Goal: Task Accomplishment & Management: Manage account settings

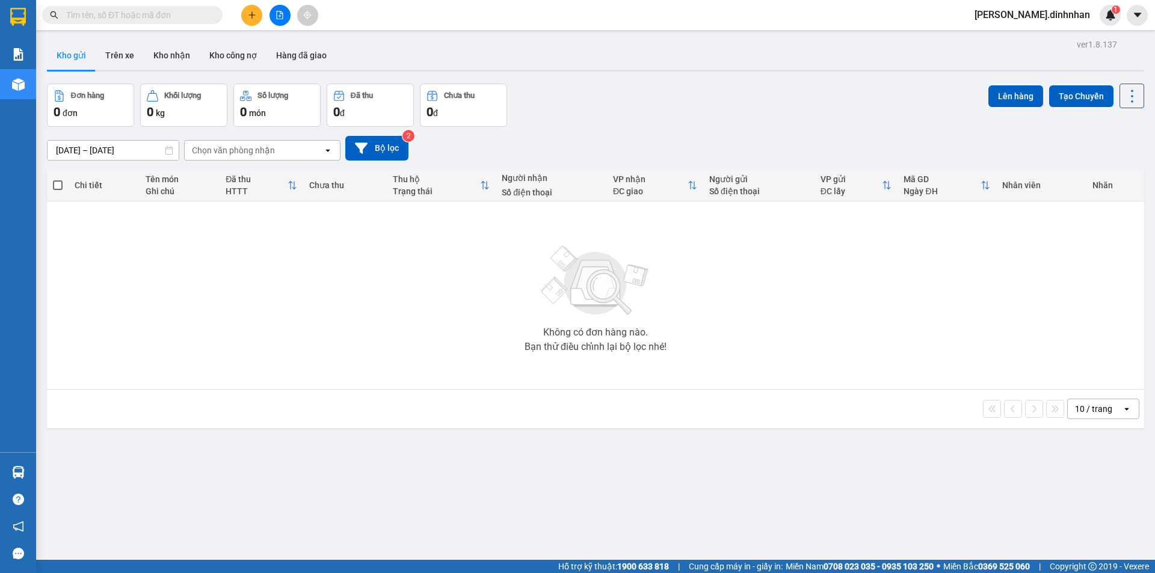
click at [1067, 15] on span "[PERSON_NAME].dinhnhan" at bounding box center [1032, 14] width 135 height 15
click at [1057, 40] on span "Đăng xuất" at bounding box center [1063, 37] width 58 height 13
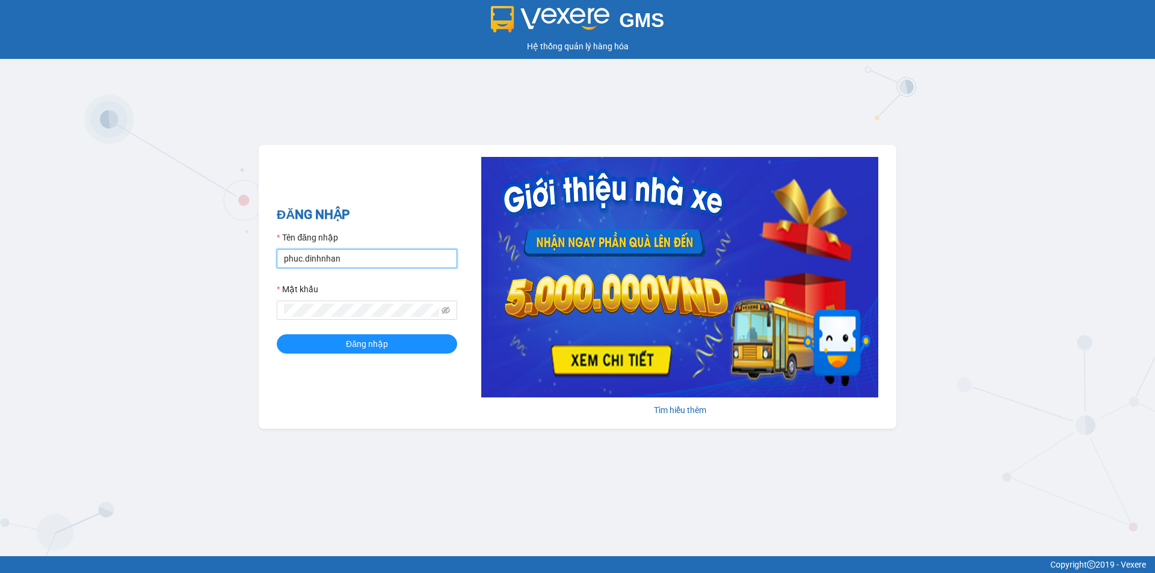
click at [356, 256] on input "phuc.dinhnhan" at bounding box center [367, 258] width 180 height 19
type input "p"
type input "an.dinhnhan"
click at [373, 340] on span "Đăng nhập" at bounding box center [367, 343] width 42 height 13
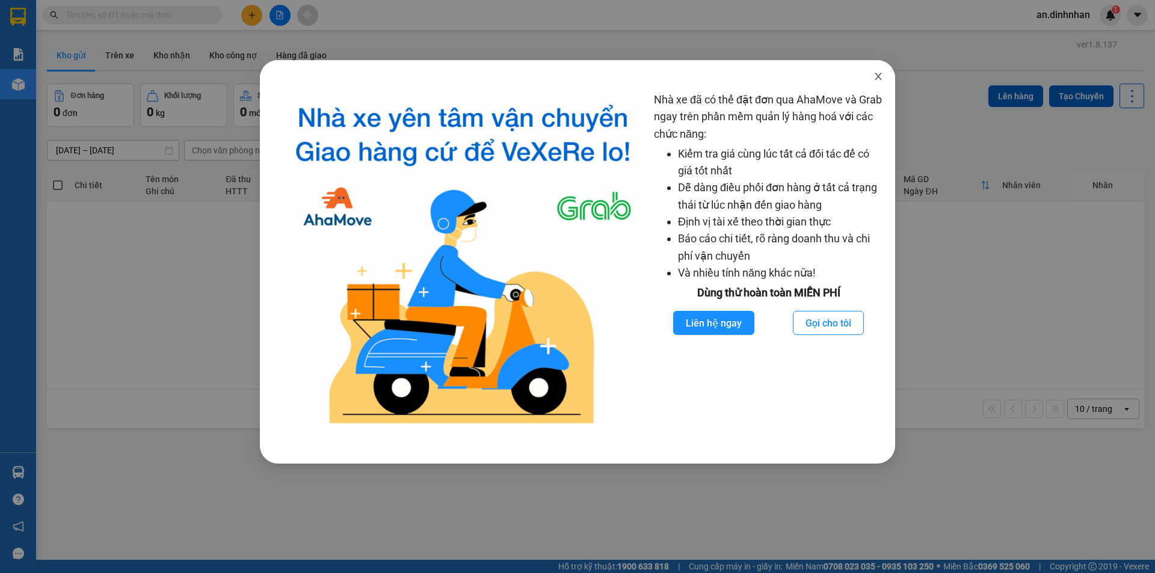
click at [879, 73] on icon "close" at bounding box center [878, 77] width 10 height 10
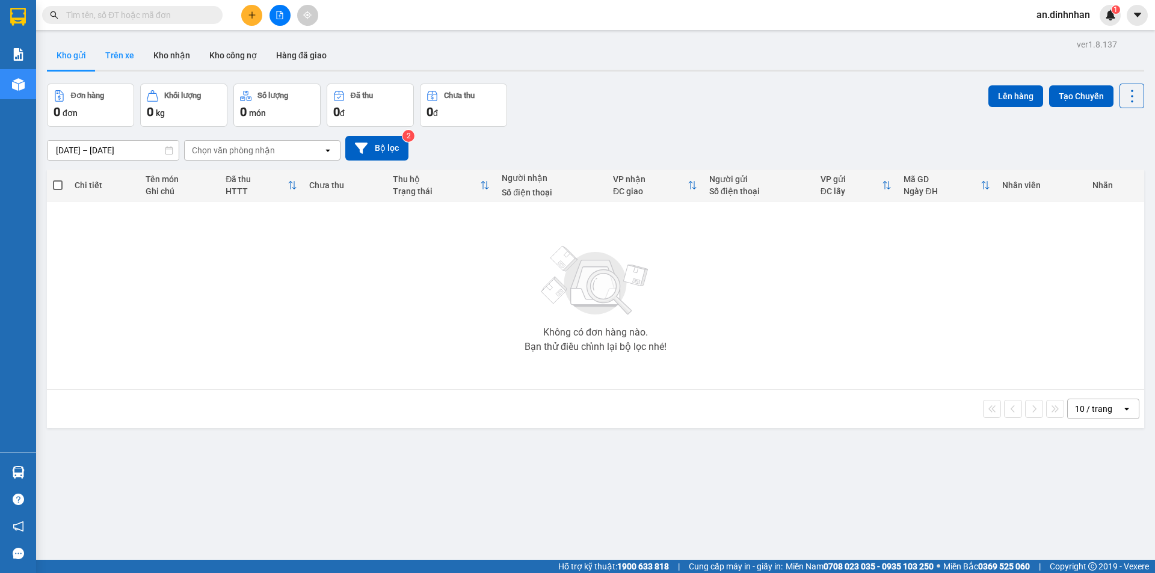
click at [124, 58] on button "Trên xe" at bounding box center [120, 55] width 48 height 29
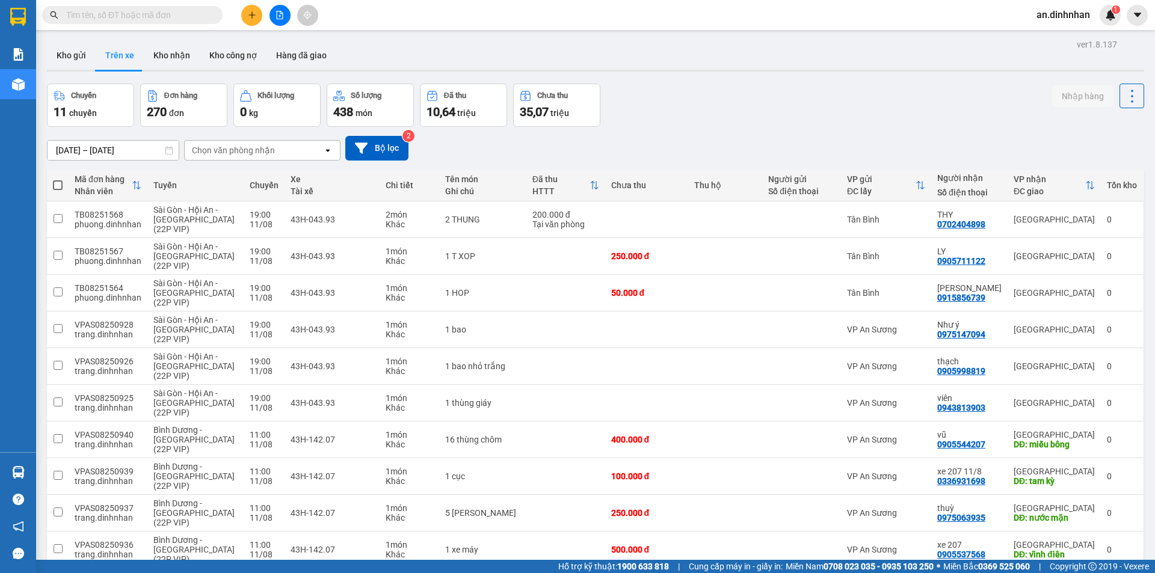
click at [77, 150] on input "[DATE] – [DATE]" at bounding box center [113, 150] width 131 height 19
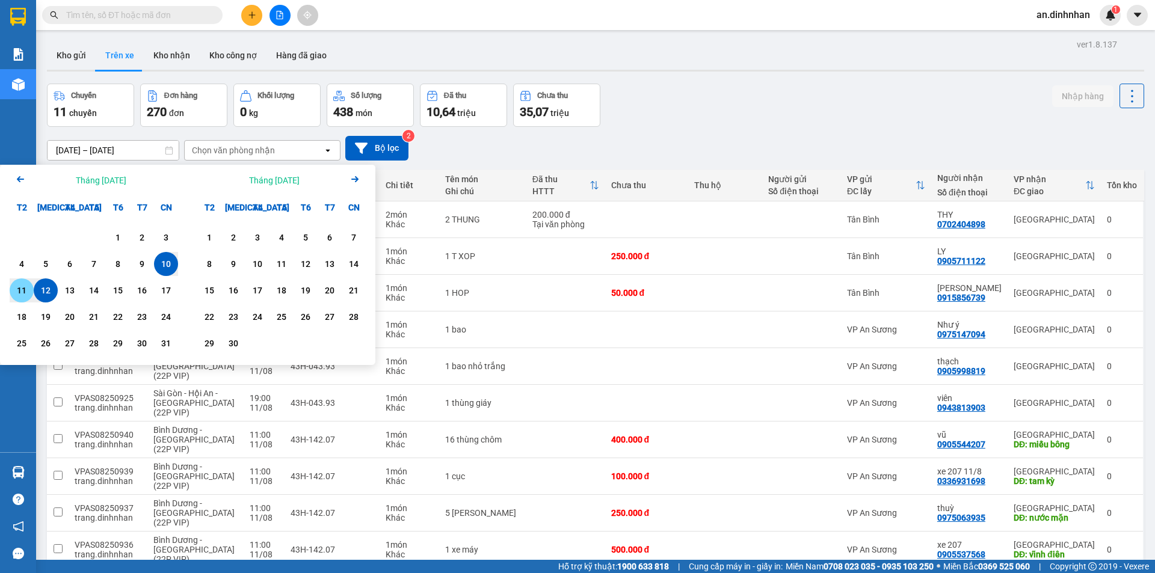
click at [16, 291] on div "11" at bounding box center [21, 290] width 17 height 14
click at [46, 292] on div "12" at bounding box center [45, 290] width 17 height 14
type input "[DATE] – [DATE]"
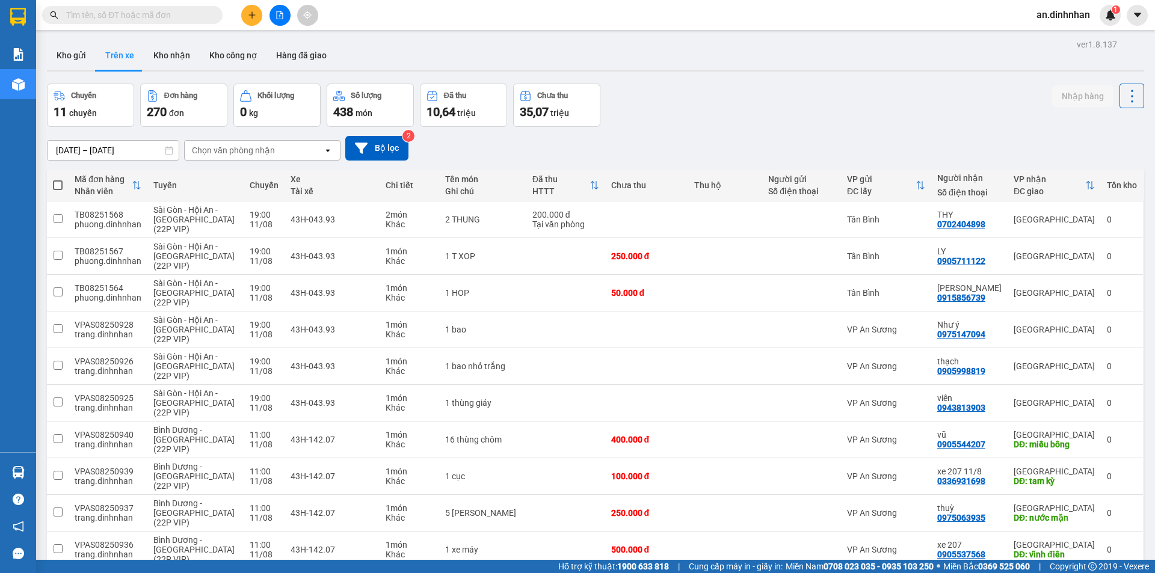
click at [265, 149] on div "Chọn văn phòng nhận" at bounding box center [233, 150] width 83 height 12
click at [262, 195] on div "[GEOGRAPHIC_DATA]" at bounding box center [262, 197] width 156 height 22
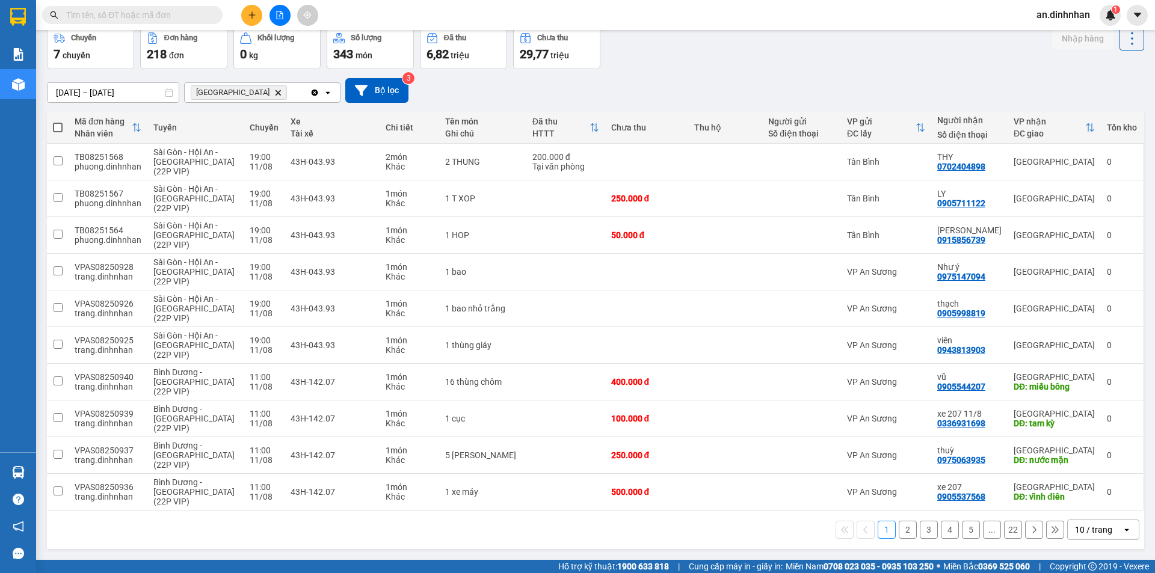
click at [1076, 529] on div "10 / trang" at bounding box center [1093, 530] width 37 height 12
click at [1077, 503] on span "100 / trang" at bounding box center [1088, 503] width 43 height 12
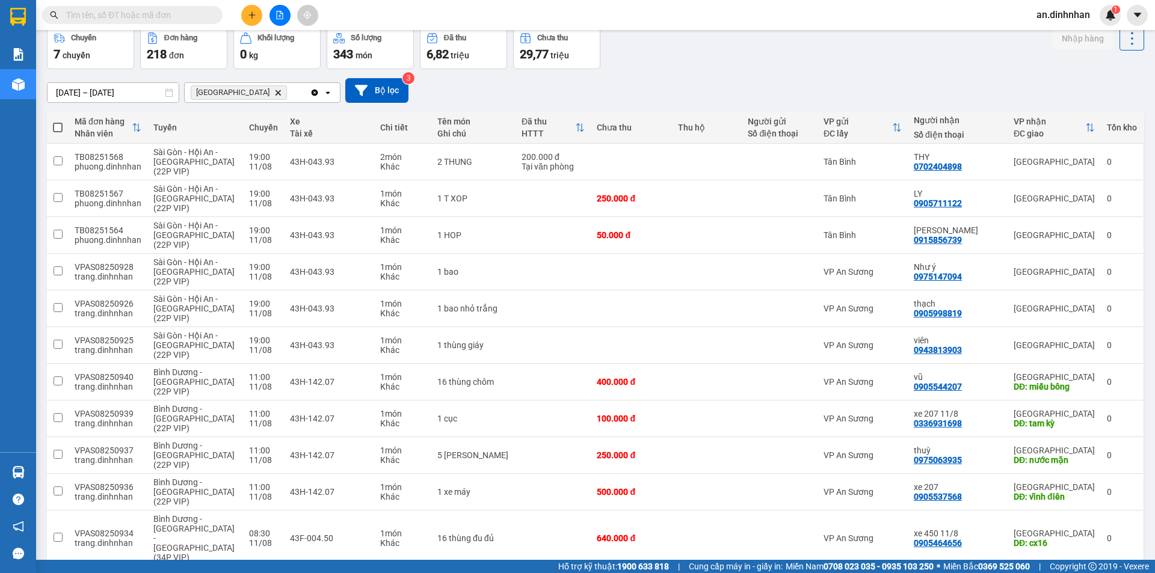
scroll to position [0, 0]
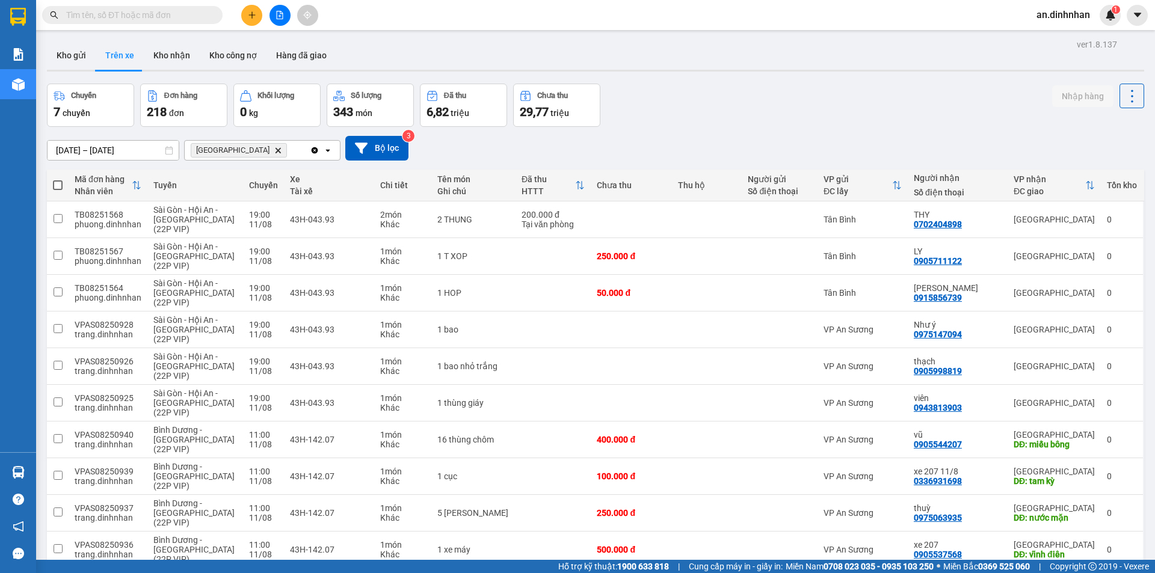
click at [60, 185] on span at bounding box center [58, 185] width 10 height 10
click at [58, 179] on input "checkbox" at bounding box center [58, 179] width 0 height 0
checkbox input "true"
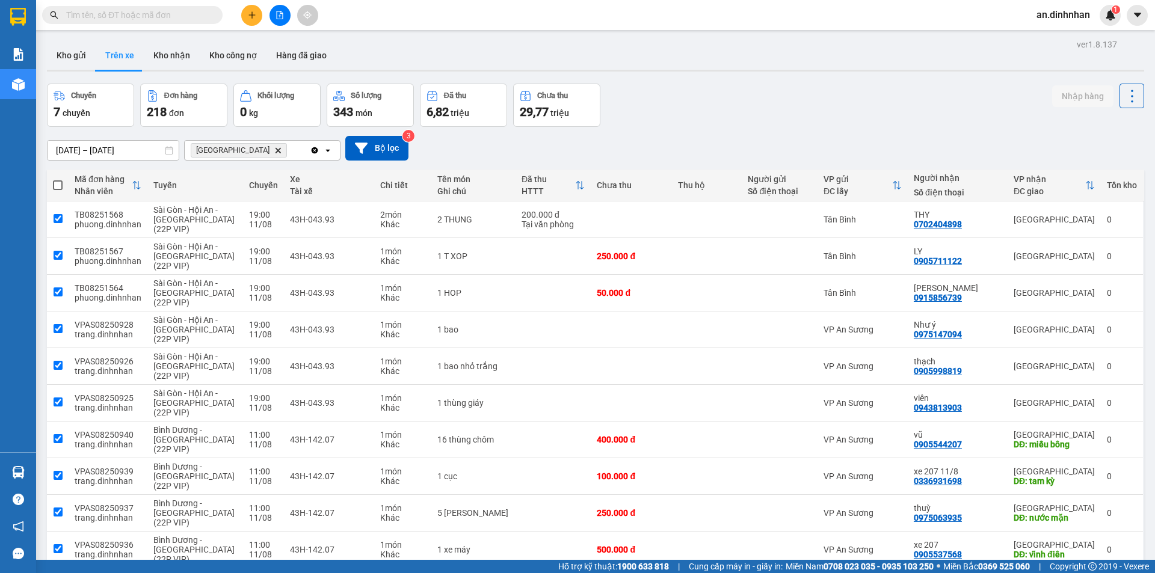
checkbox input "true"
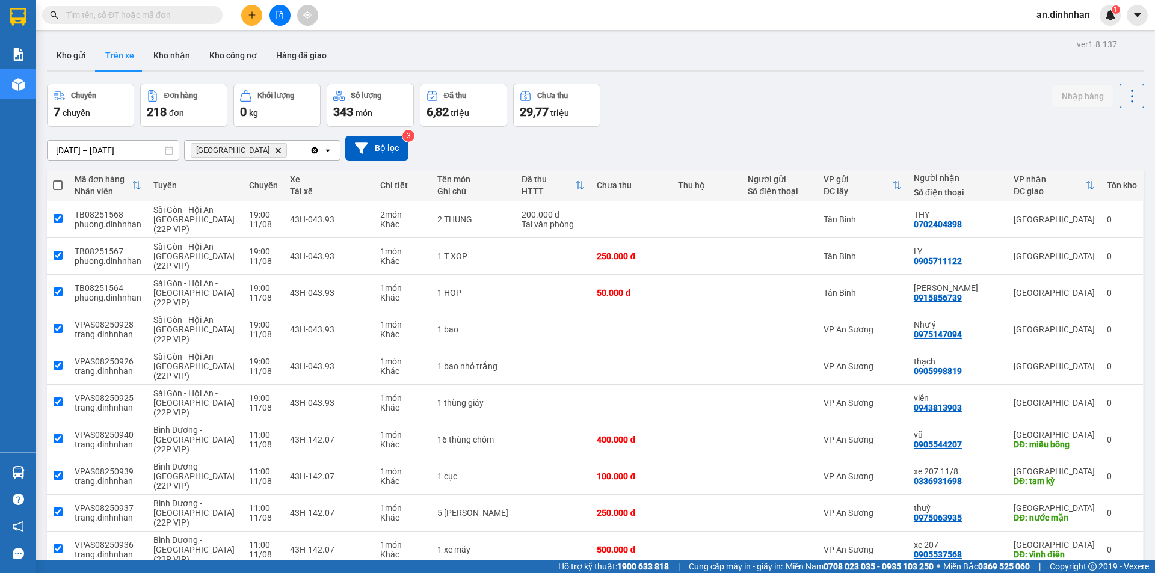
checkbox input "true"
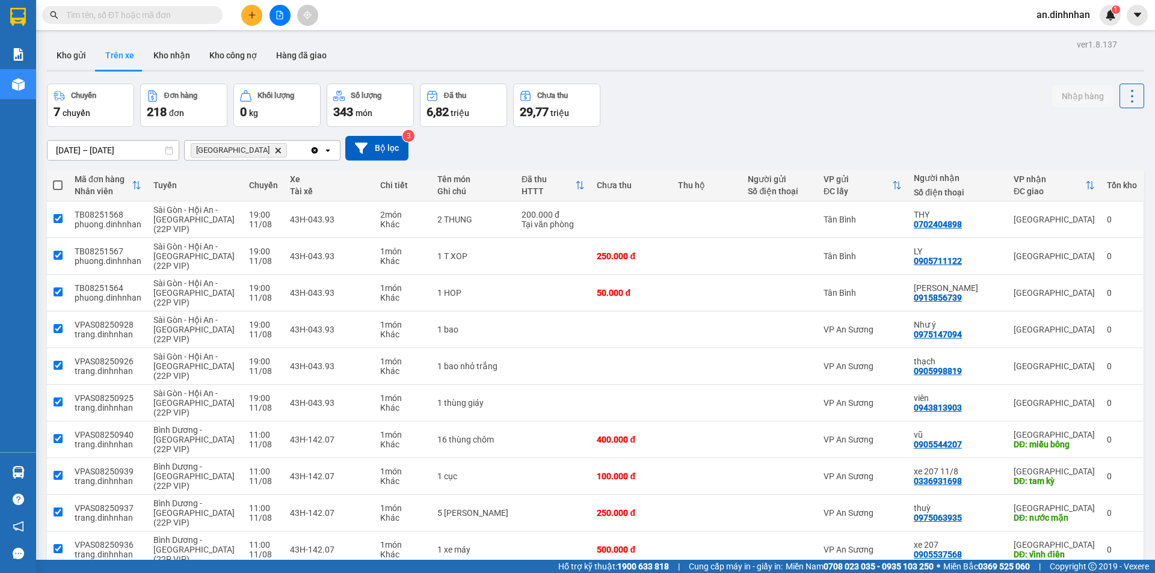
checkbox input "true"
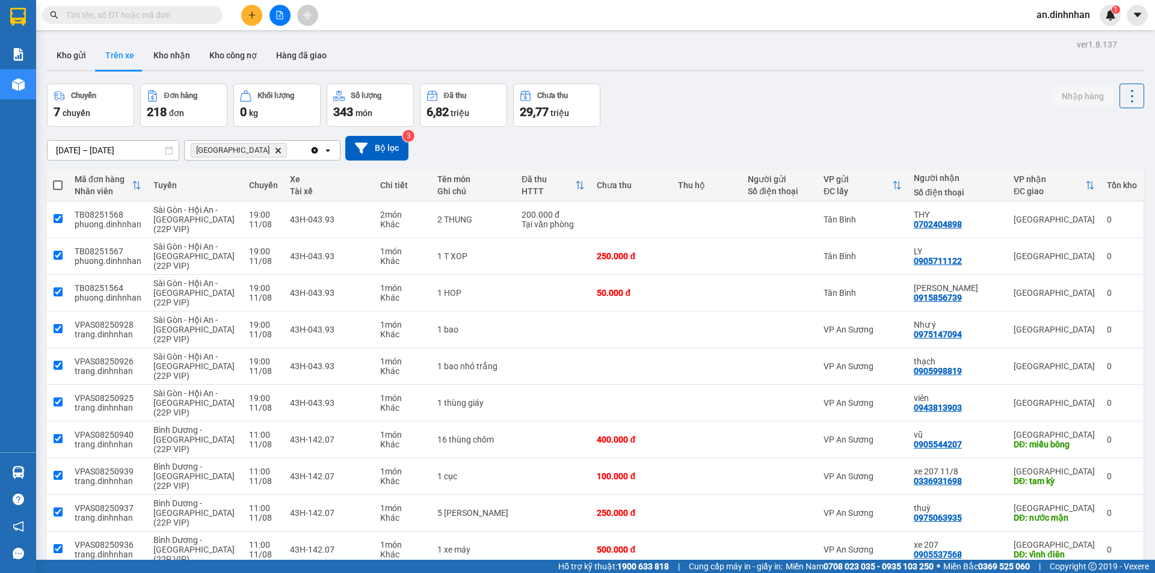
checkbox input "true"
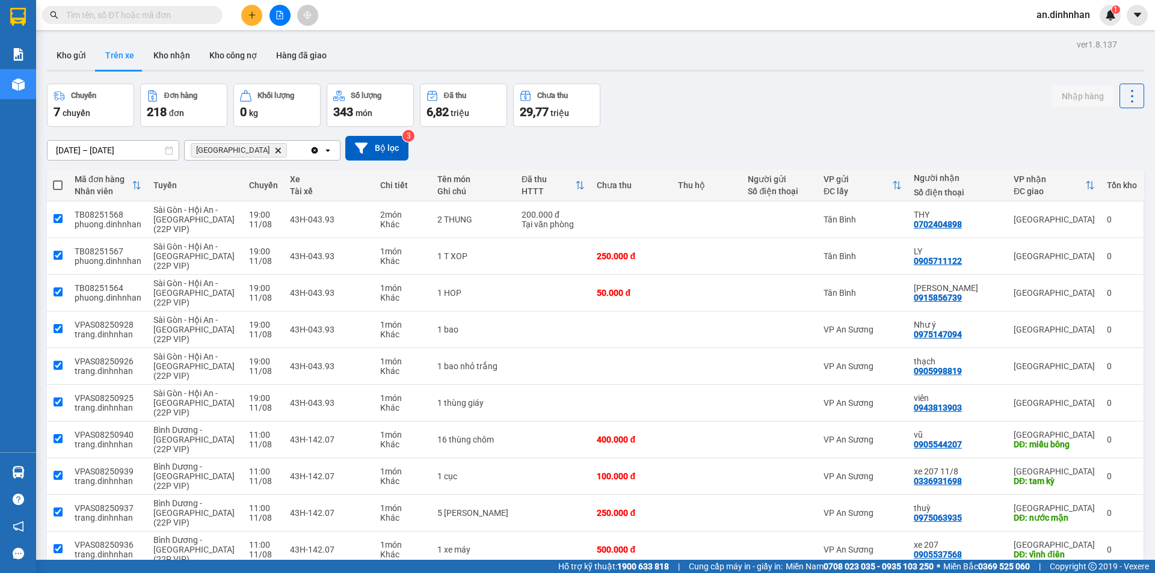
checkbox input "true"
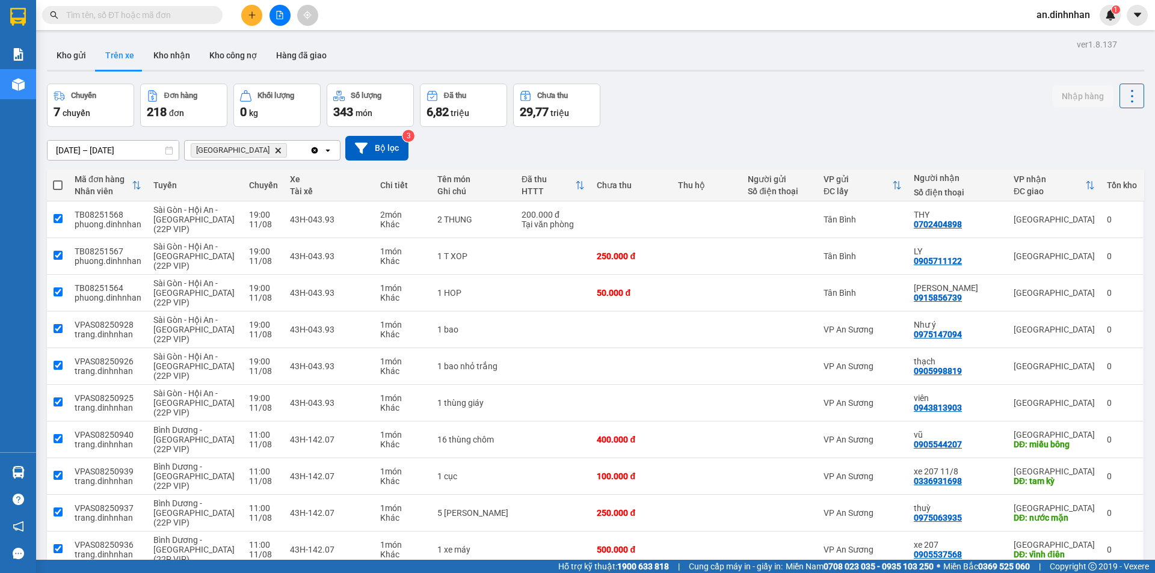
checkbox input "true"
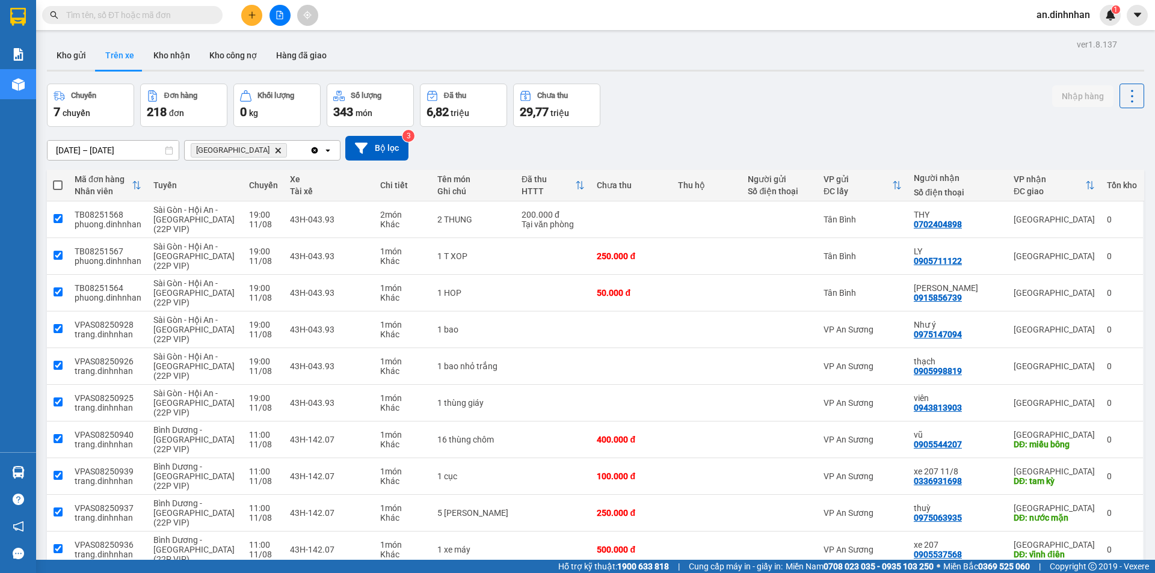
checkbox input "true"
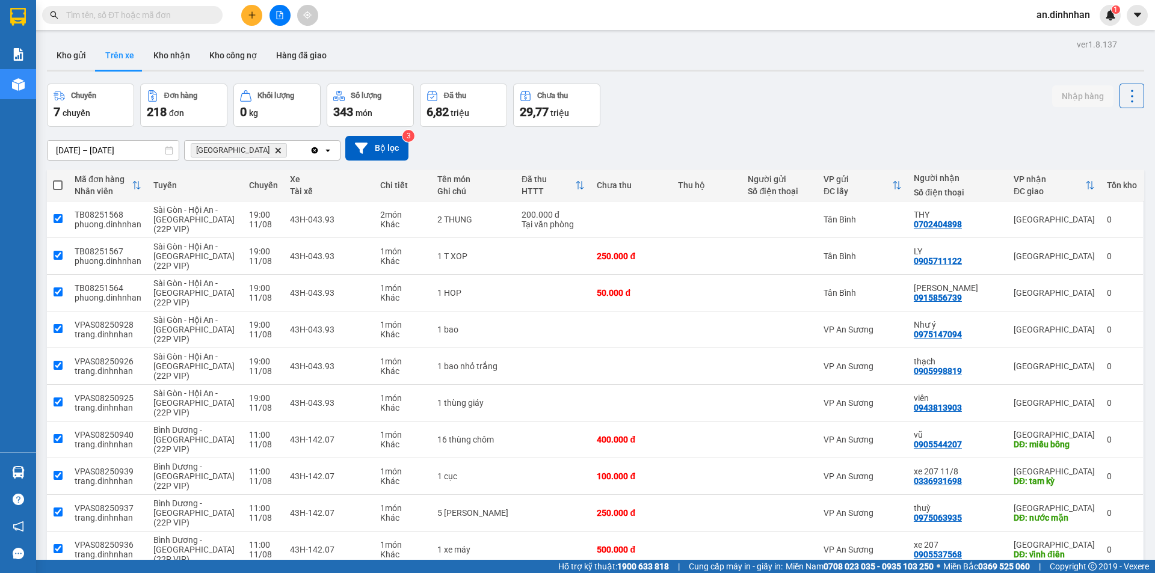
checkbox input "true"
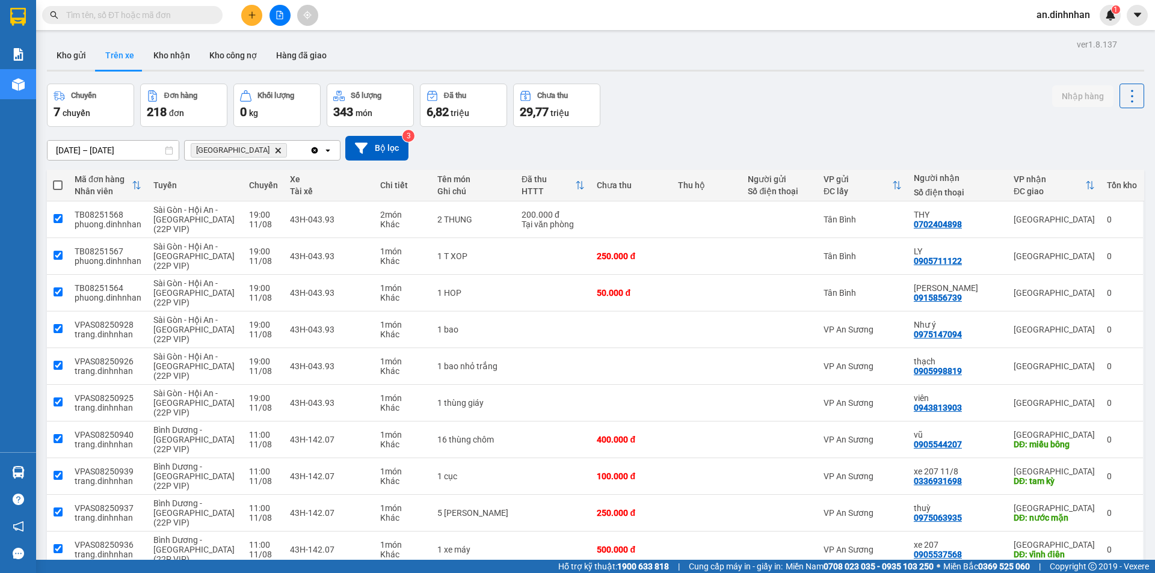
checkbox input "true"
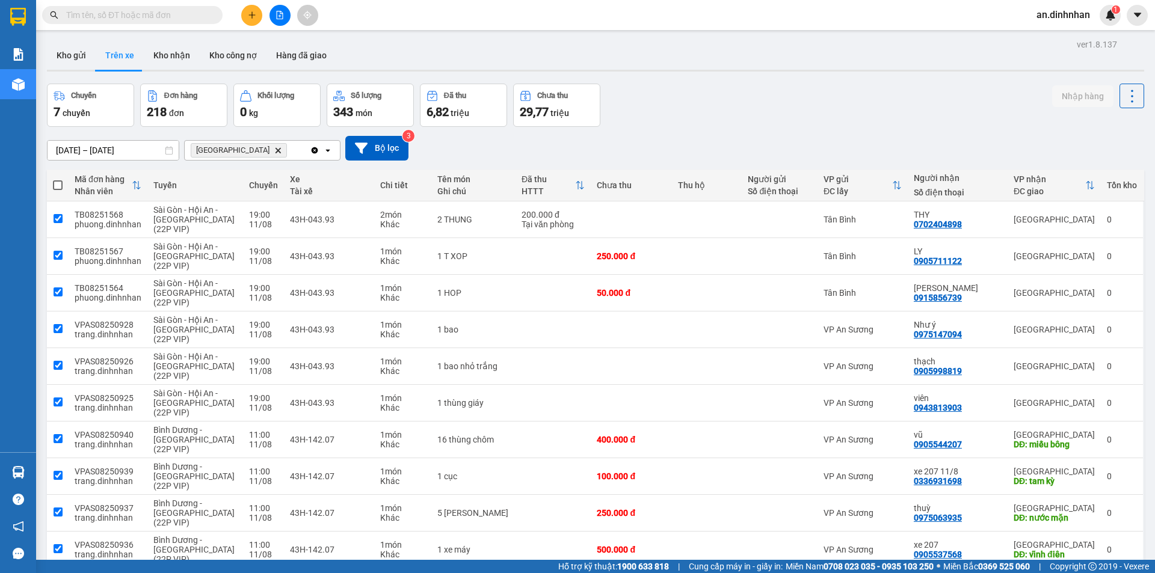
checkbox input "true"
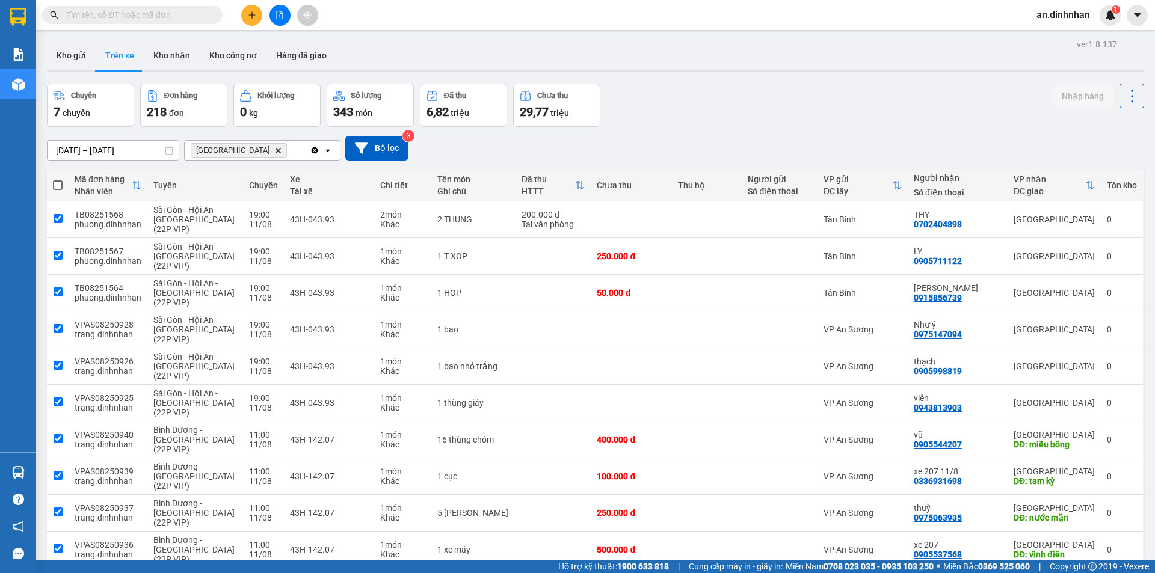
checkbox input "true"
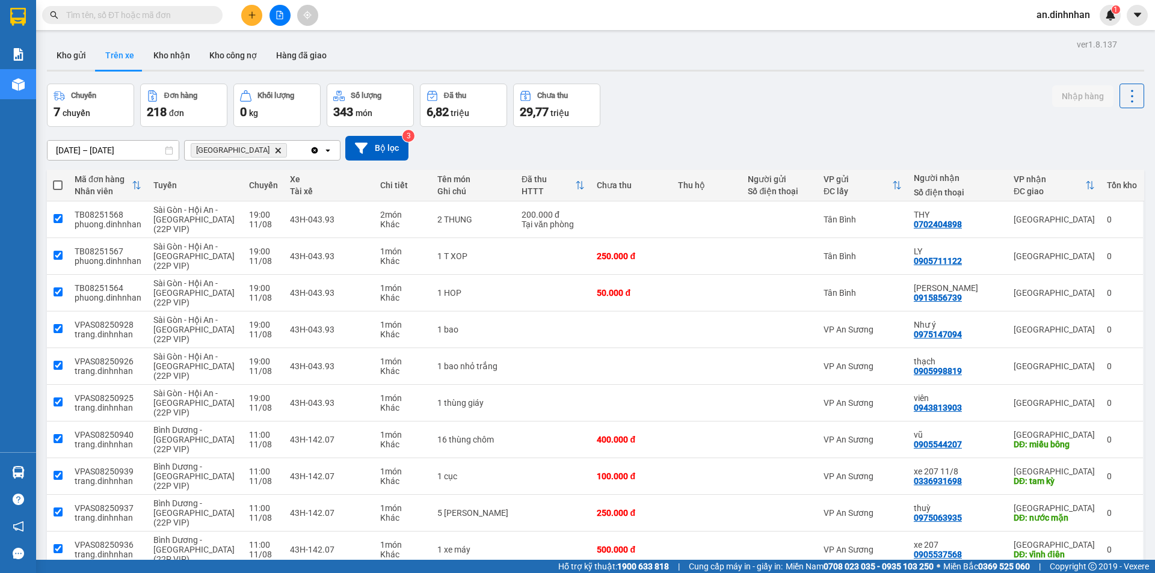
checkbox input "true"
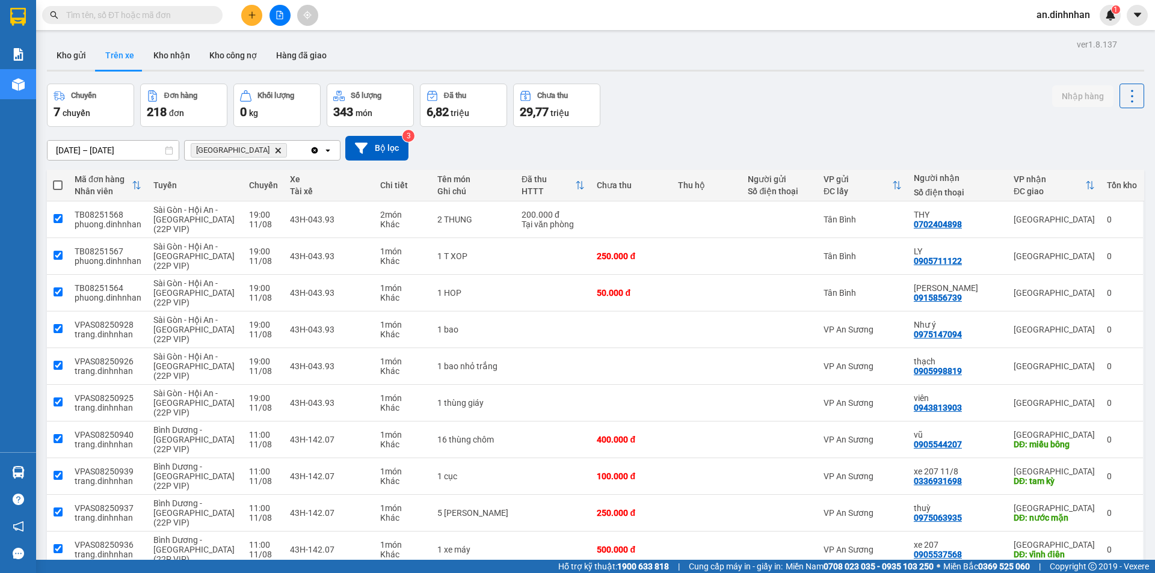
checkbox input "true"
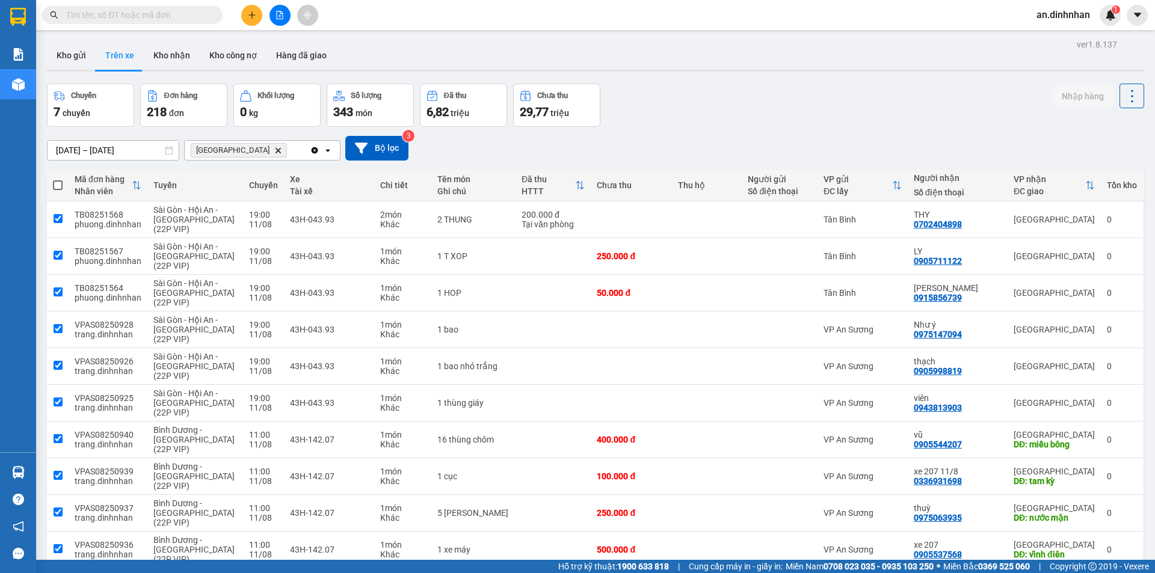
checkbox input "true"
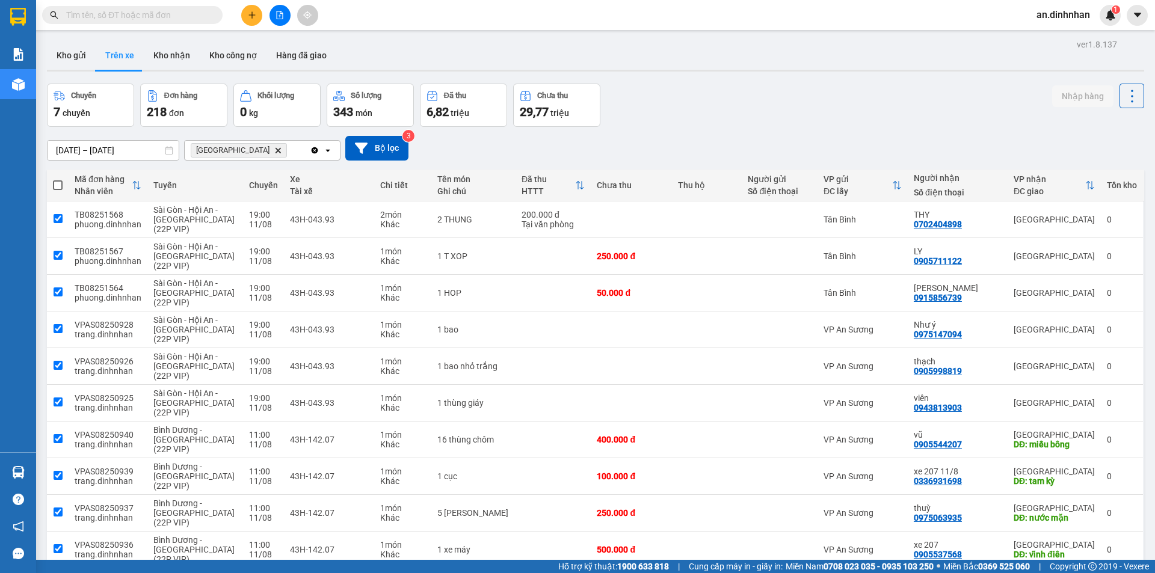
checkbox input "true"
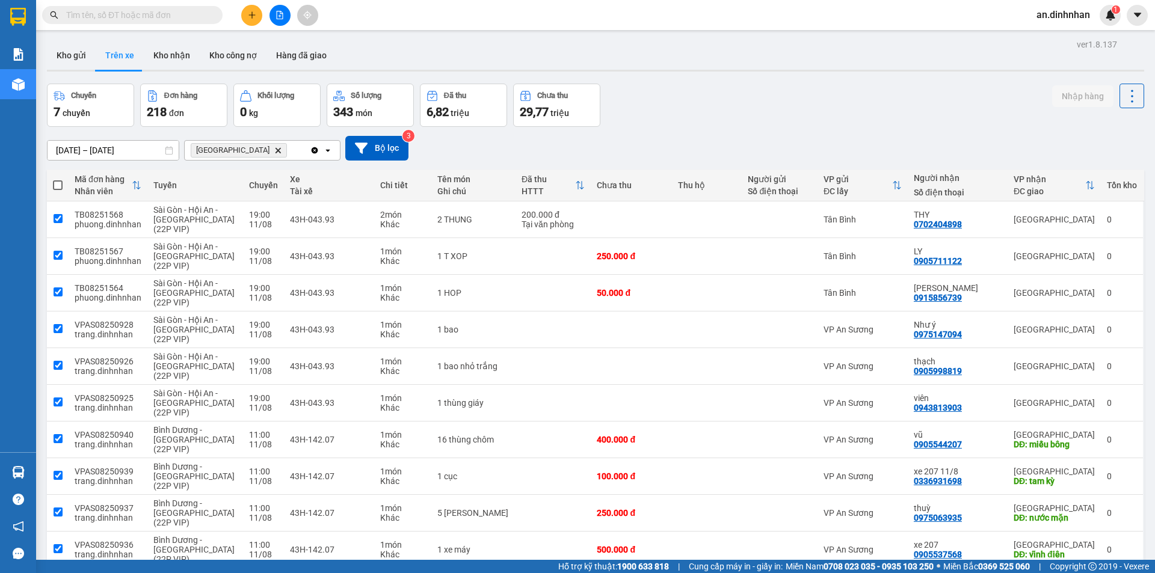
checkbox input "true"
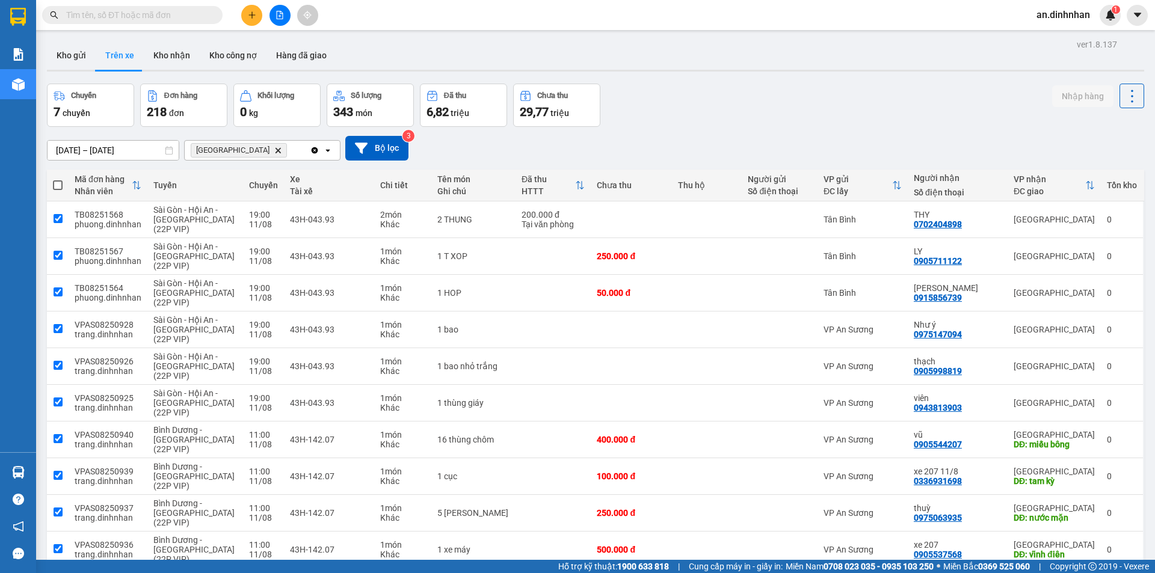
checkbox input "true"
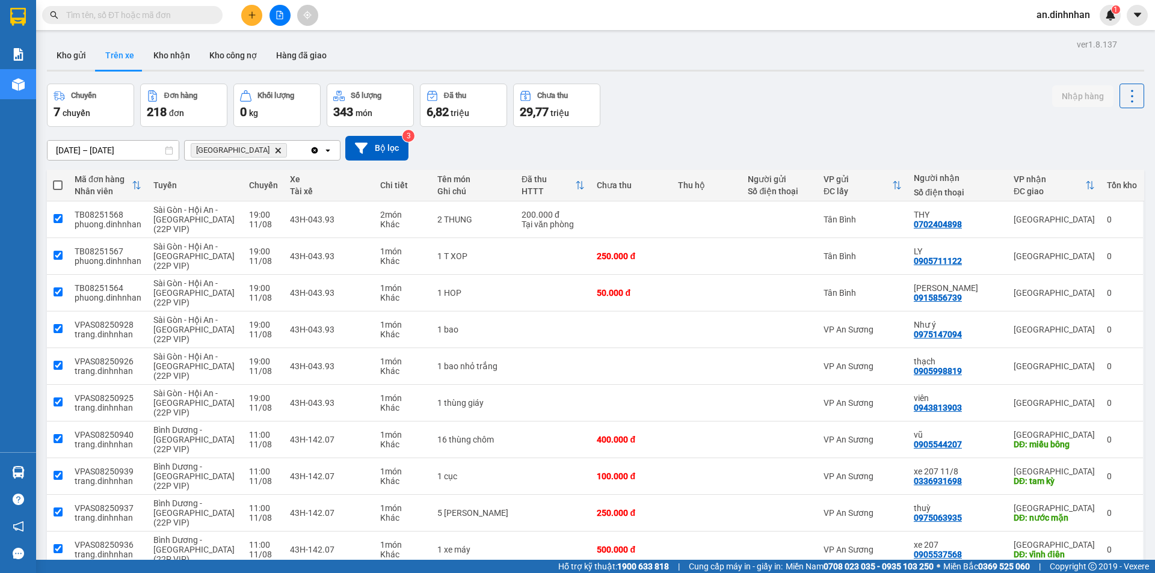
checkbox input "true"
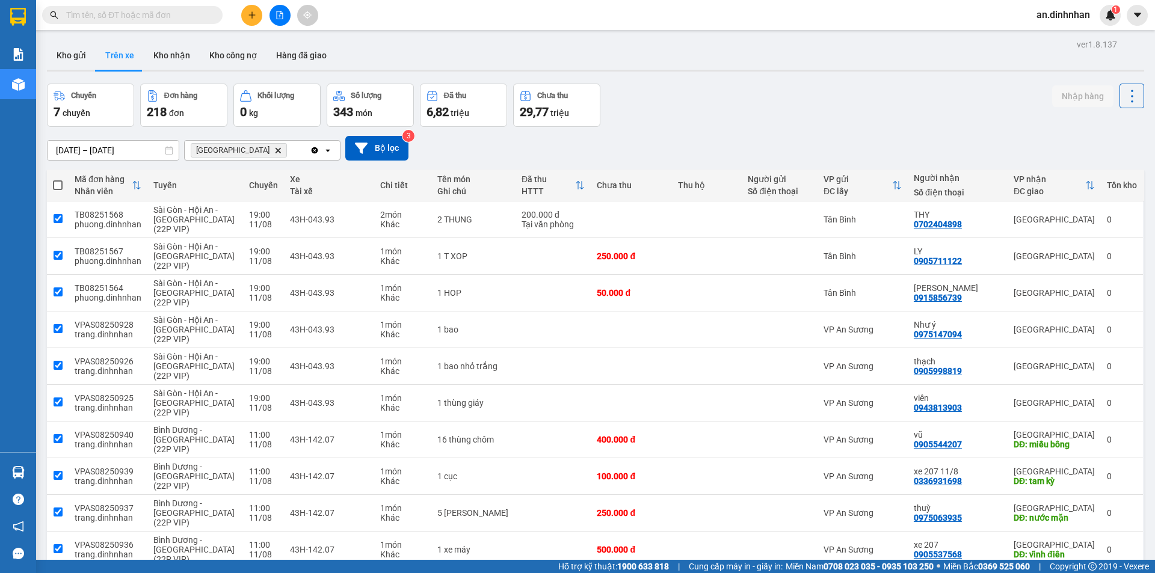
checkbox input "true"
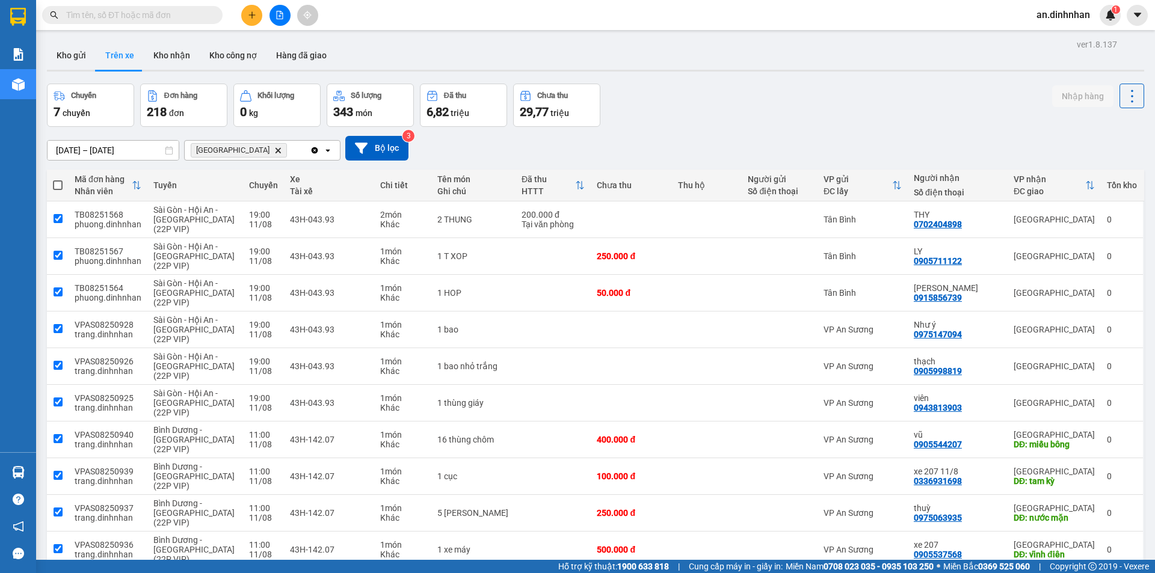
checkbox input "true"
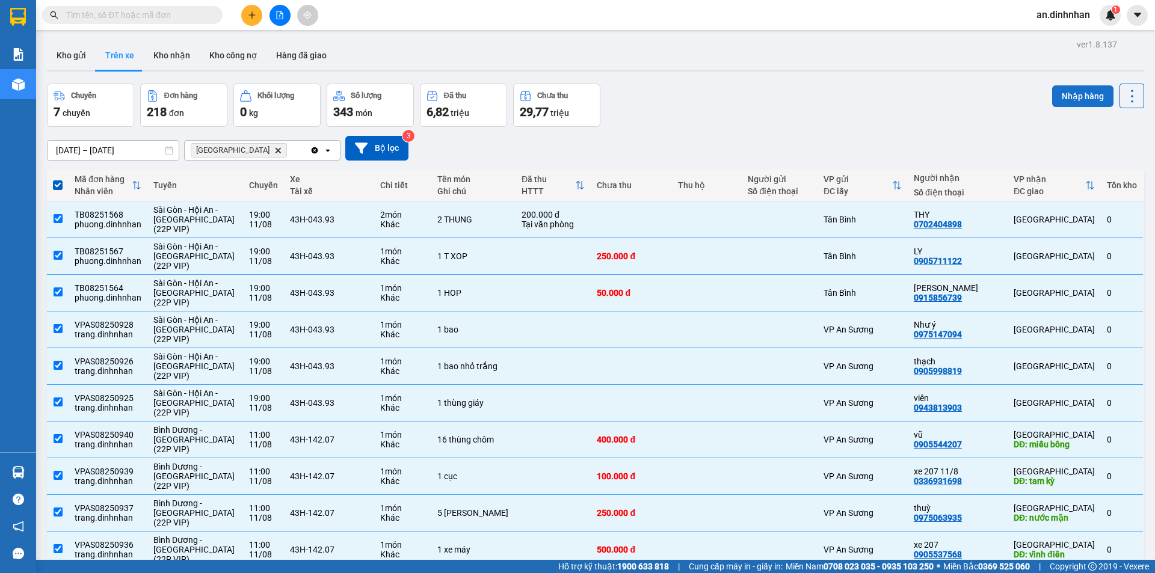
click at [1070, 101] on button "Nhập hàng" at bounding box center [1082, 96] width 61 height 22
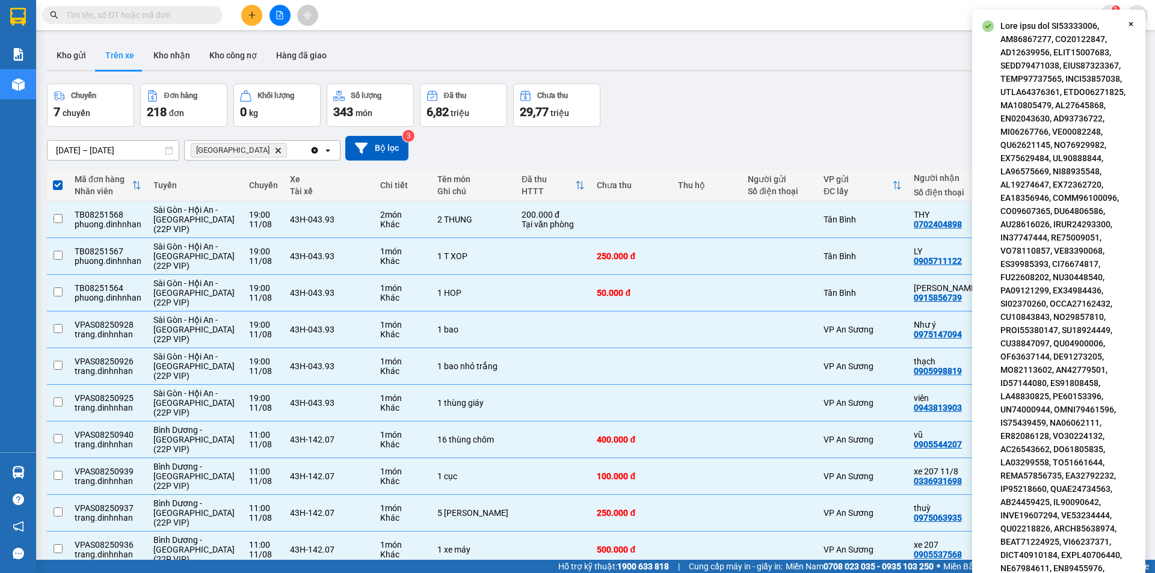
checkbox input "false"
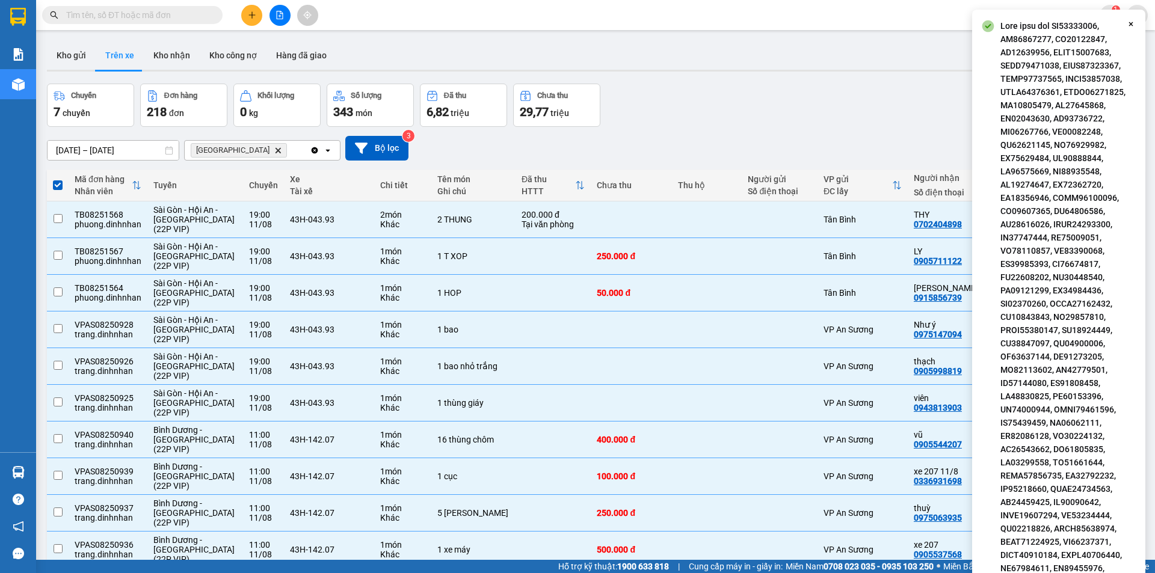
checkbox input "false"
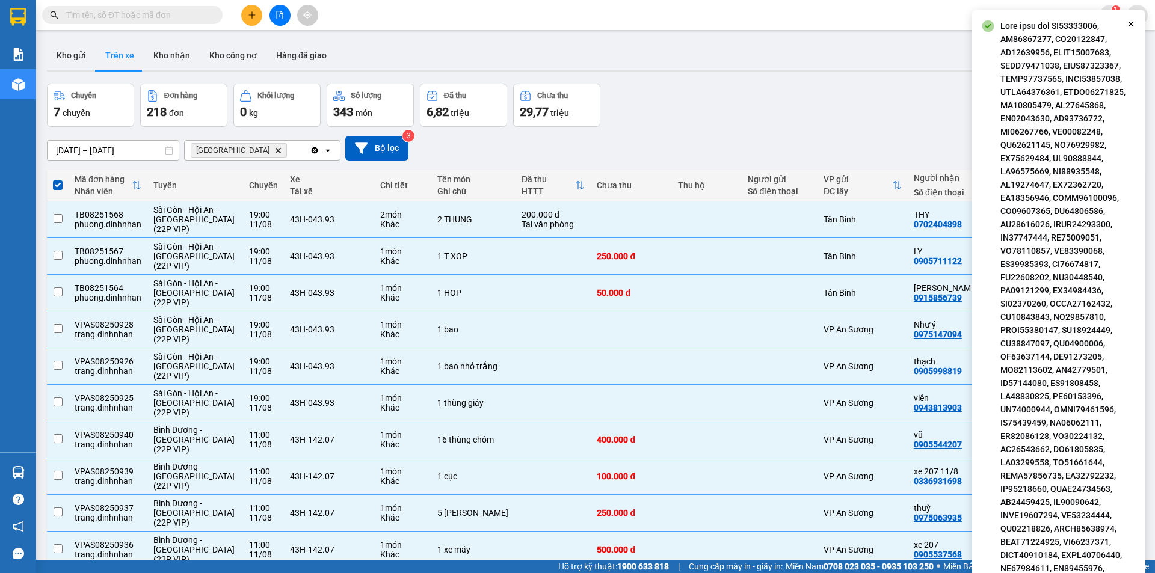
checkbox input "false"
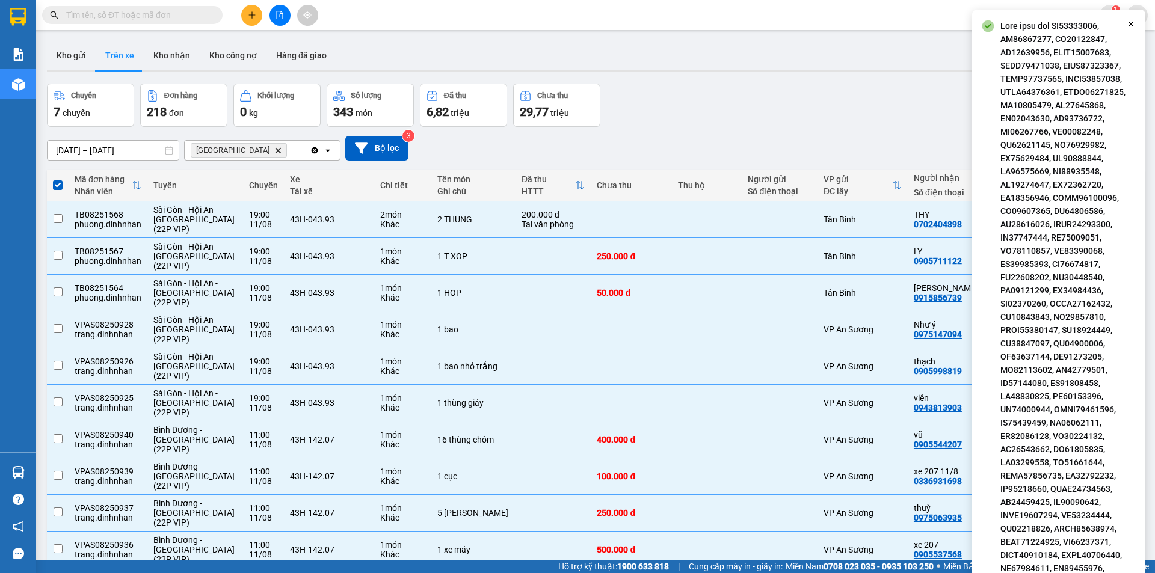
checkbox input "false"
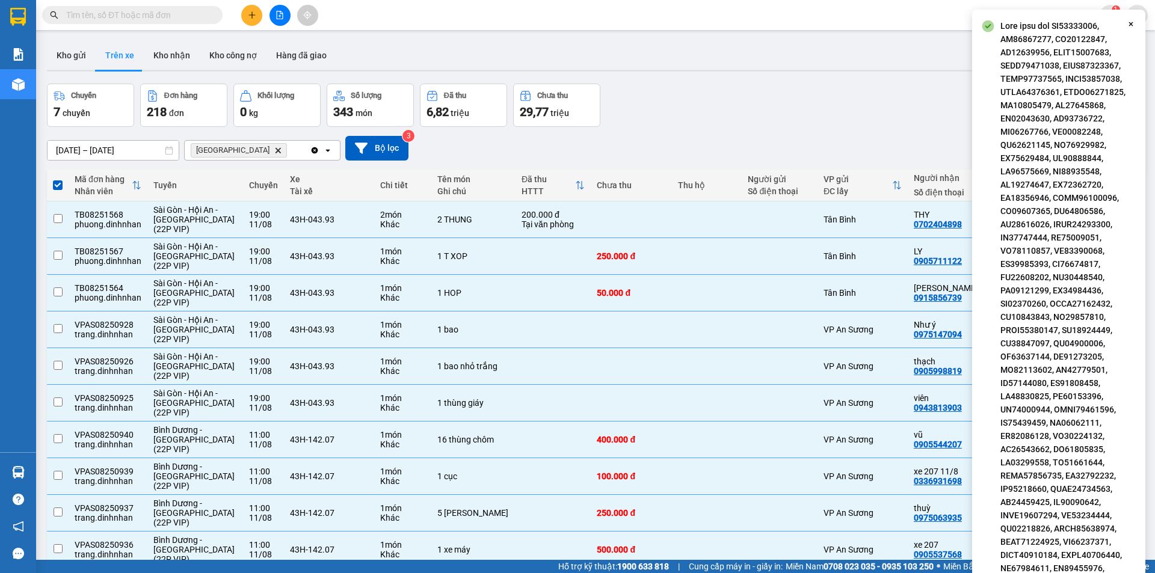
checkbox input "false"
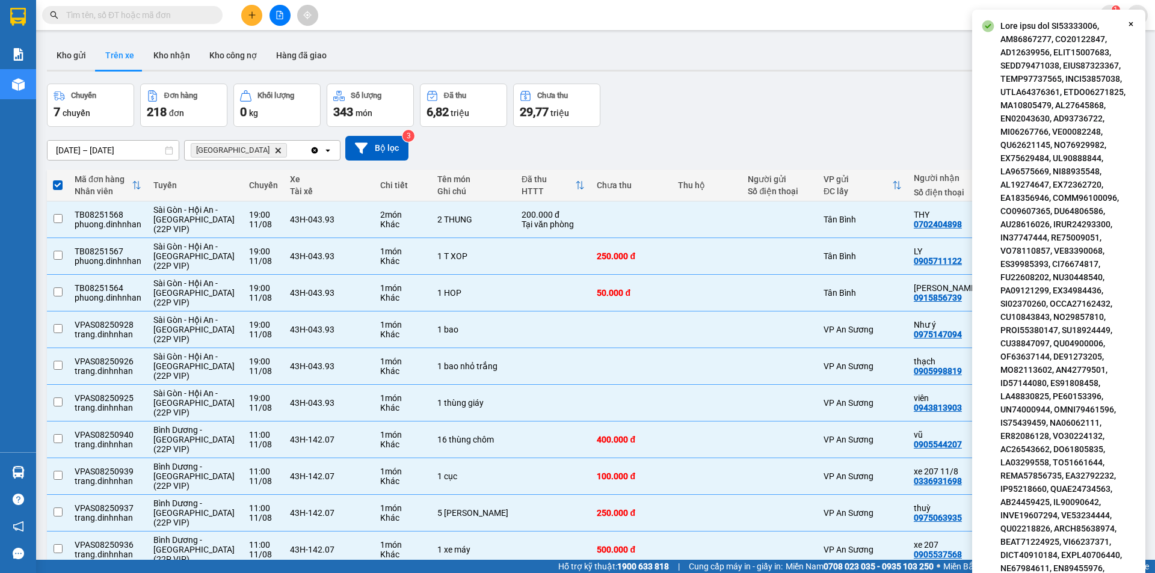
checkbox input "false"
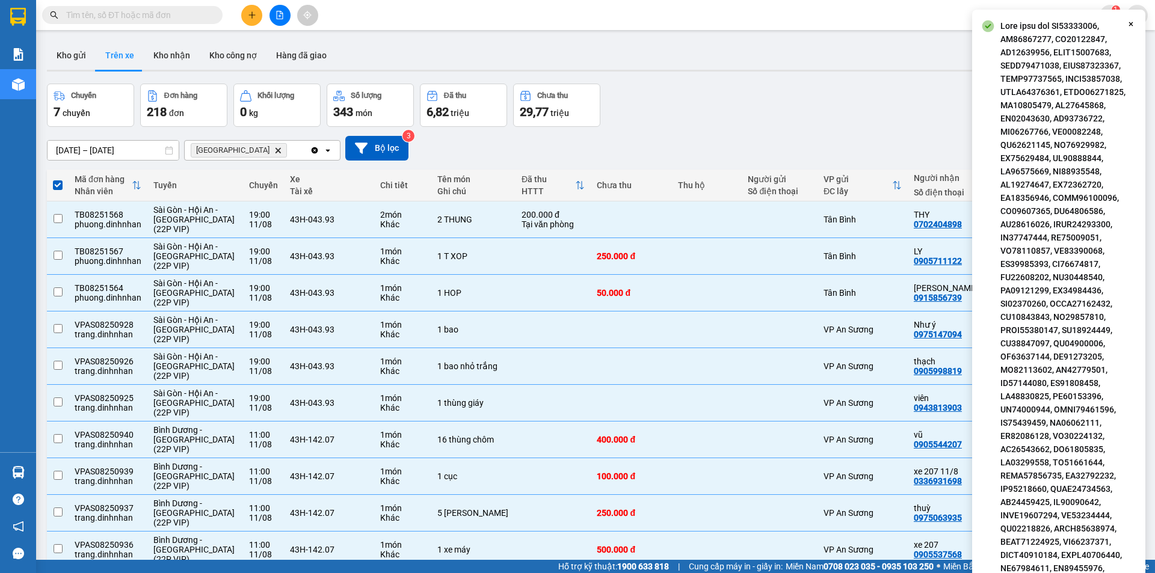
checkbox input "false"
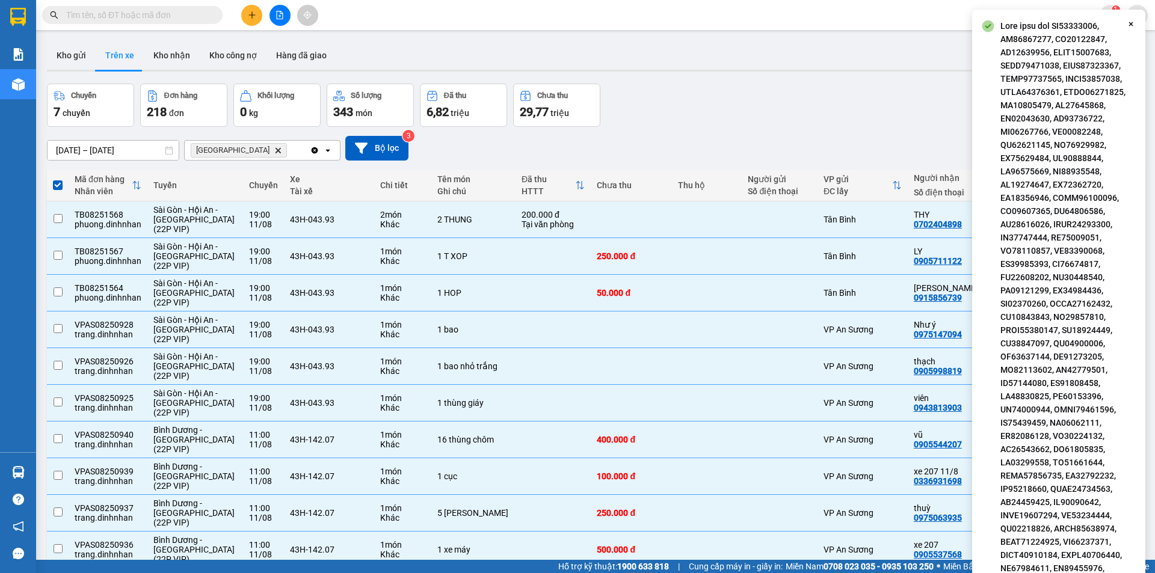
checkbox input "false"
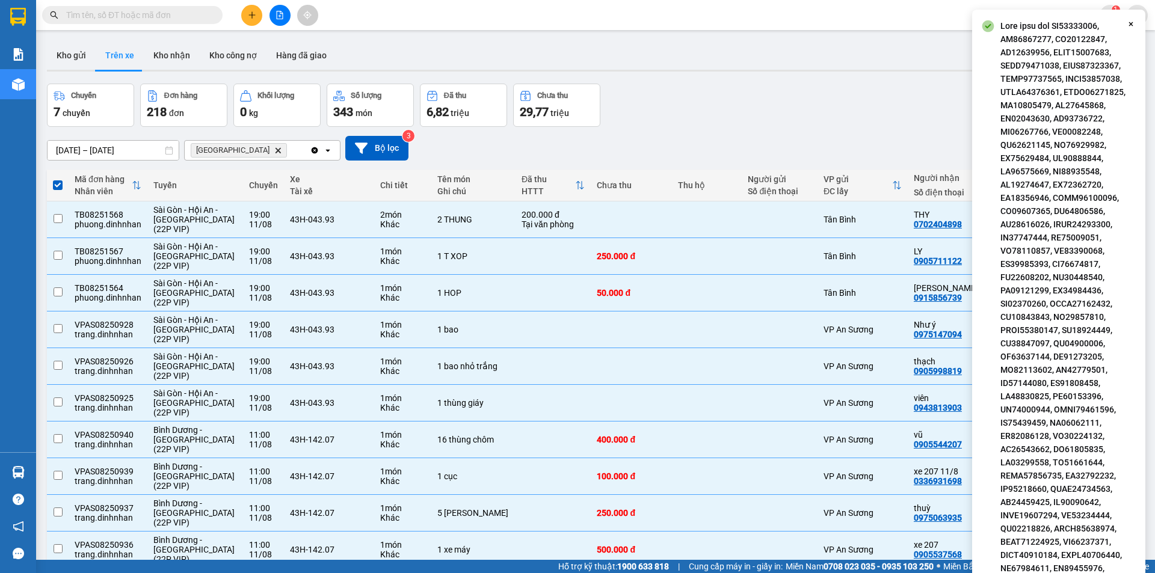
checkbox input "false"
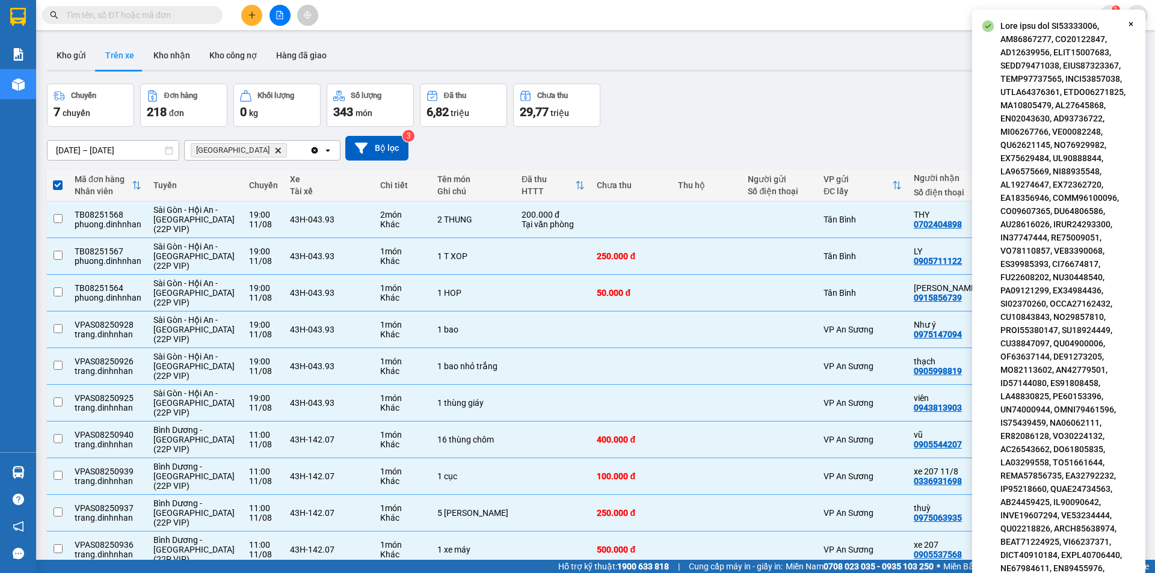
checkbox input "false"
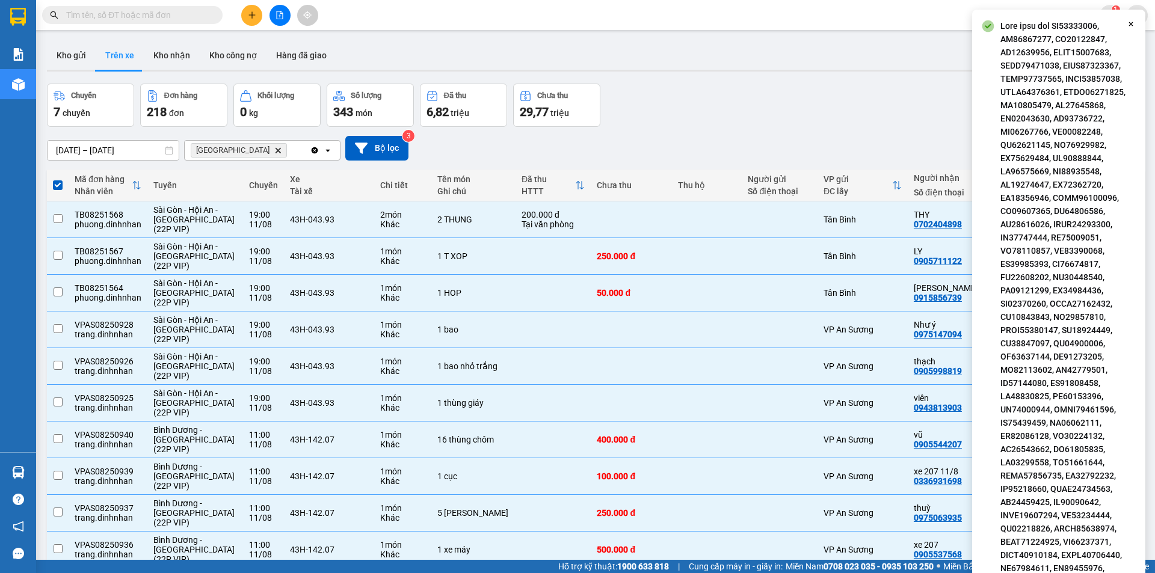
checkbox input "false"
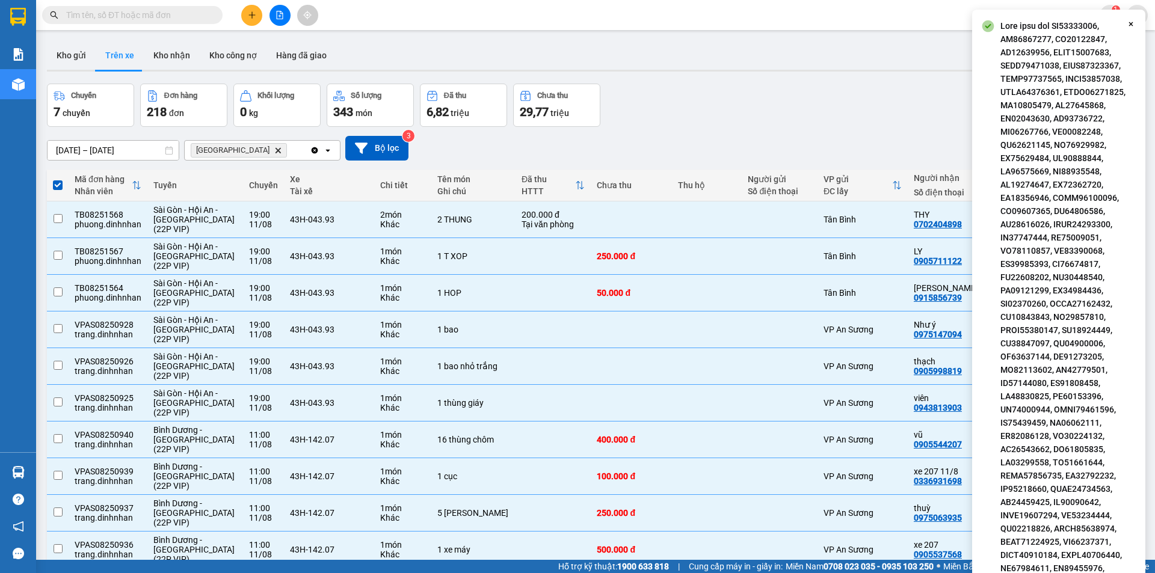
checkbox input "false"
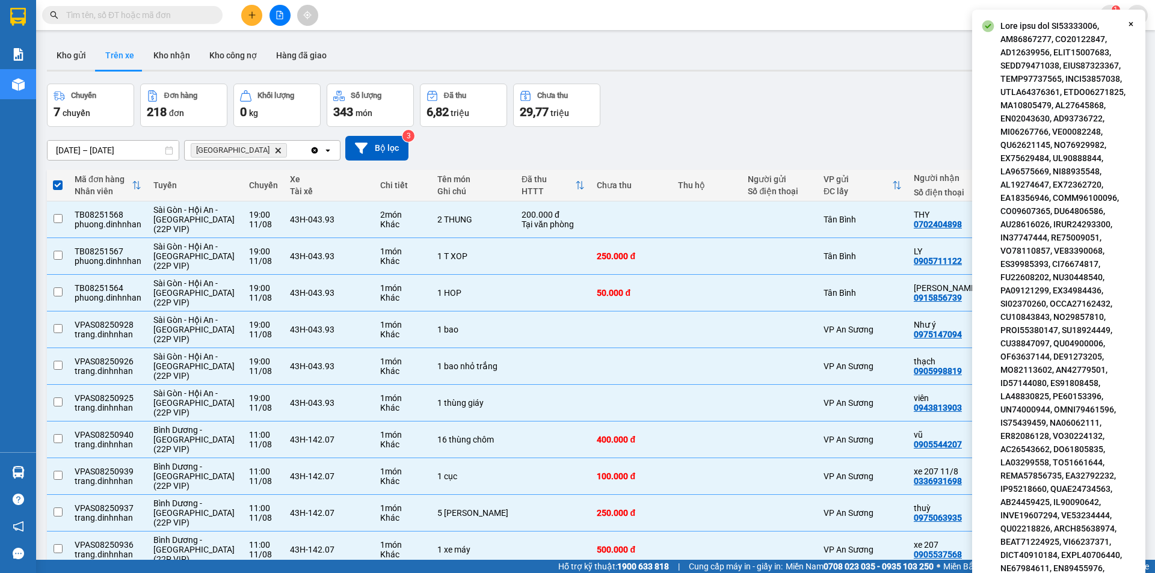
checkbox input "false"
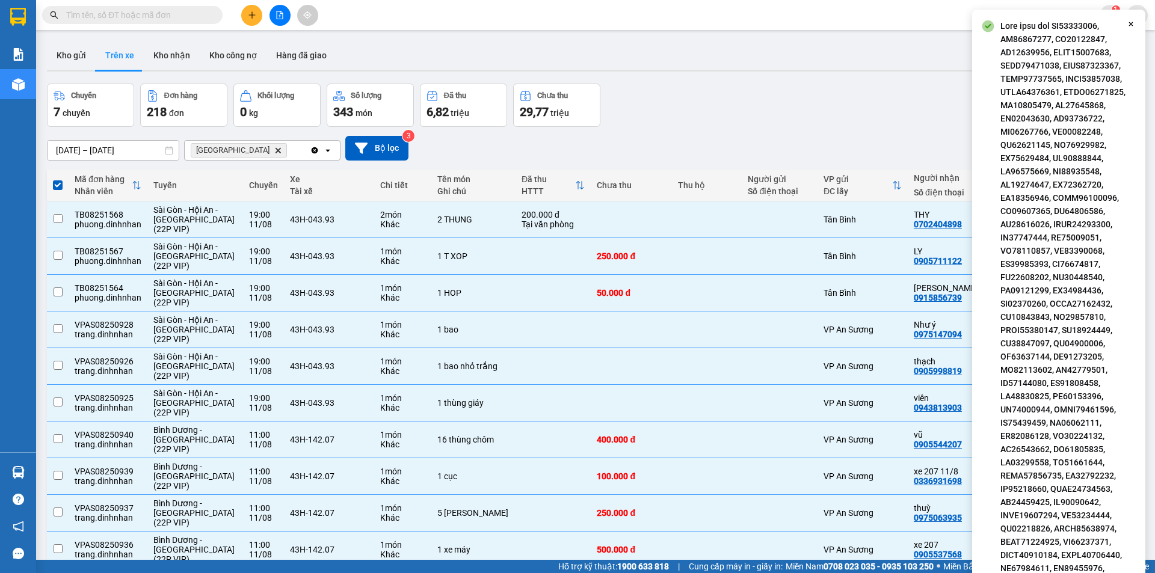
checkbox input "false"
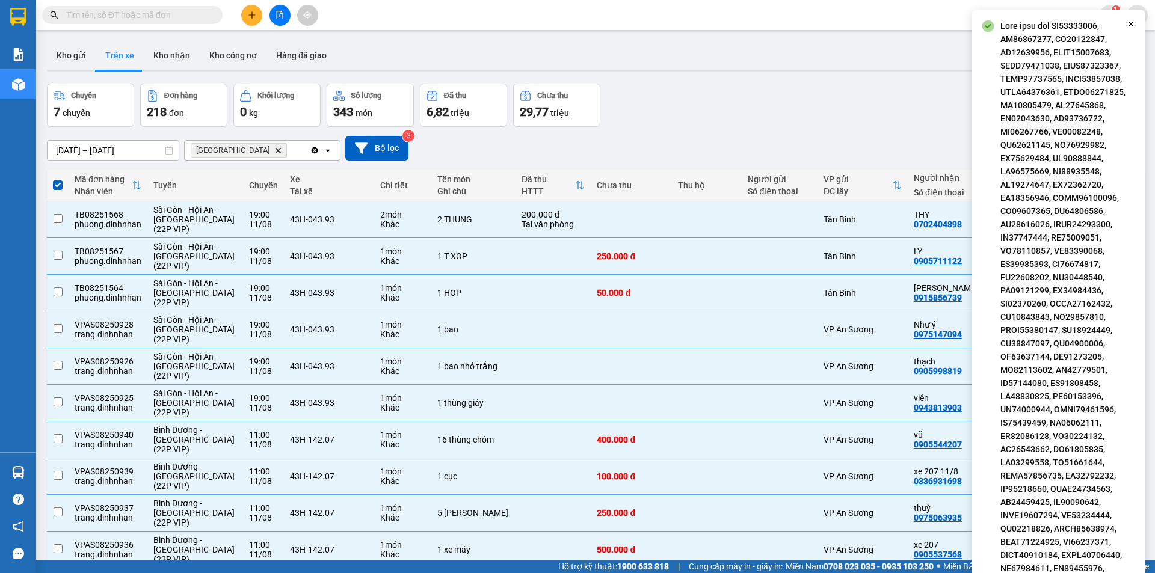
checkbox input "false"
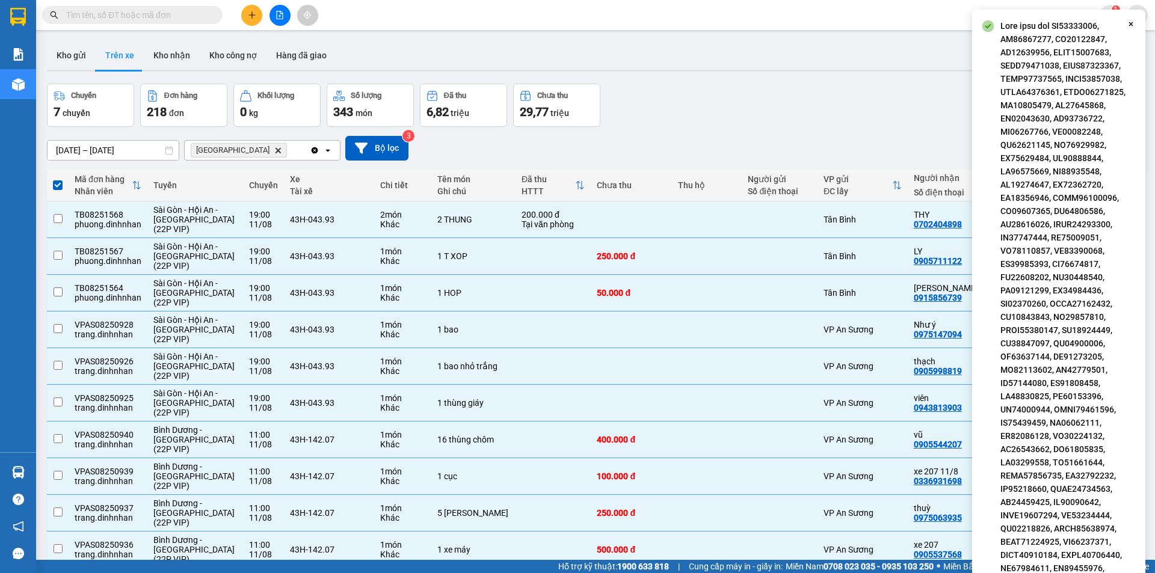
checkbox input "false"
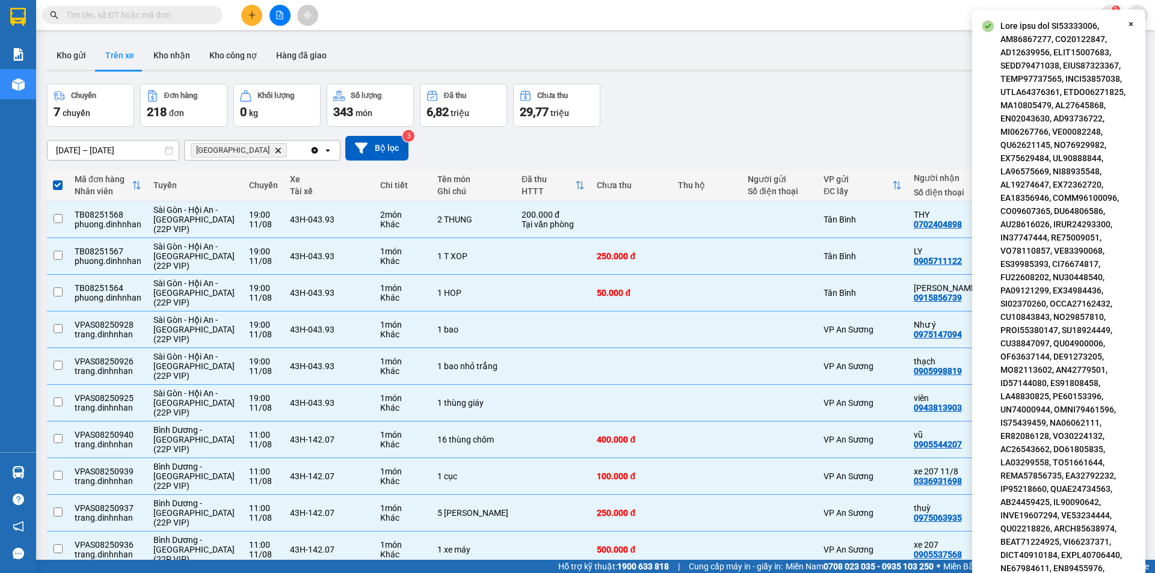
checkbox input "false"
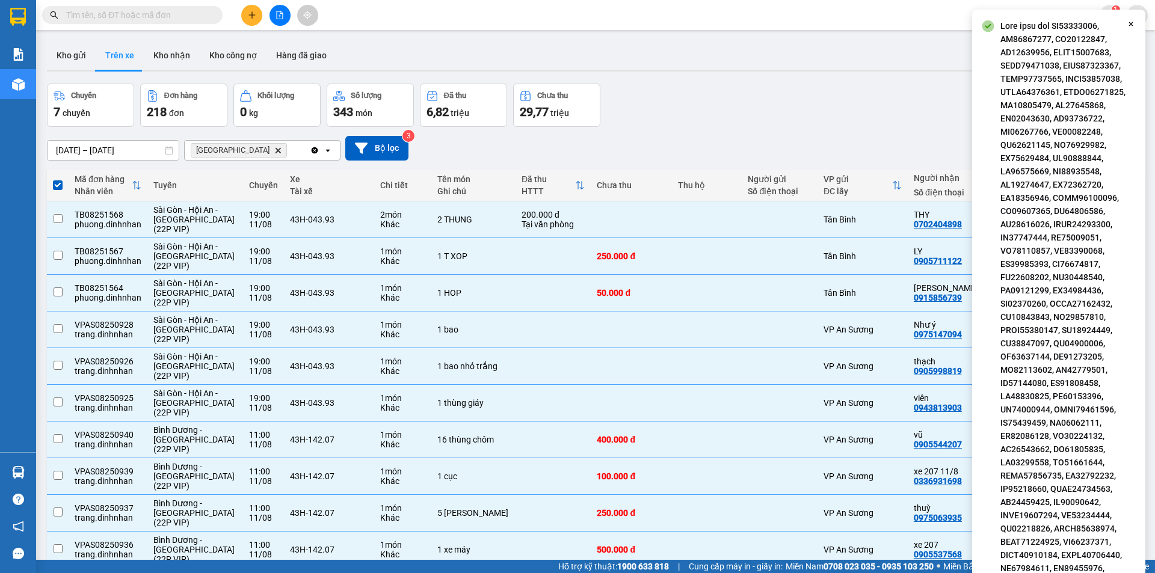
checkbox input "false"
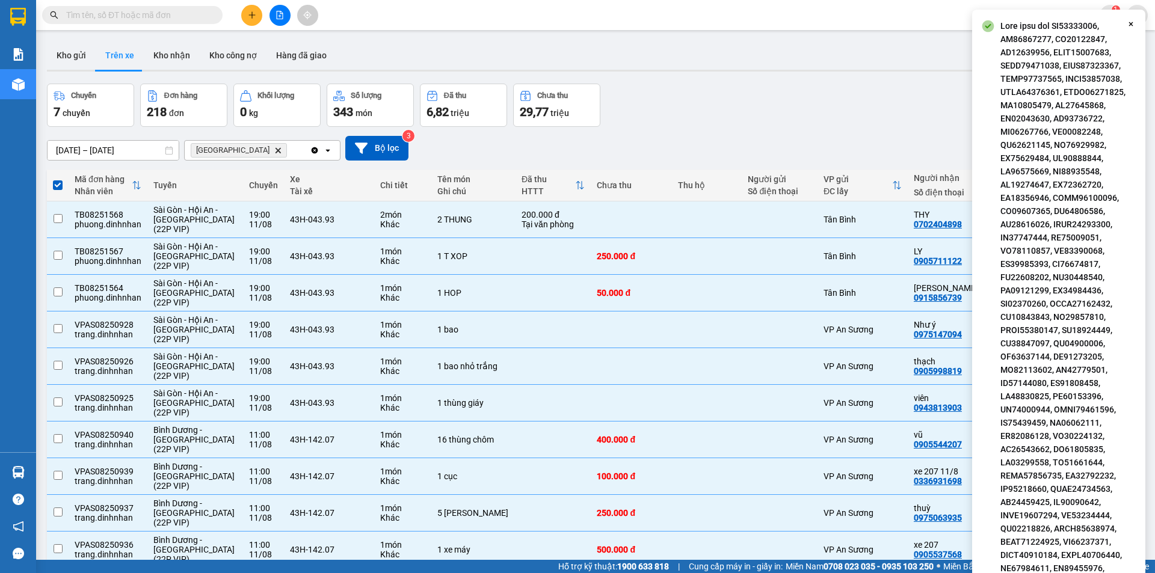
checkbox input "false"
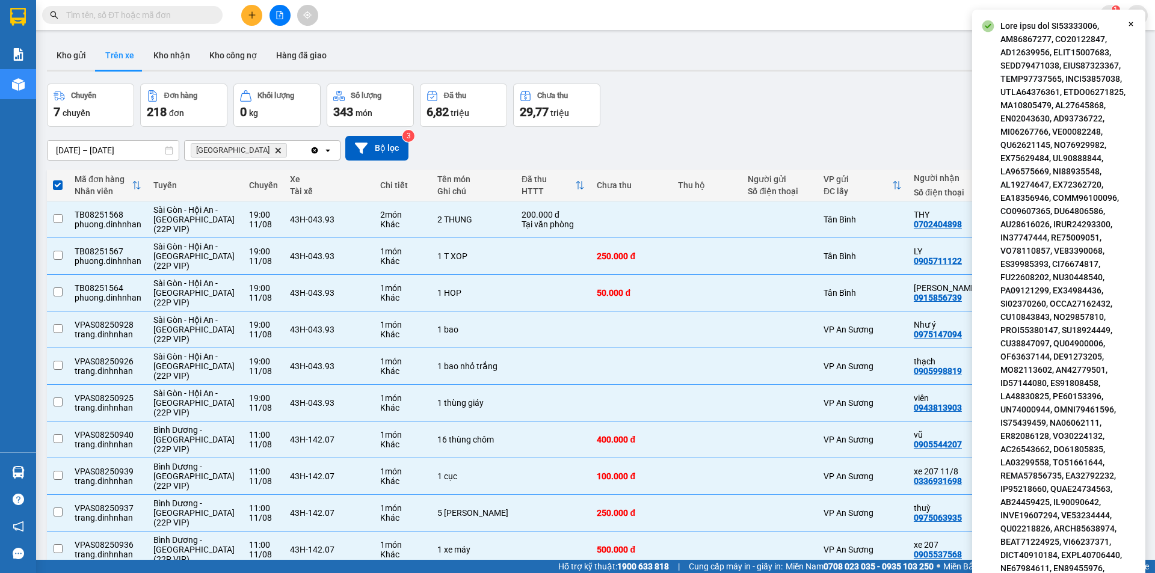
checkbox input "false"
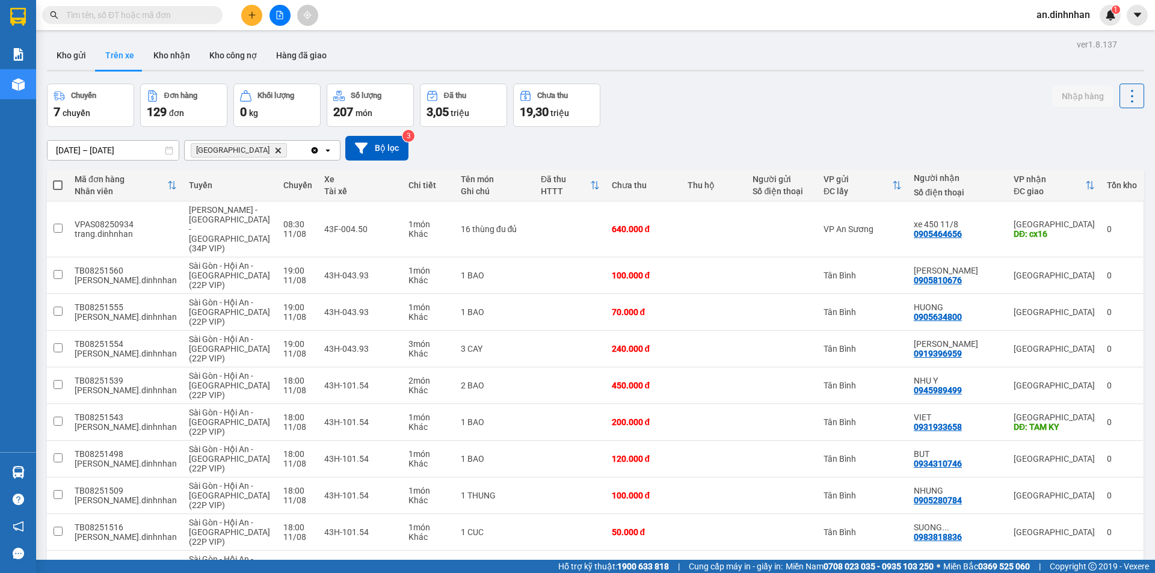
click at [55, 185] on span at bounding box center [58, 185] width 10 height 10
click at [58, 179] on input "checkbox" at bounding box center [58, 179] width 0 height 0
checkbox input "true"
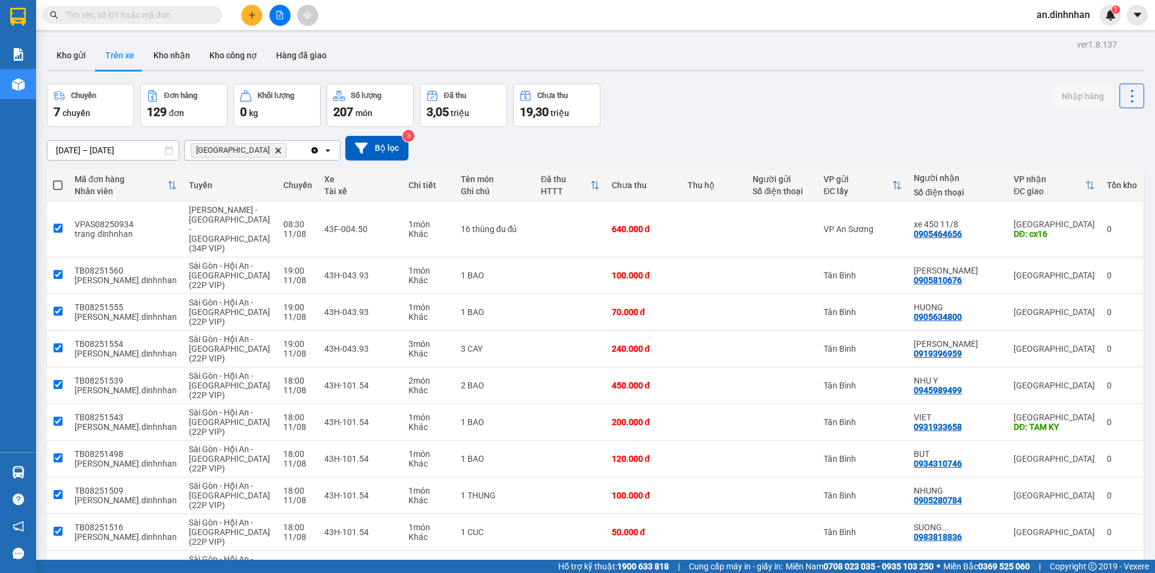
checkbox input "true"
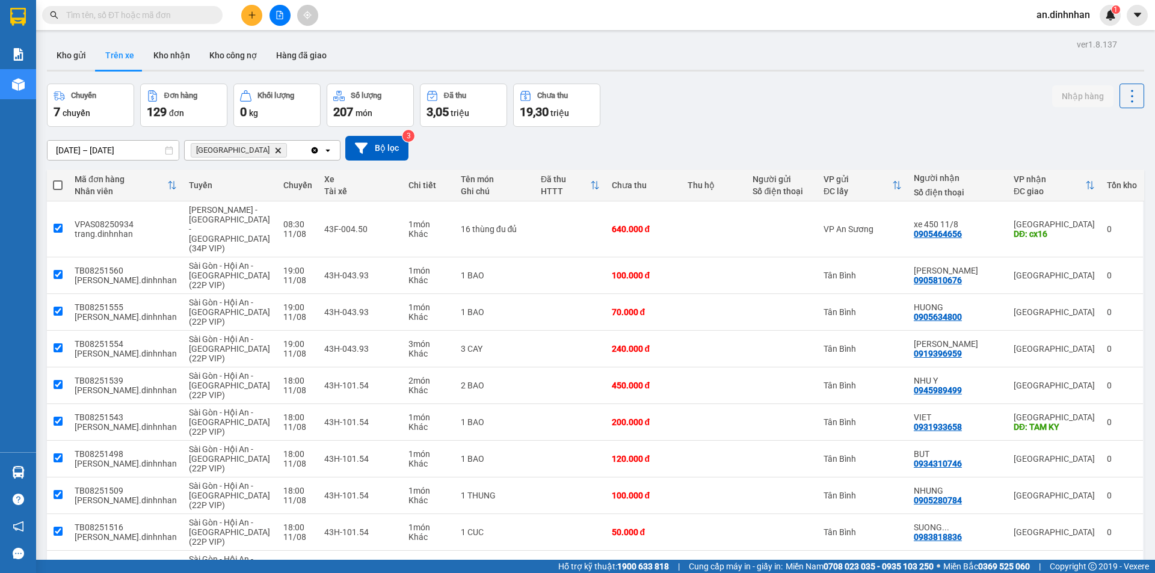
checkbox input "true"
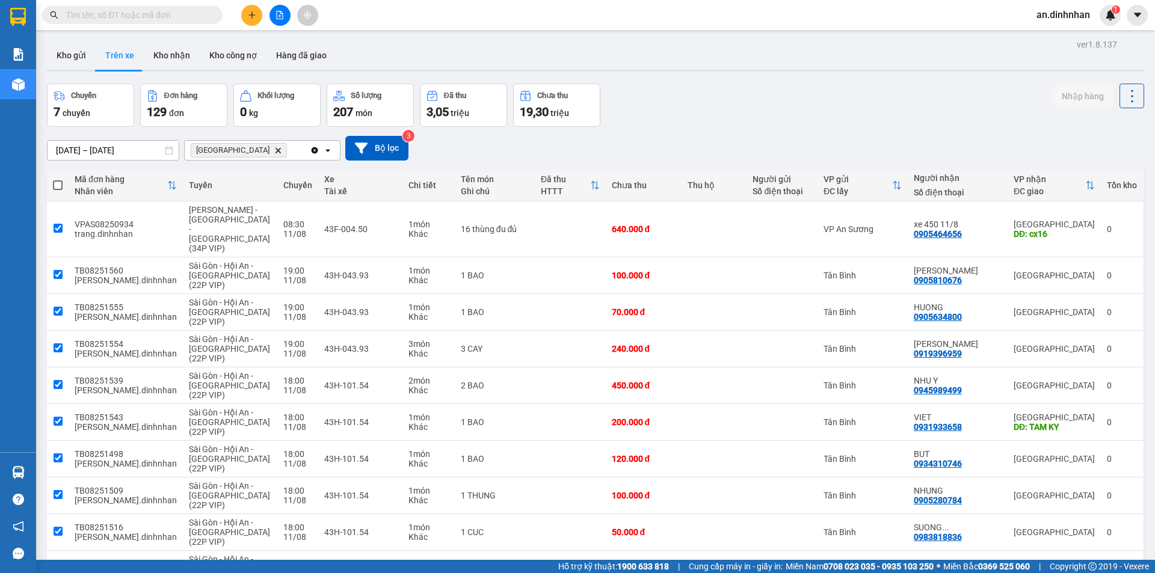
checkbox input "true"
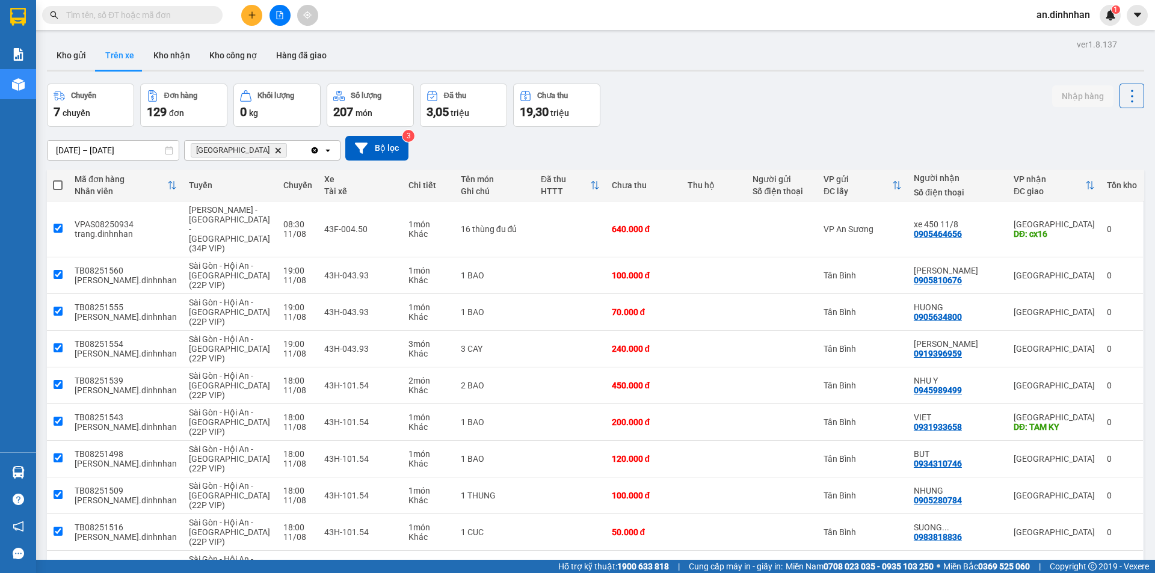
checkbox input "true"
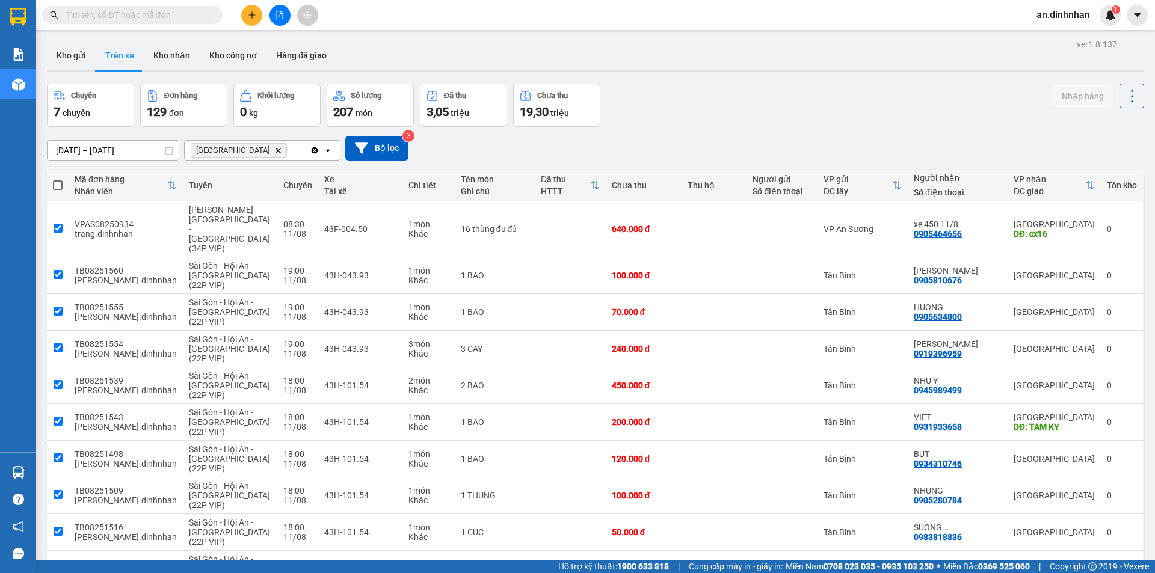
checkbox input "true"
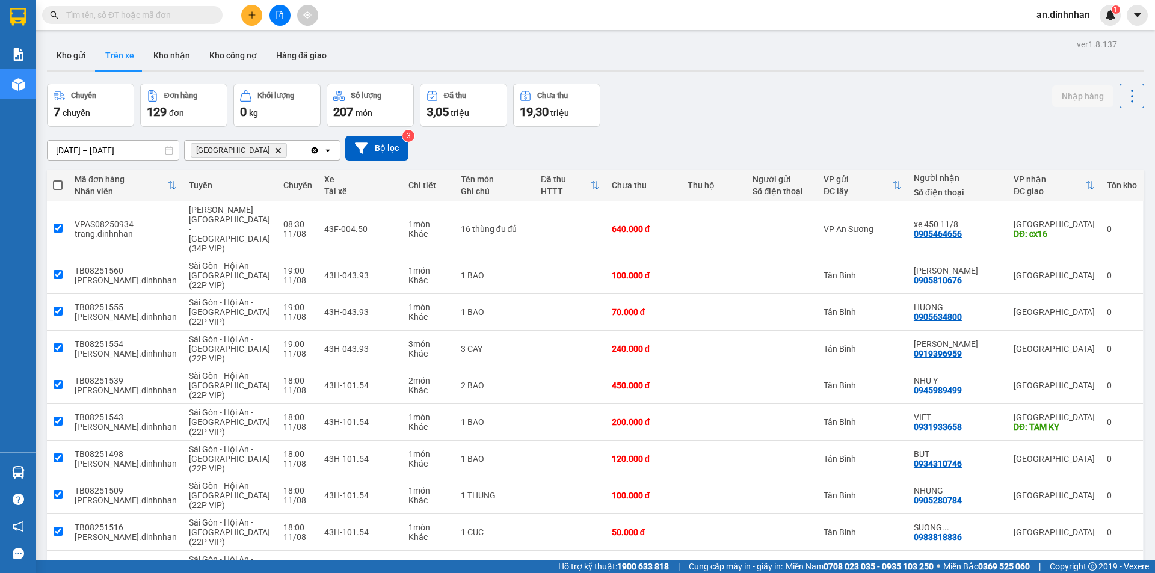
checkbox input "true"
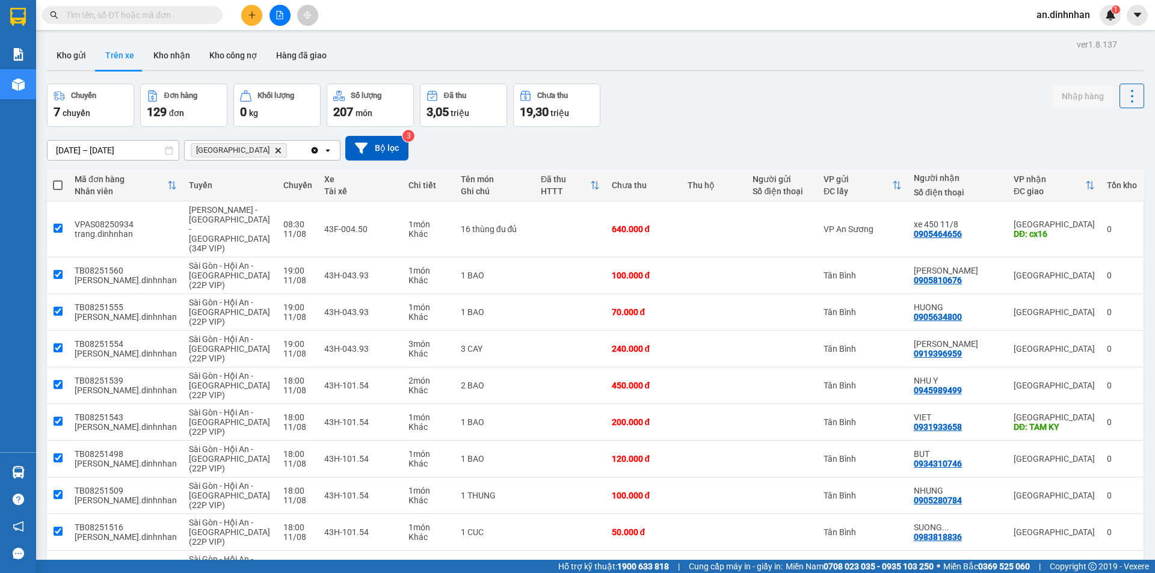
checkbox input "true"
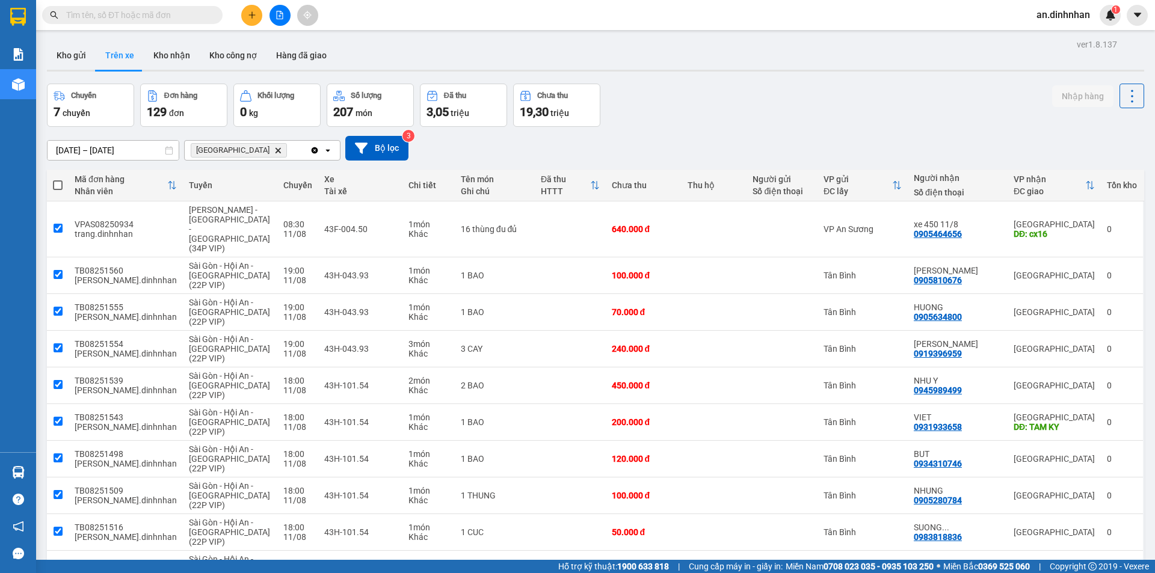
checkbox input "true"
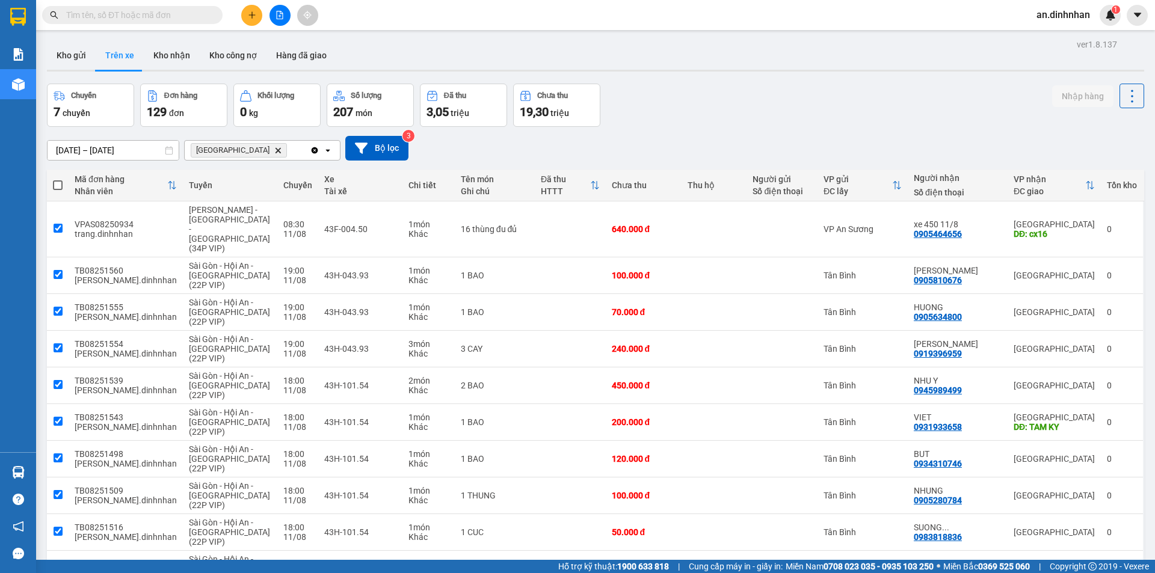
checkbox input "true"
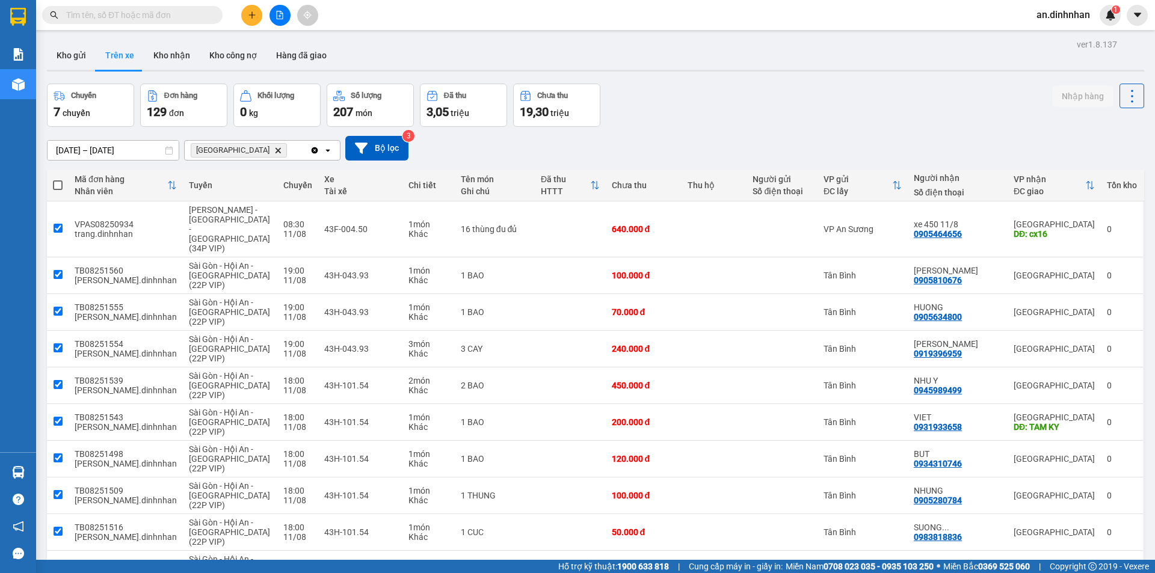
checkbox input "true"
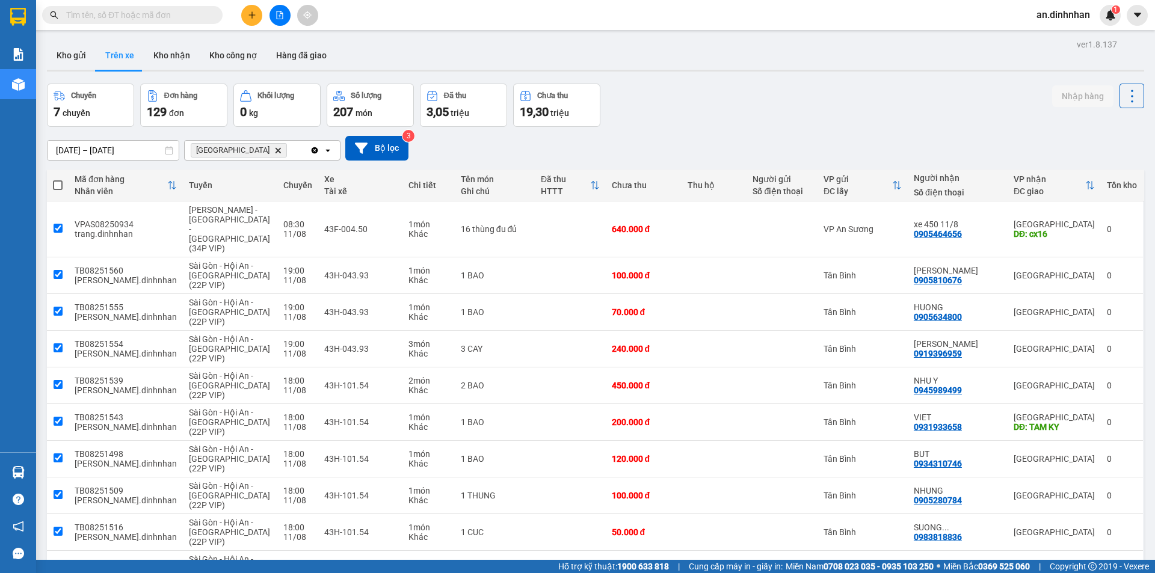
checkbox input "true"
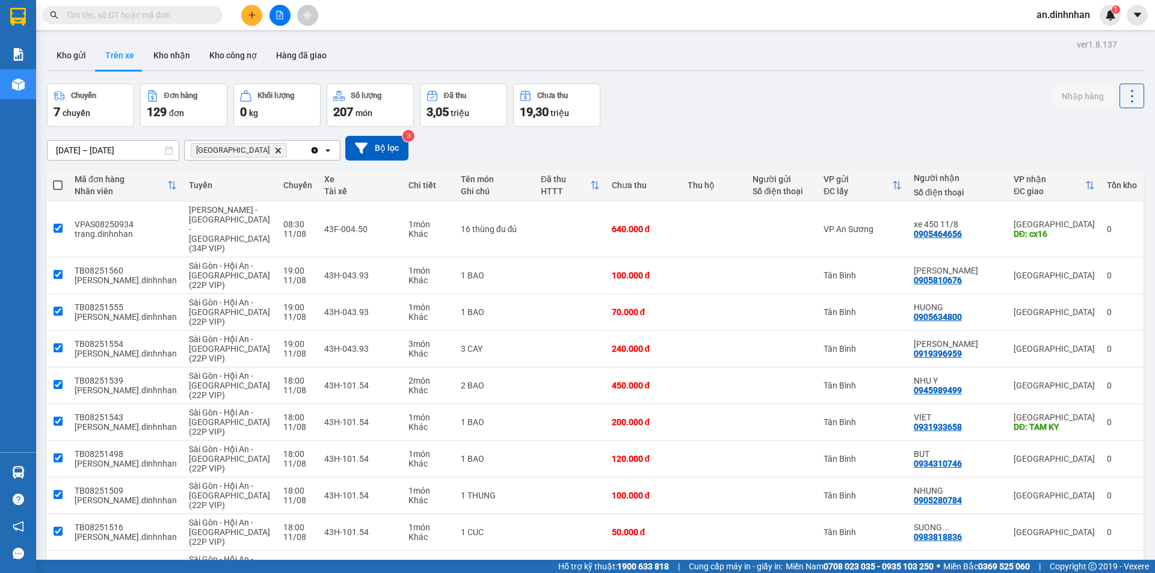
checkbox input "true"
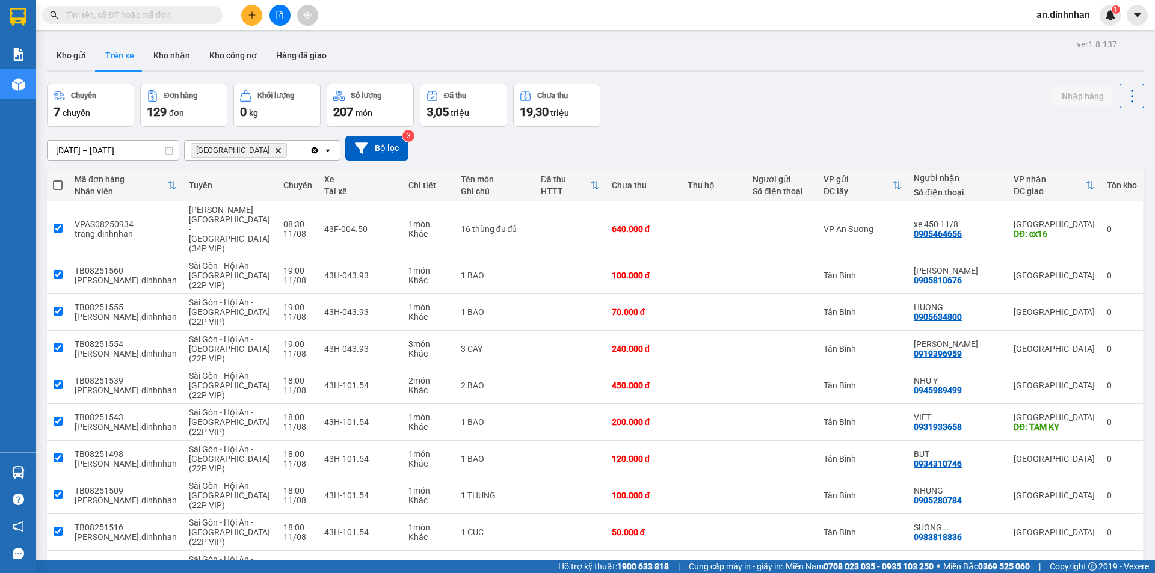
checkbox input "true"
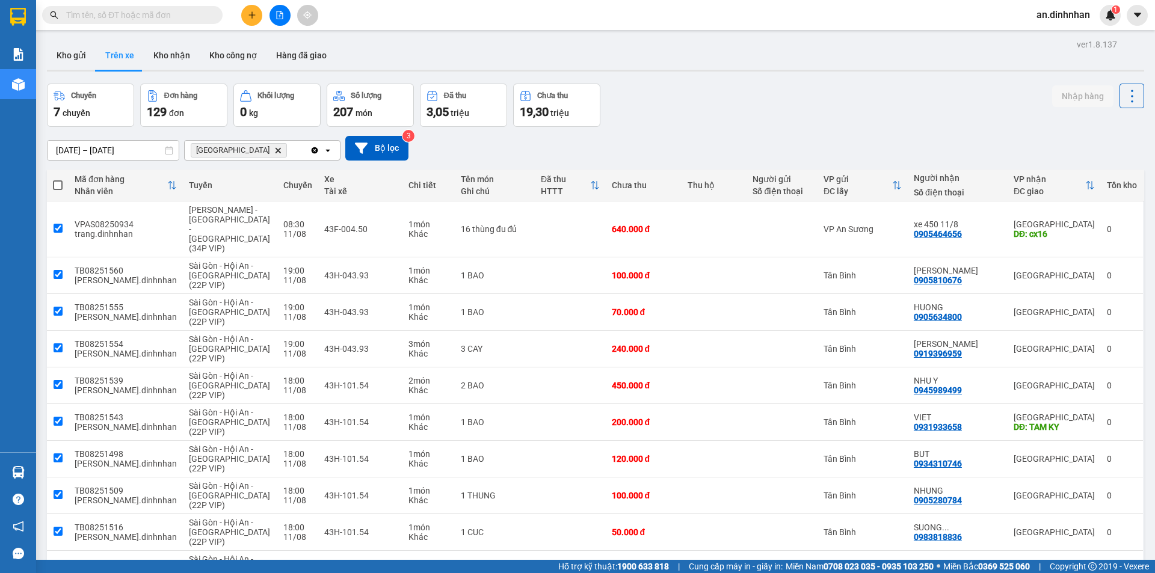
checkbox input "true"
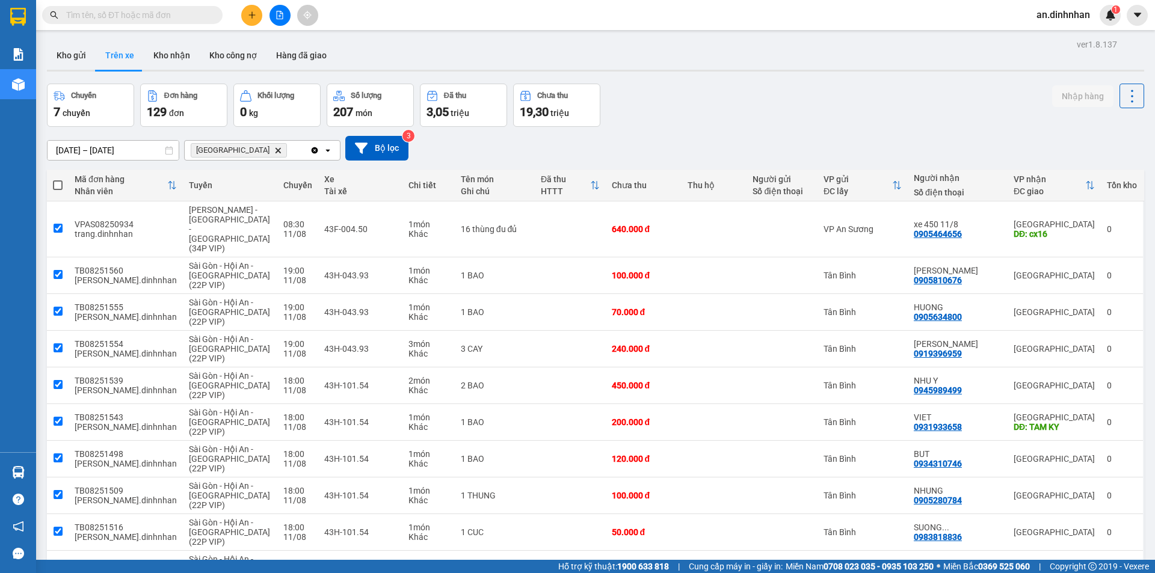
checkbox input "true"
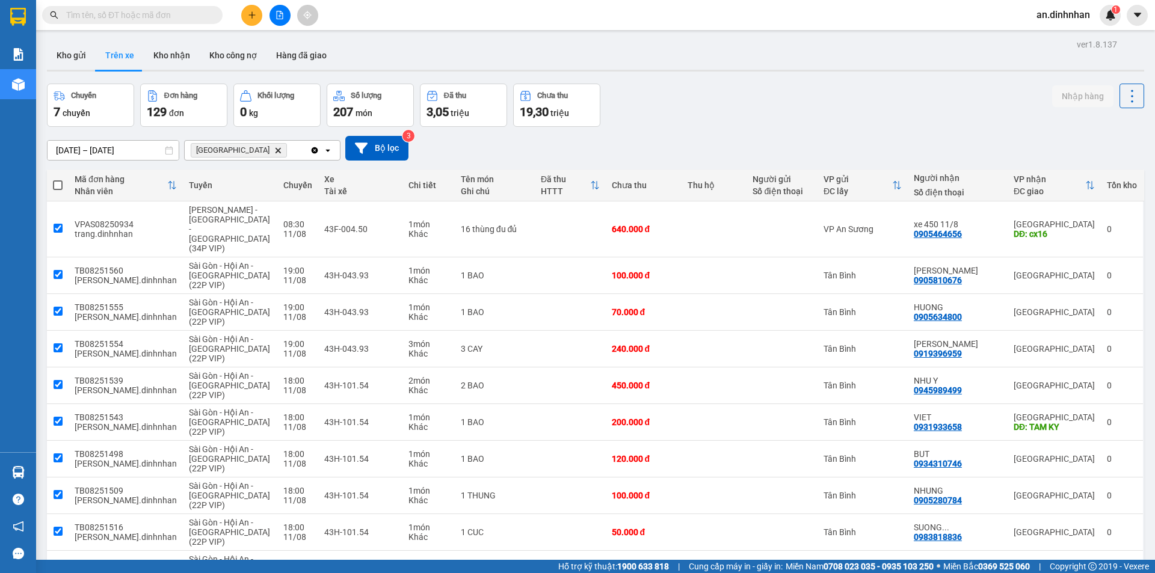
checkbox input "true"
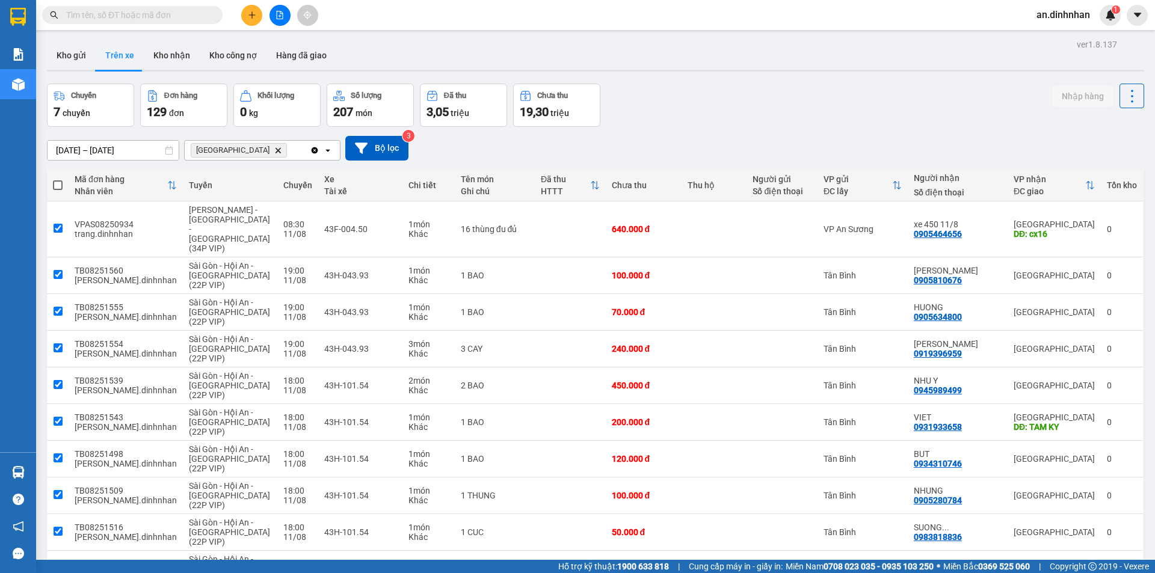
checkbox input "true"
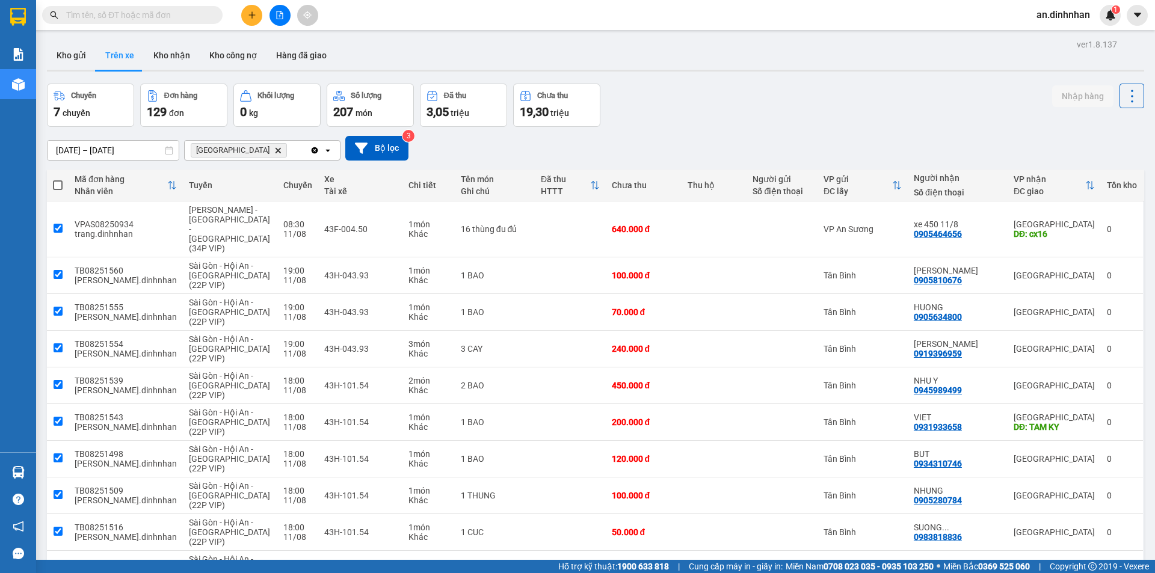
checkbox input "true"
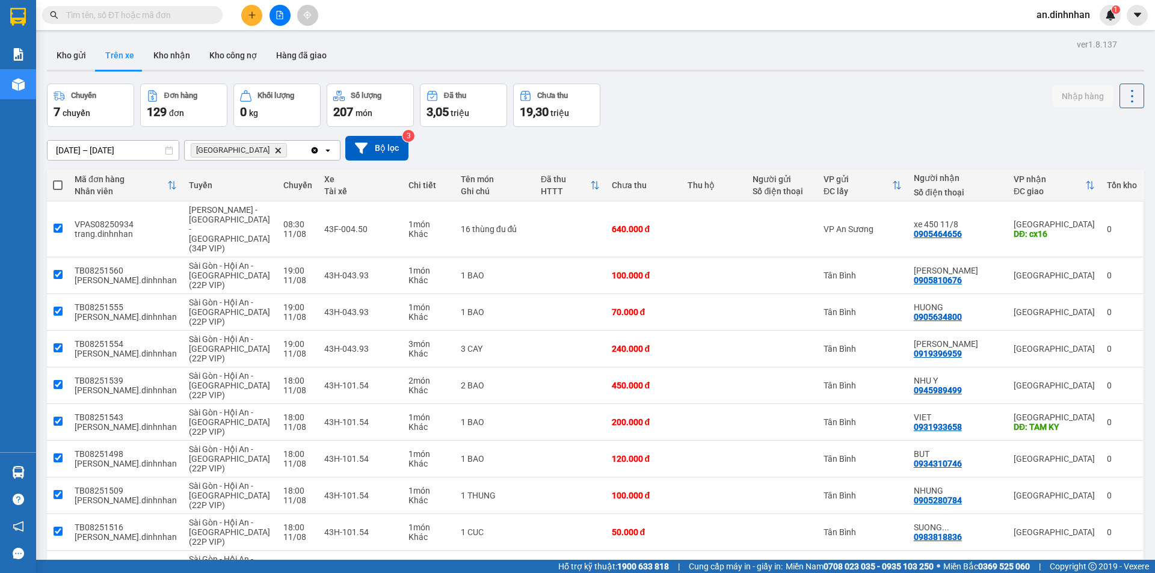
checkbox input "true"
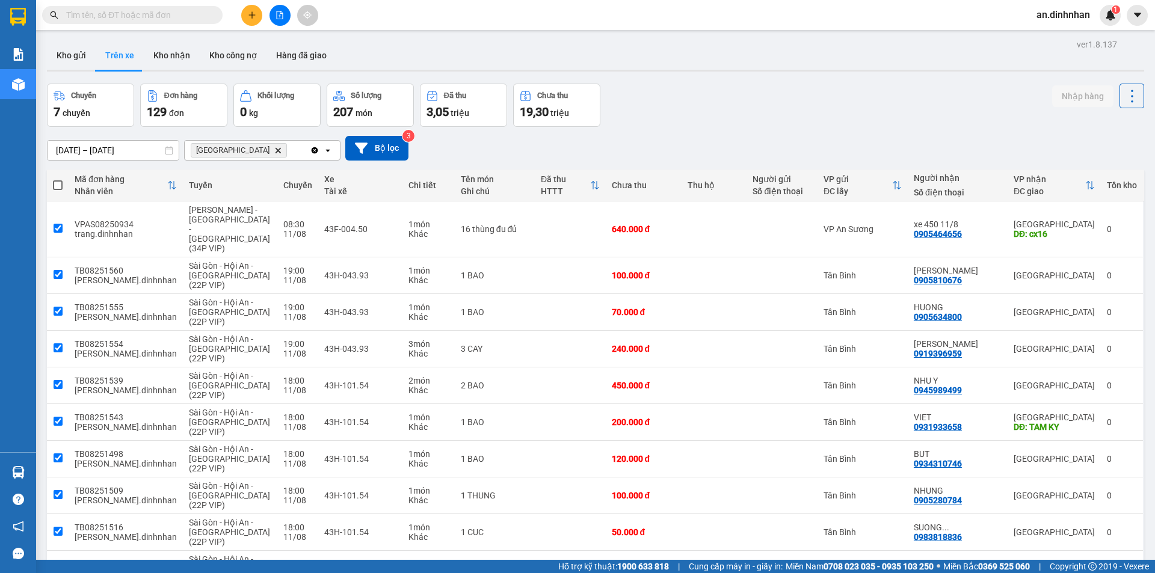
checkbox input "true"
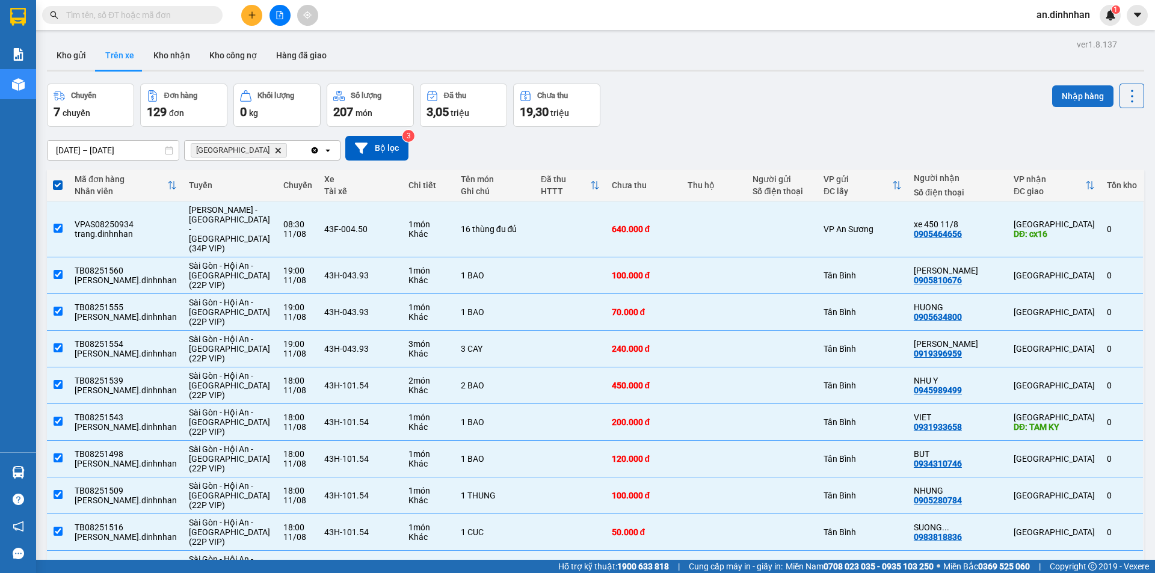
click at [1060, 94] on button "Nhập hàng" at bounding box center [1082, 96] width 61 height 22
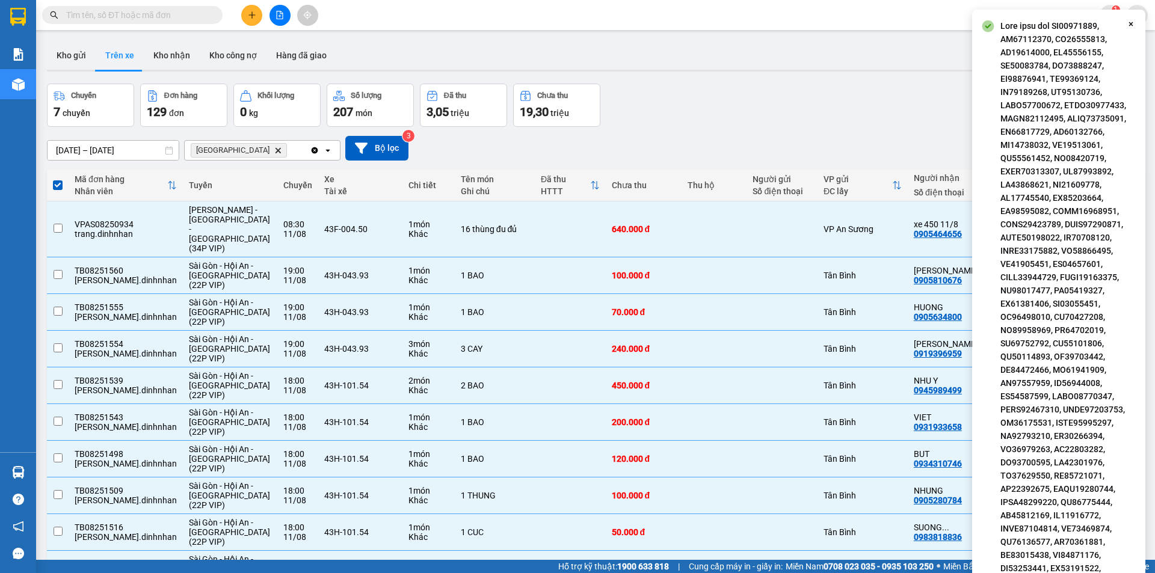
checkbox input "false"
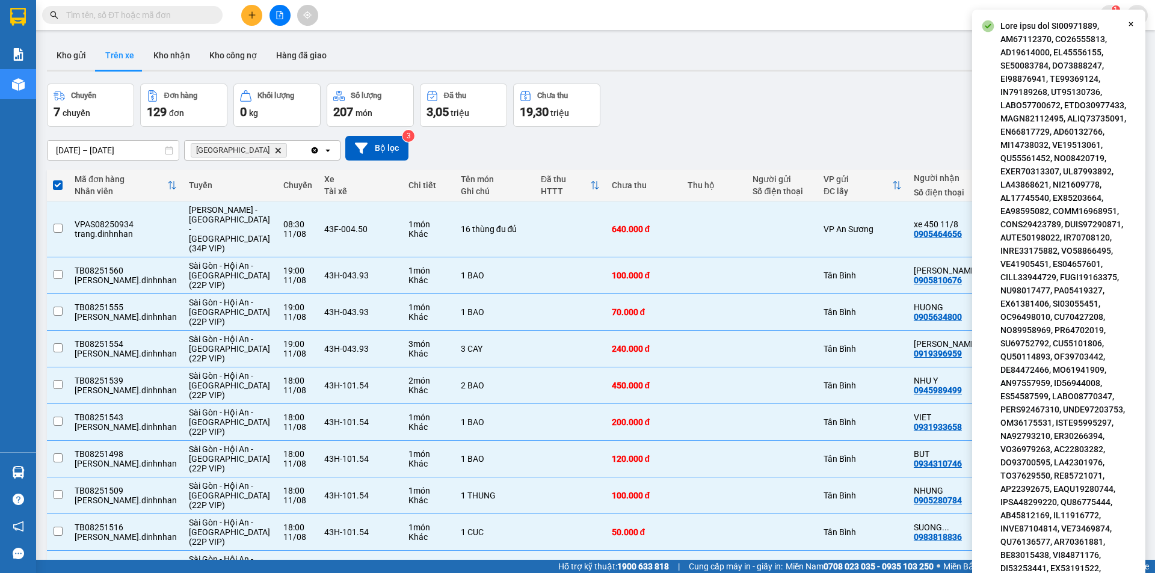
checkbox input "false"
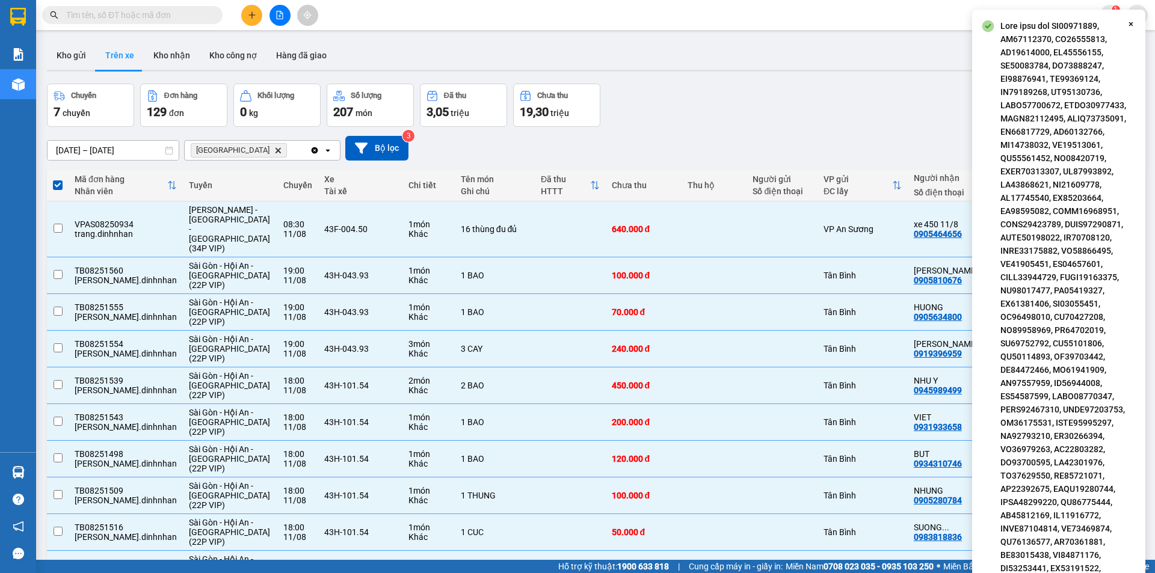
checkbox input "false"
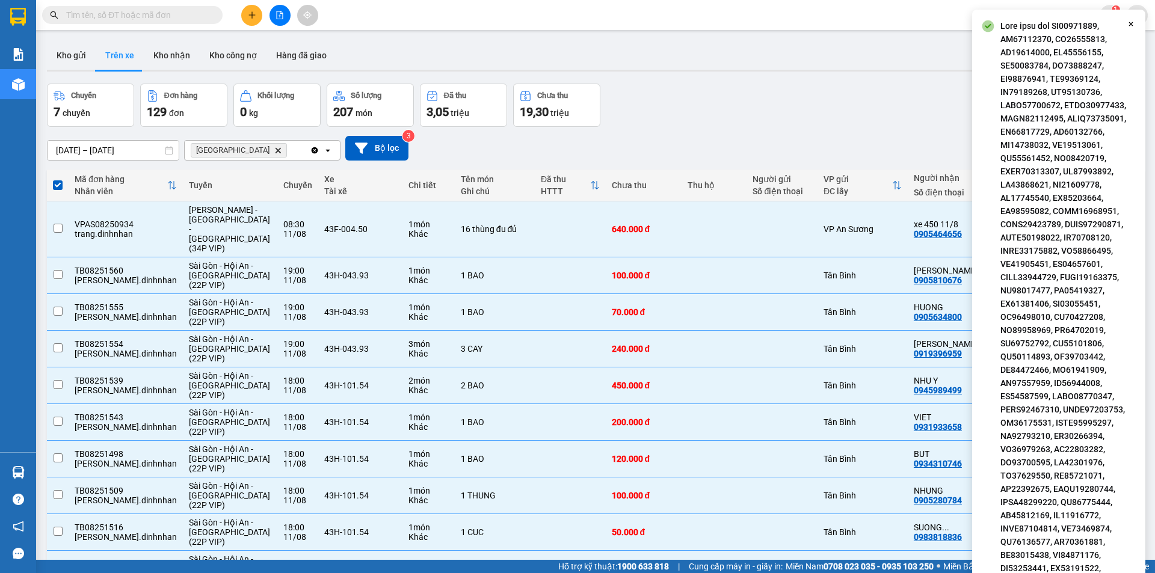
checkbox input "false"
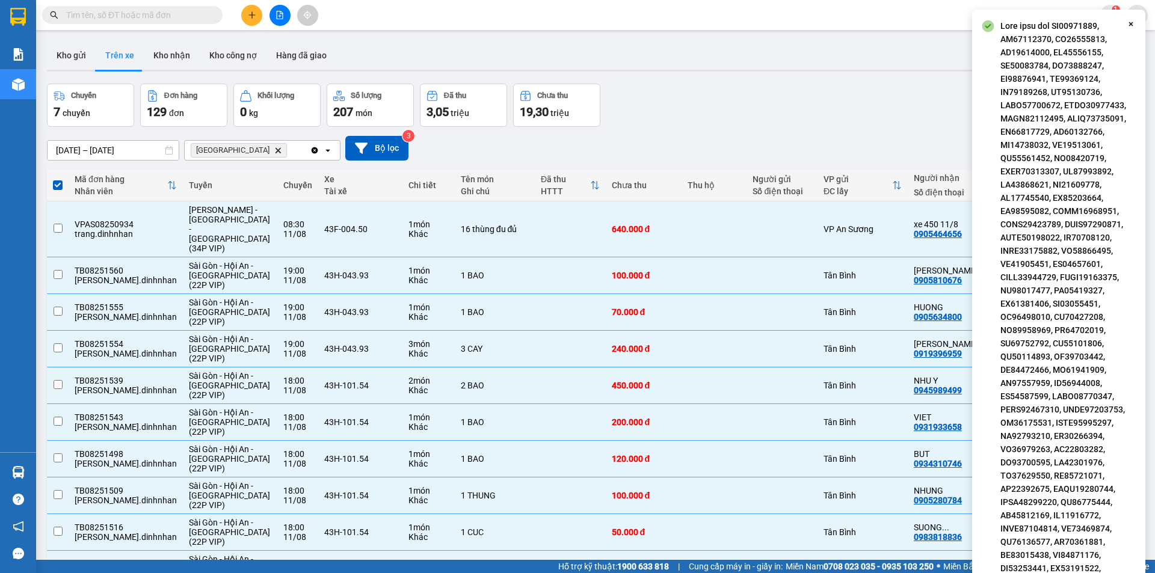
checkbox input "false"
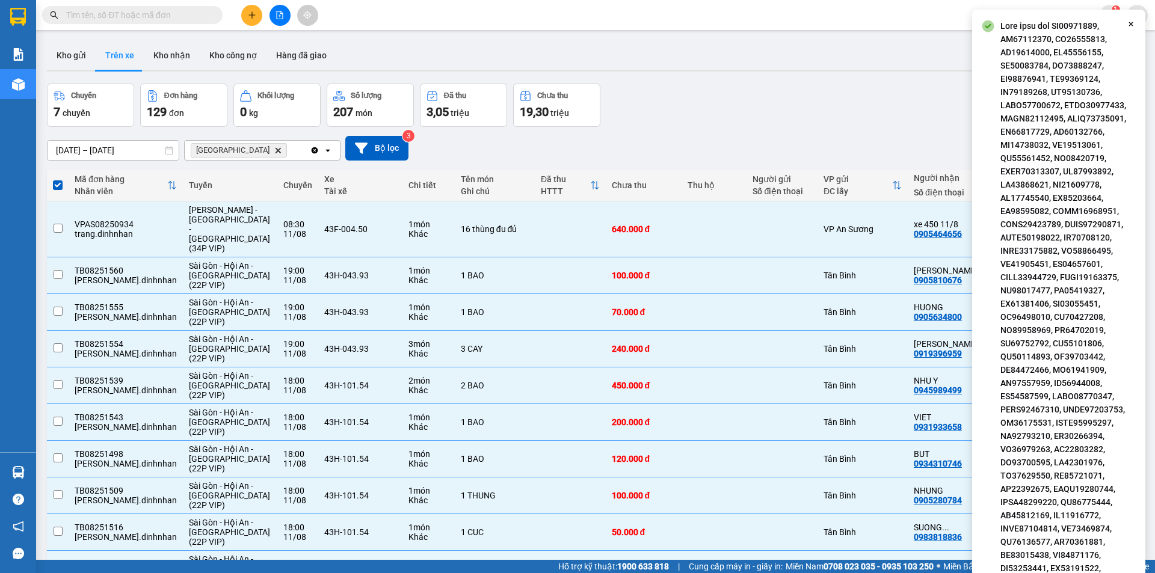
checkbox input "false"
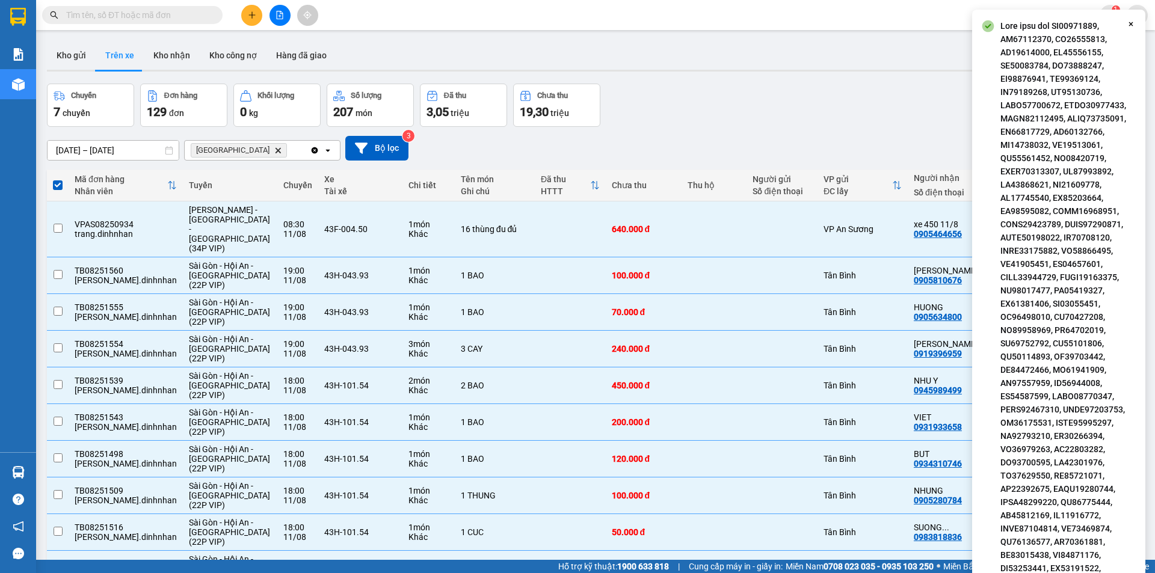
checkbox input "false"
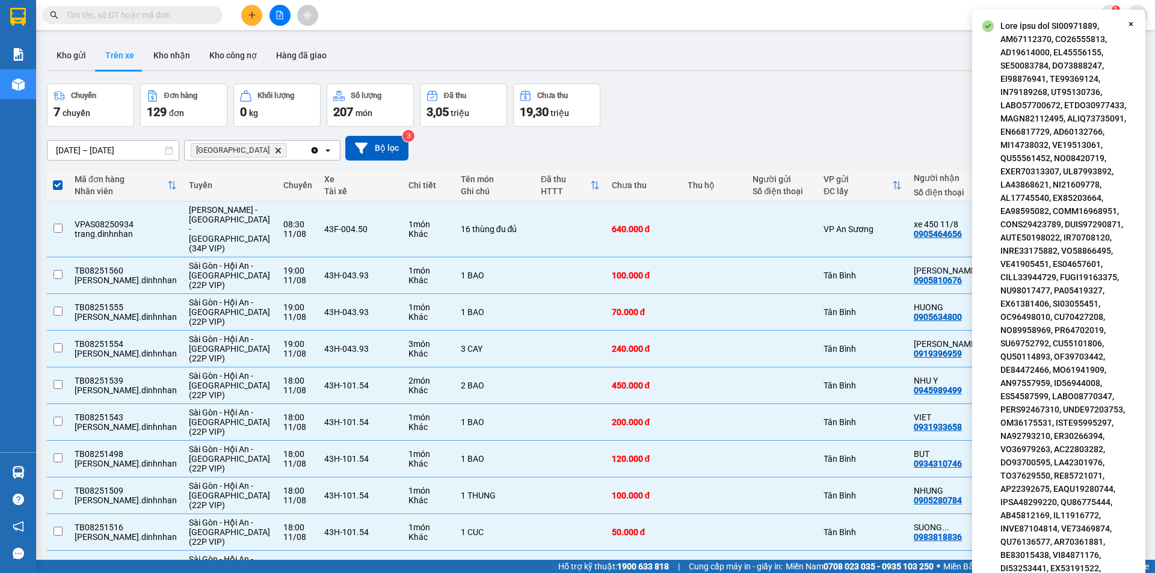
checkbox input "false"
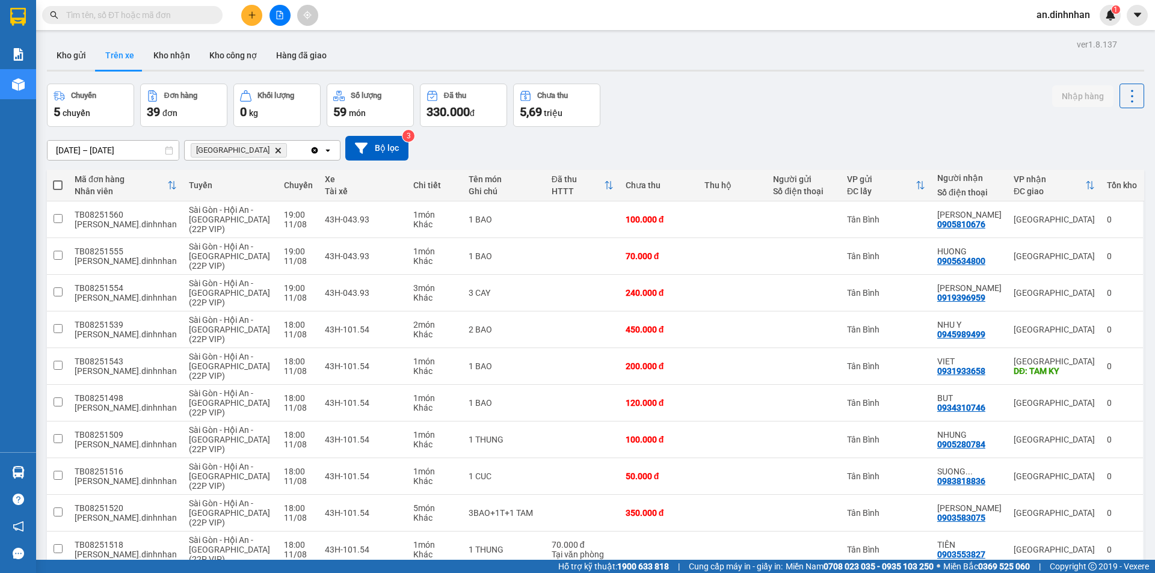
click at [55, 186] on span at bounding box center [58, 185] width 10 height 10
click at [58, 179] on input "checkbox" at bounding box center [58, 179] width 0 height 0
checkbox input "true"
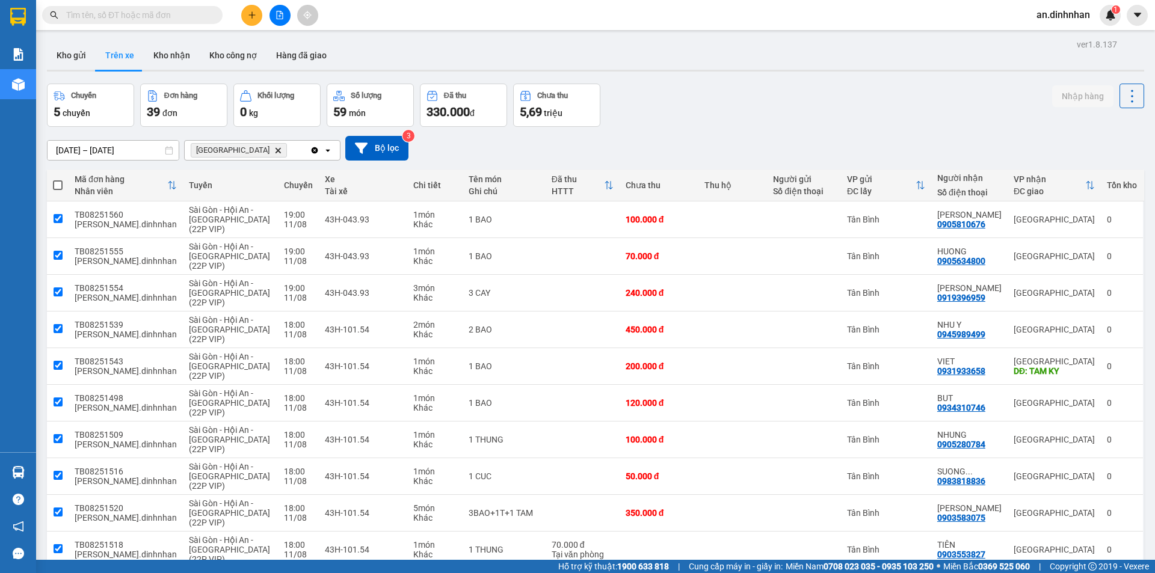
checkbox input "true"
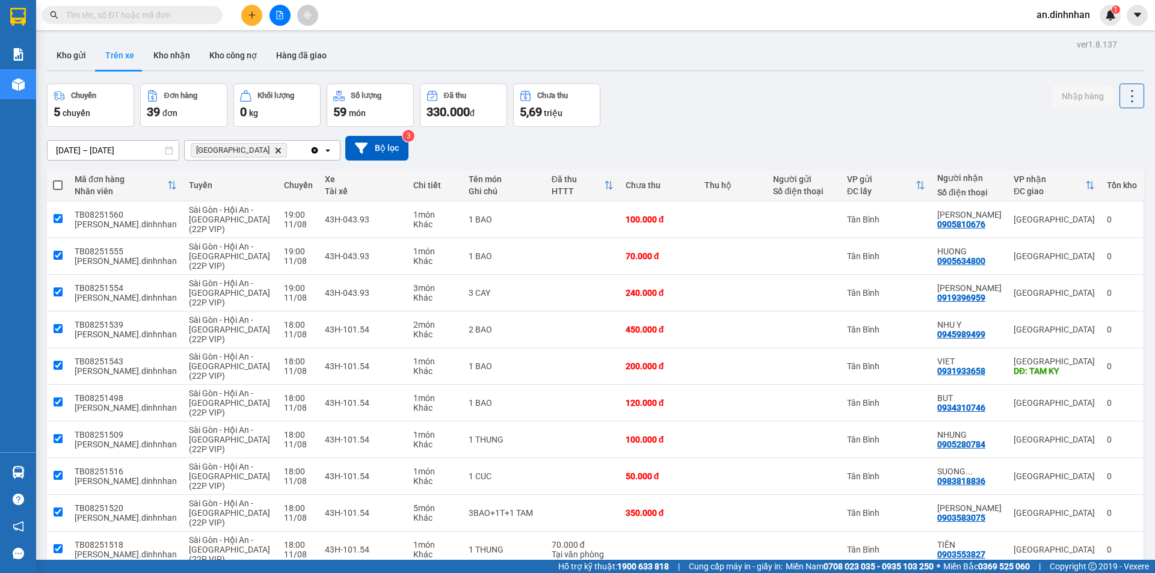
checkbox input "true"
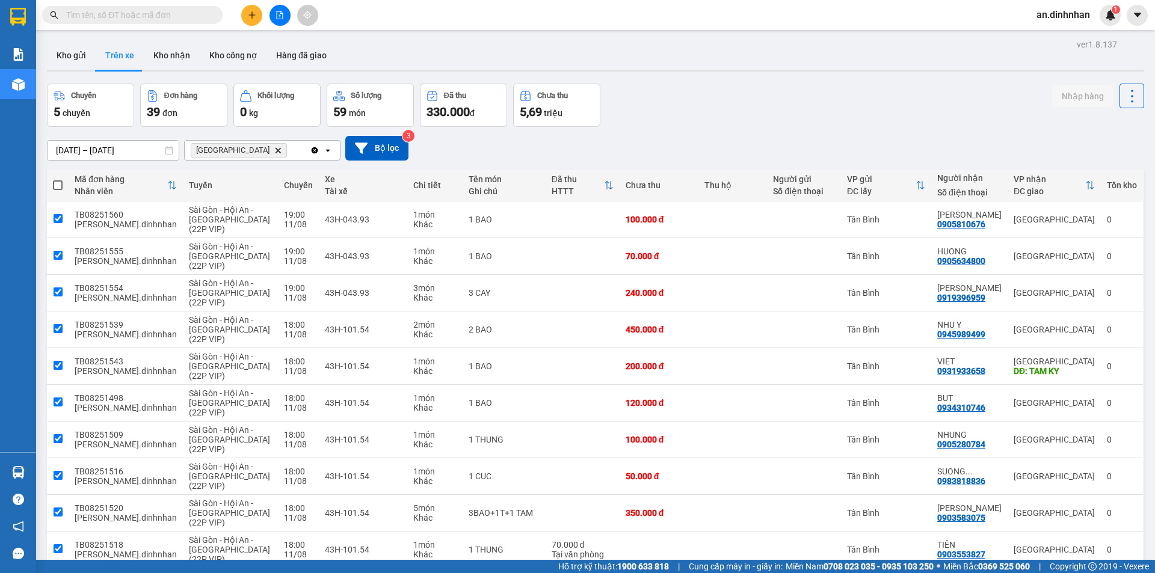
checkbox input "true"
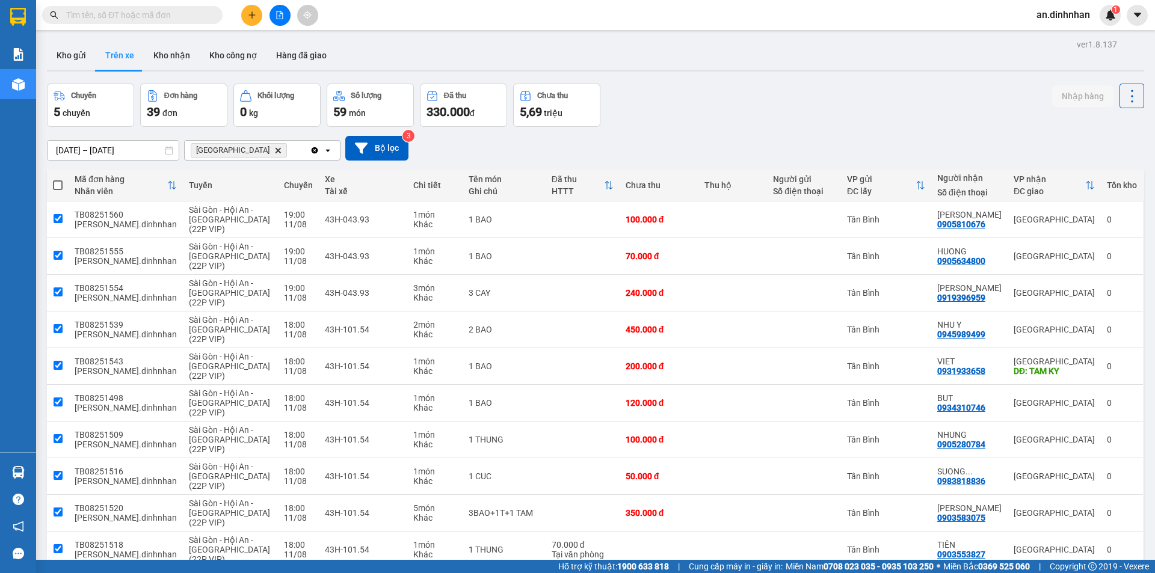
checkbox input "true"
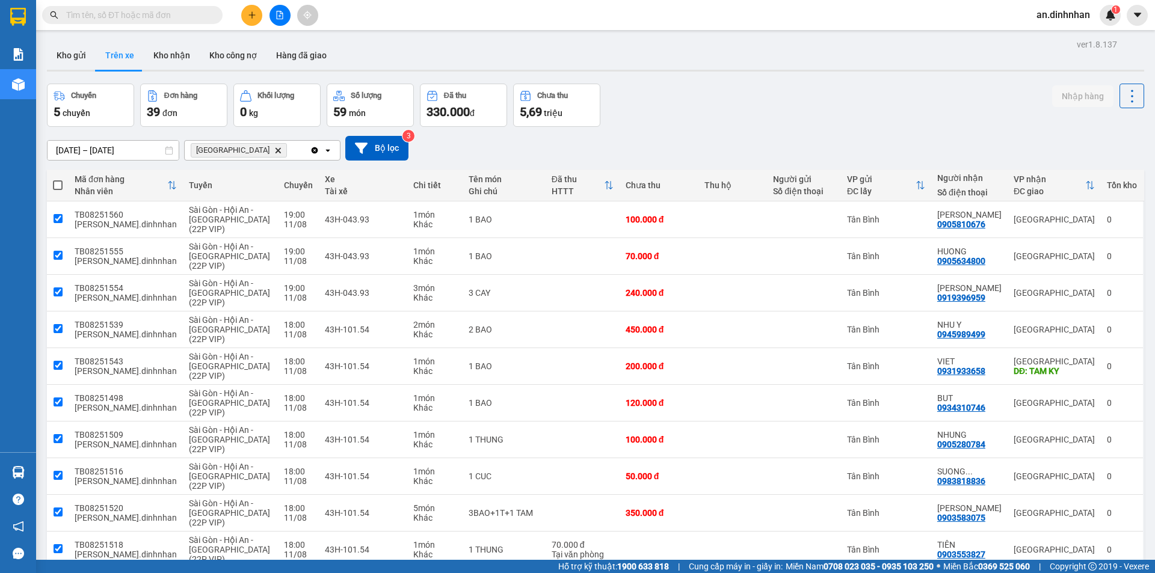
checkbox input "true"
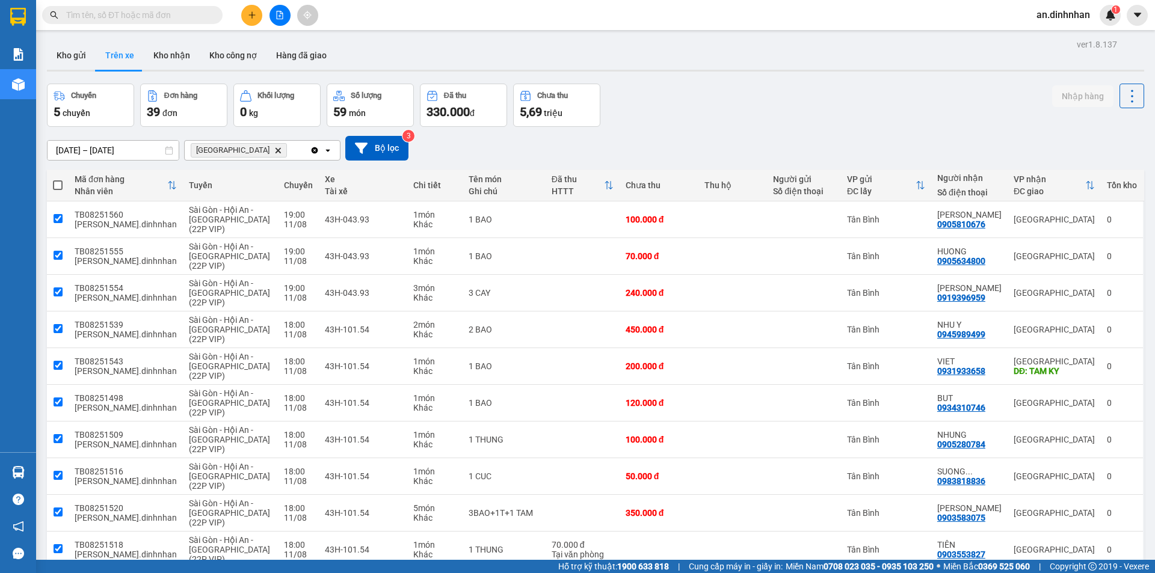
checkbox input "true"
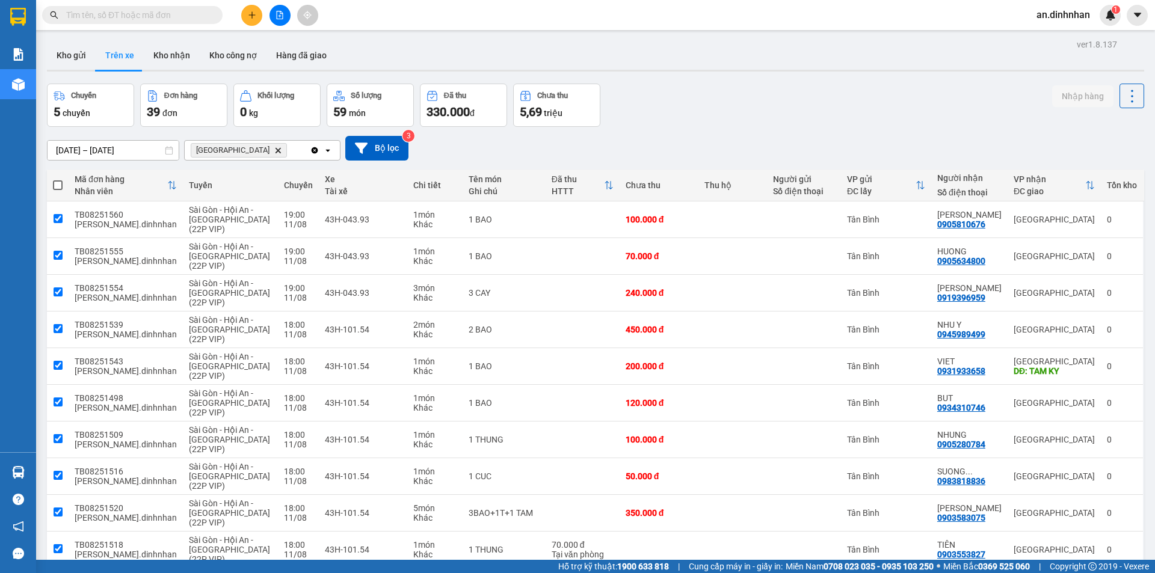
checkbox input "true"
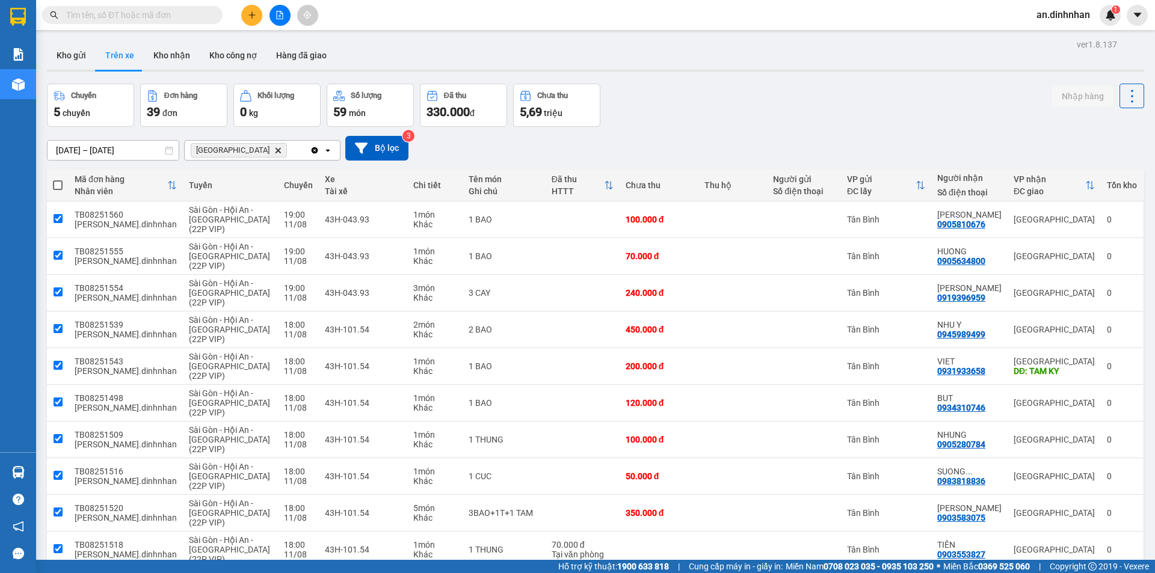
checkbox input "true"
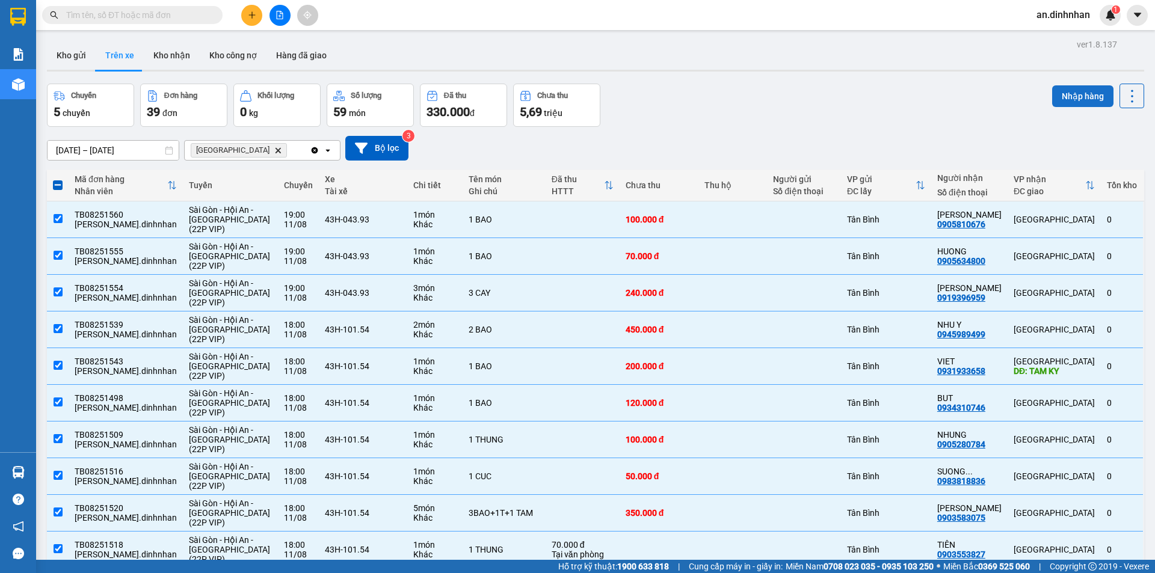
click at [1065, 100] on button "Nhập hàng" at bounding box center [1082, 96] width 61 height 22
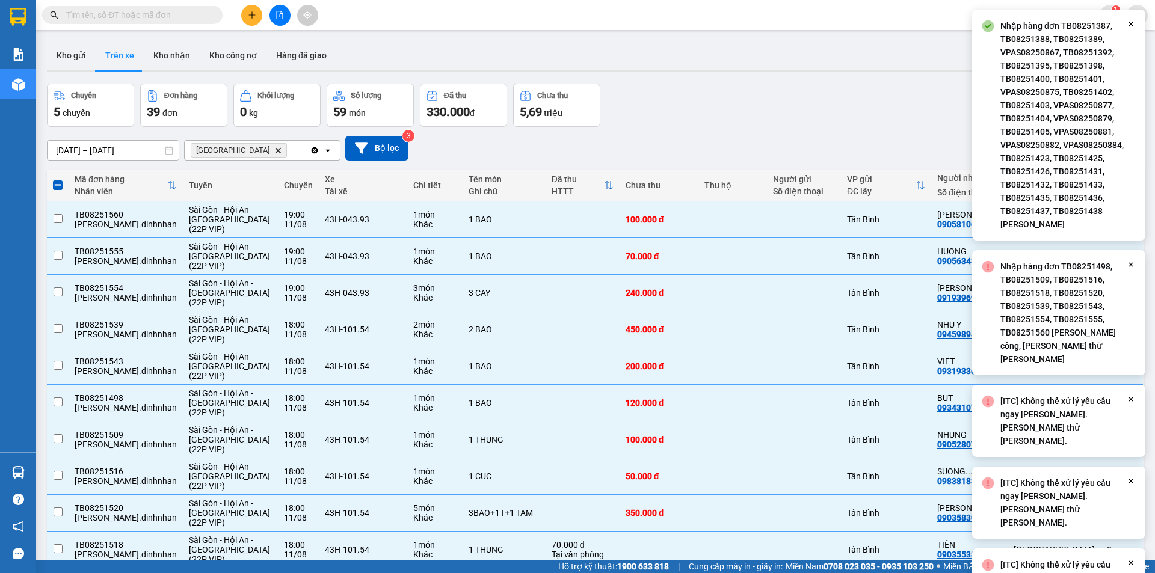
checkbox input "false"
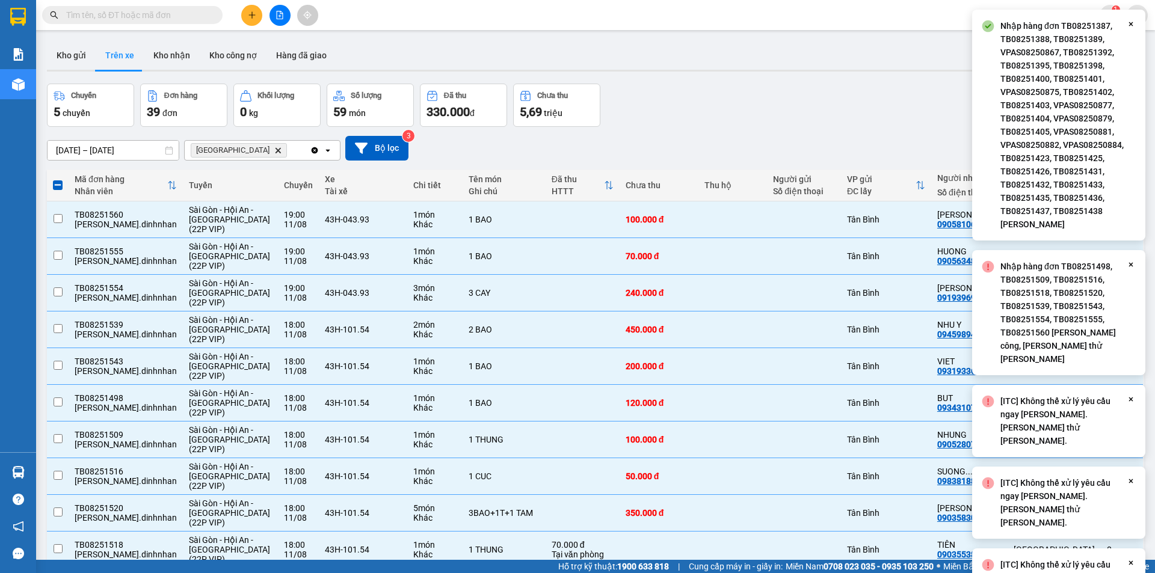
checkbox input "false"
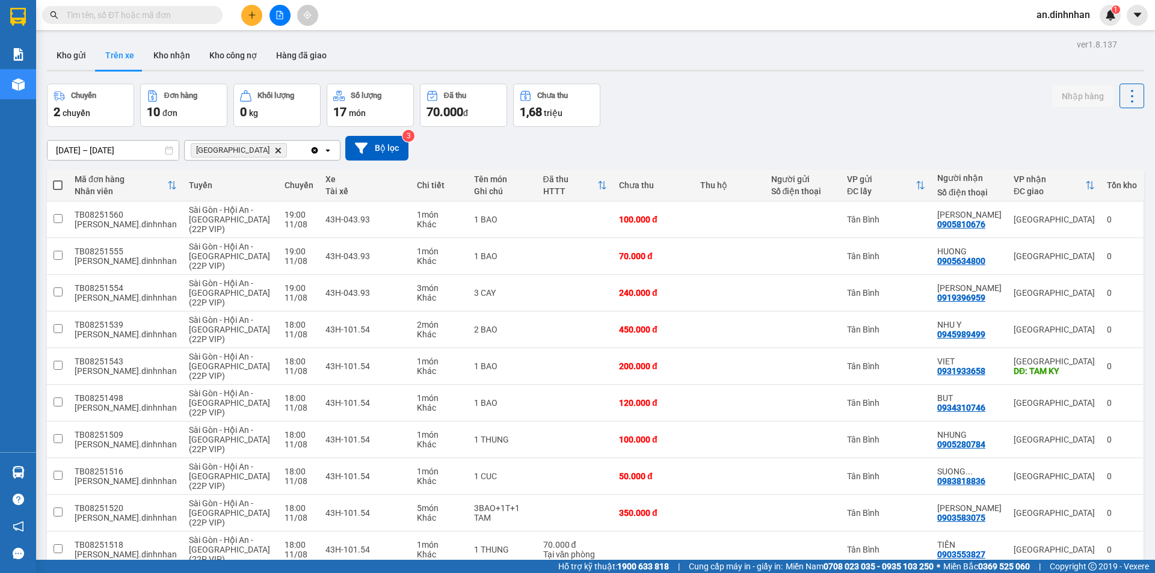
click at [58, 187] on span at bounding box center [58, 185] width 10 height 10
click at [58, 179] on input "checkbox" at bounding box center [58, 179] width 0 height 0
checkbox input "true"
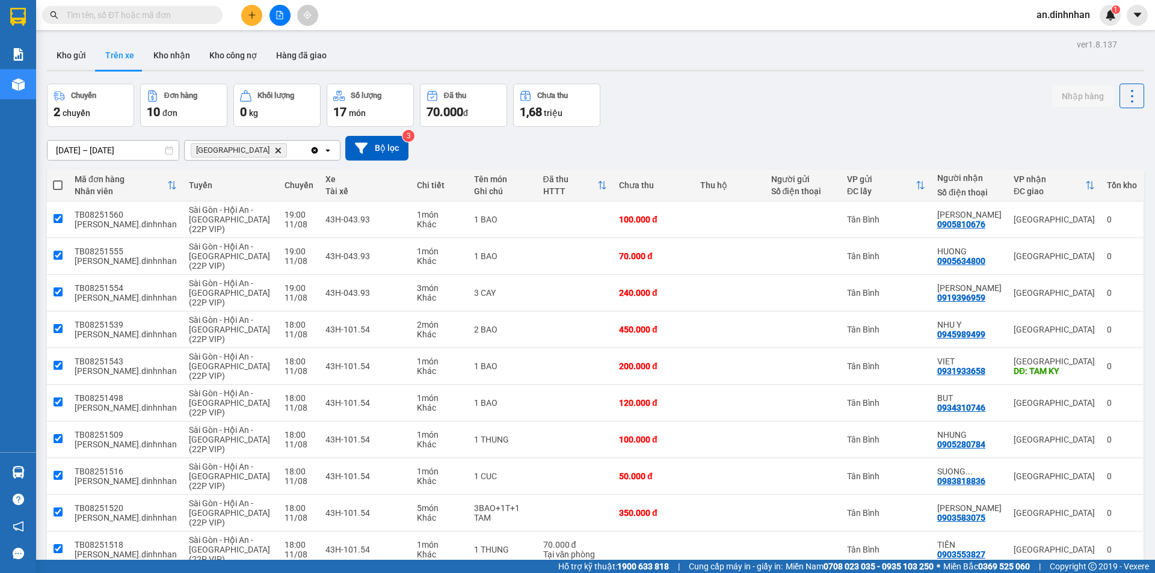
checkbox input "true"
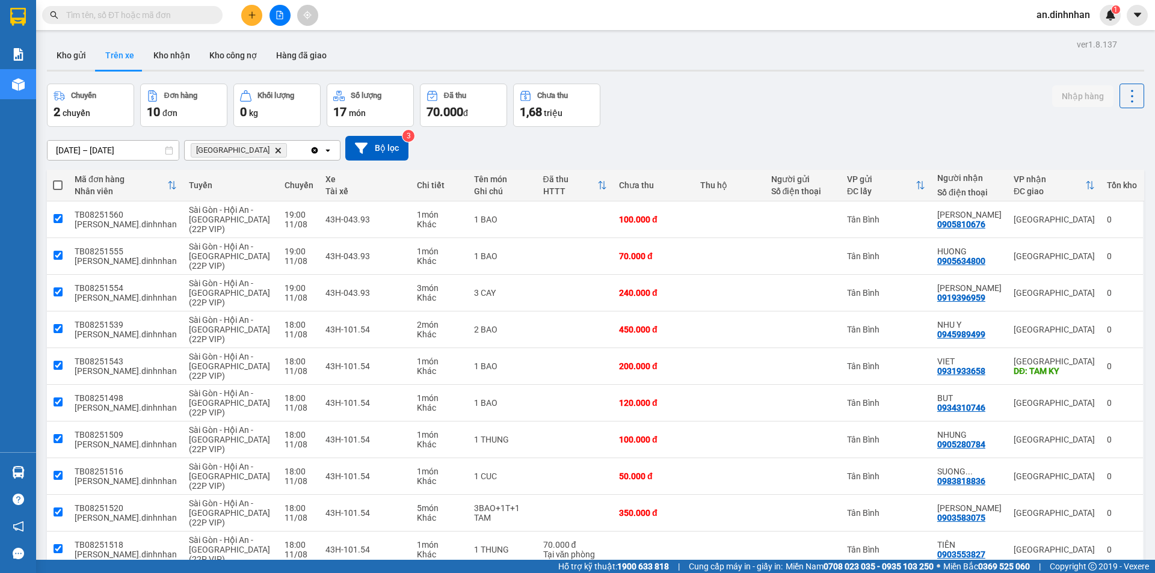
checkbox input "true"
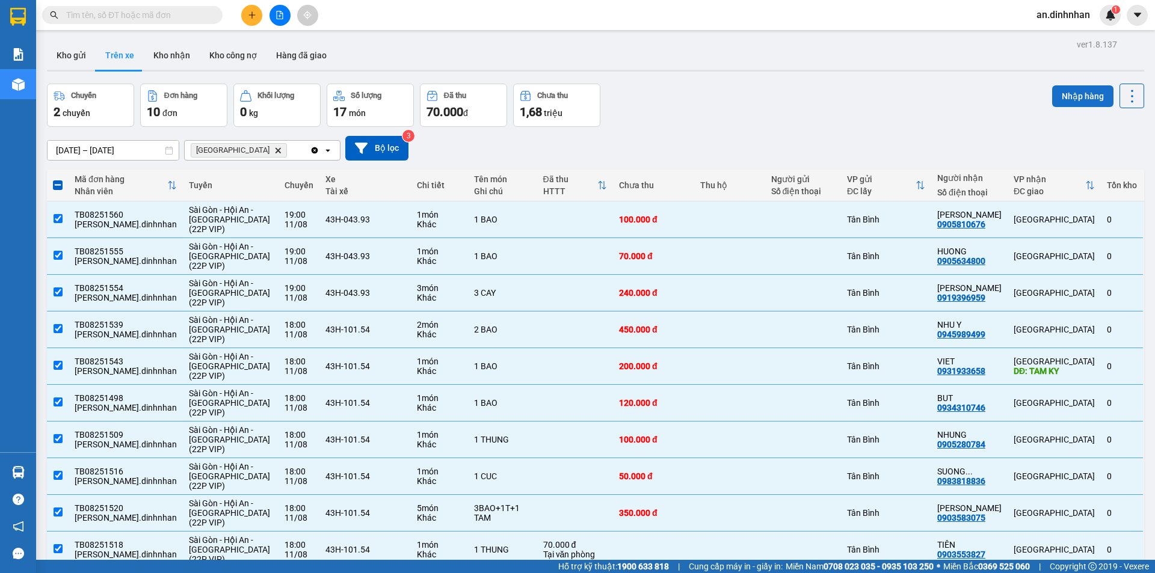
click at [1077, 97] on button "Nhập hàng" at bounding box center [1082, 96] width 61 height 22
click at [1060, 94] on button "Nhập hàng" at bounding box center [1082, 96] width 61 height 22
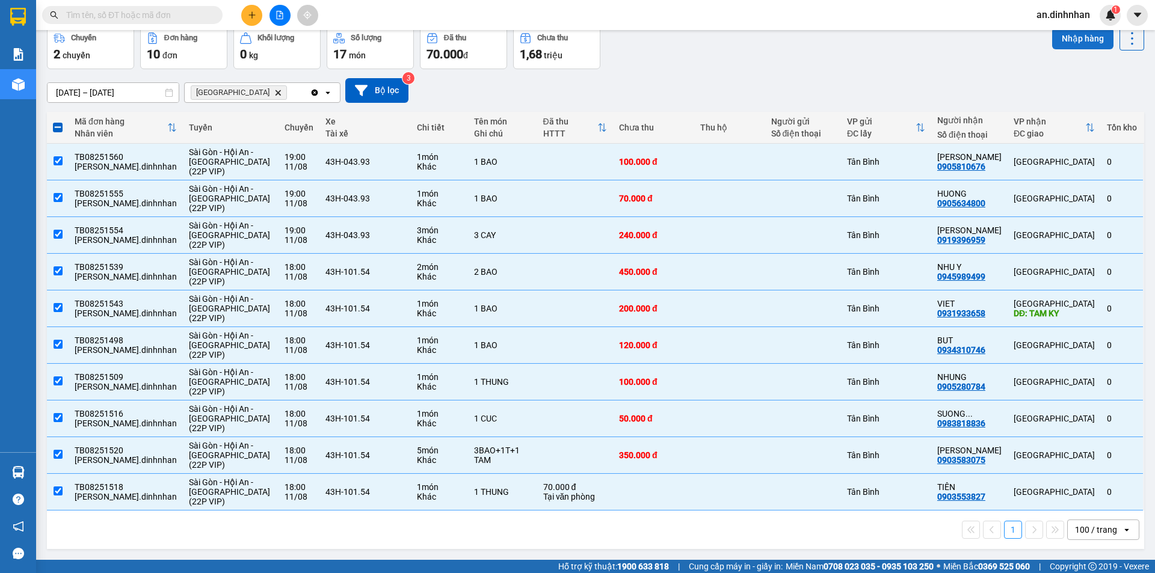
click at [1082, 38] on button "Nhập hàng" at bounding box center [1082, 39] width 61 height 22
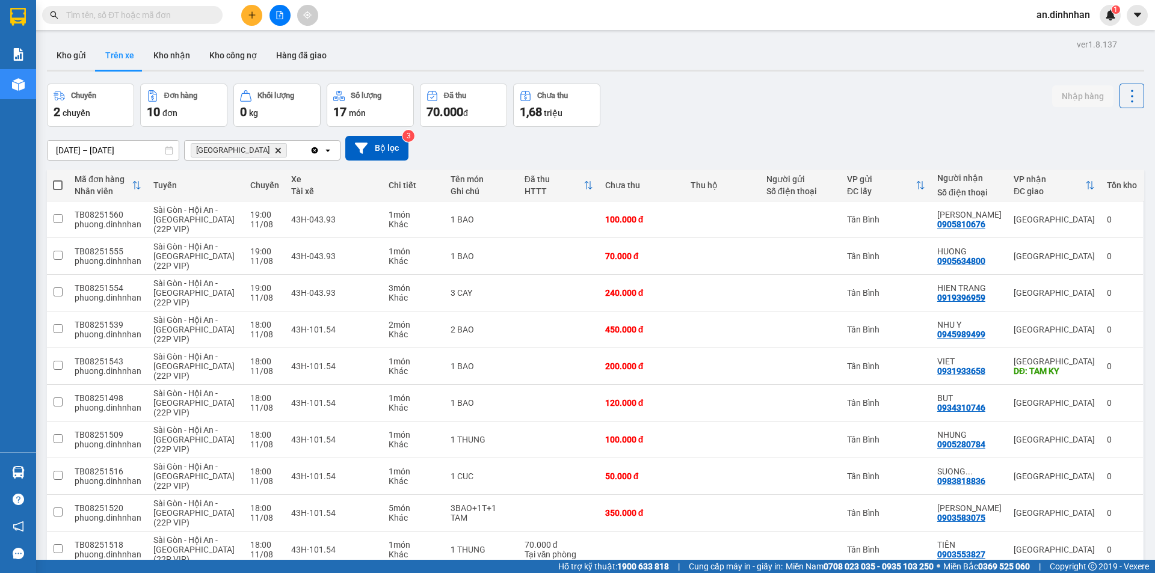
click at [58, 183] on span at bounding box center [58, 185] width 10 height 10
click at [58, 179] on input "checkbox" at bounding box center [58, 179] width 0 height 0
checkbox input "true"
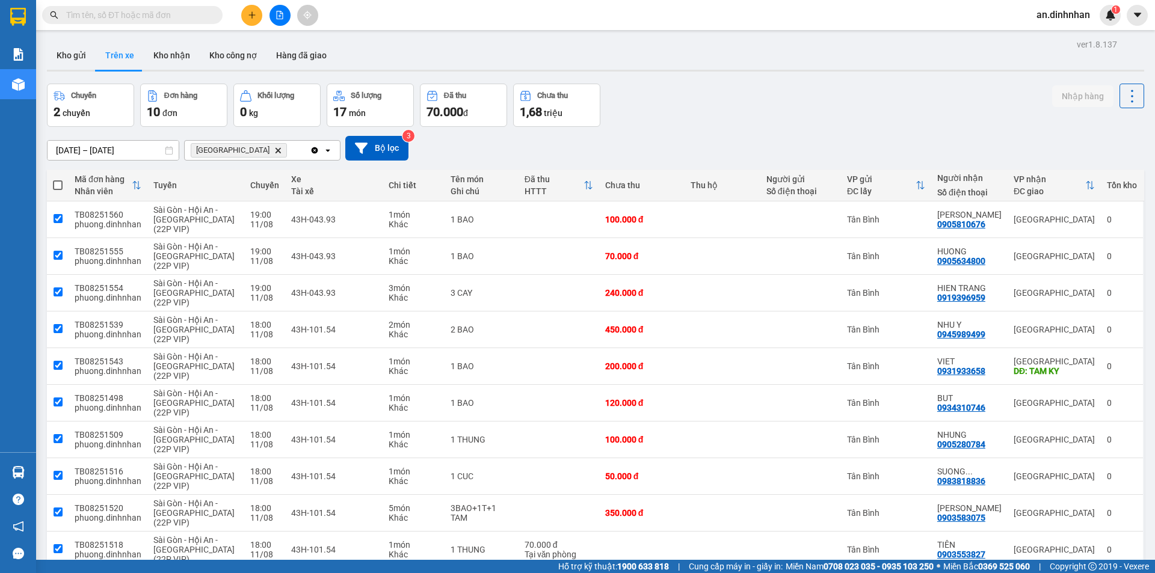
checkbox input "true"
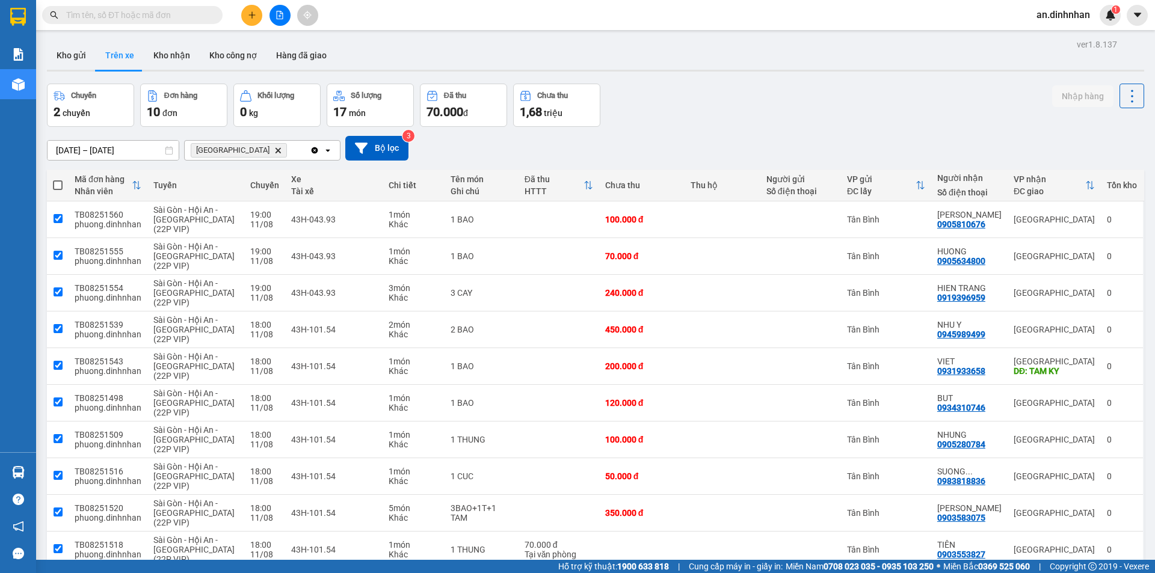
checkbox input "true"
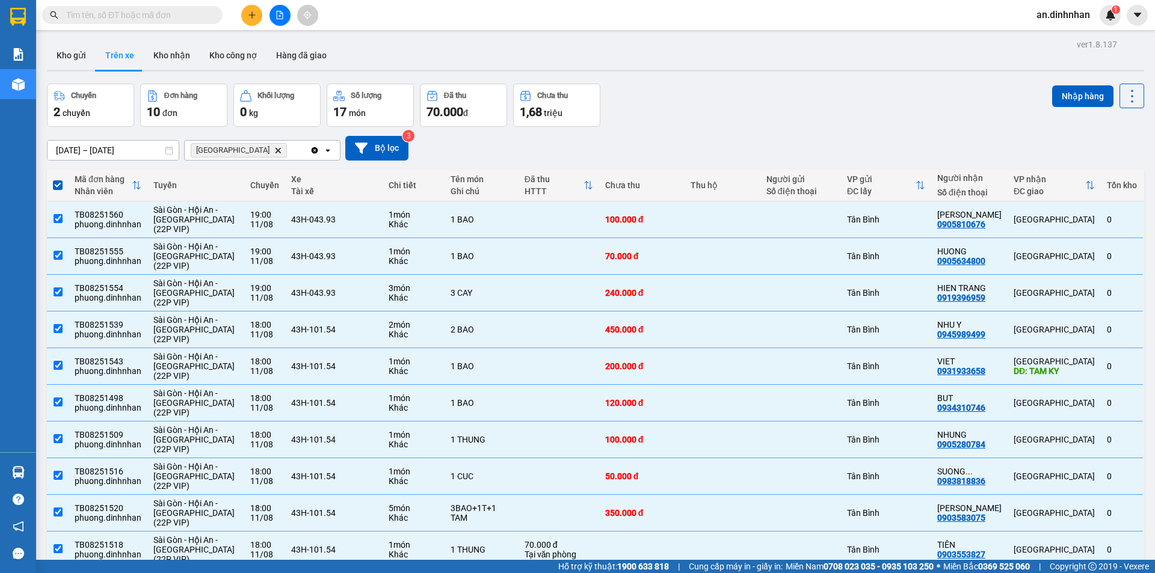
click at [928, 112] on div "Chuyến 2 chuyến Đơn hàng 10 đơn [PERSON_NAME] 0 kg Số [PERSON_NAME] 17 món Đã t…" at bounding box center [595, 105] width 1097 height 43
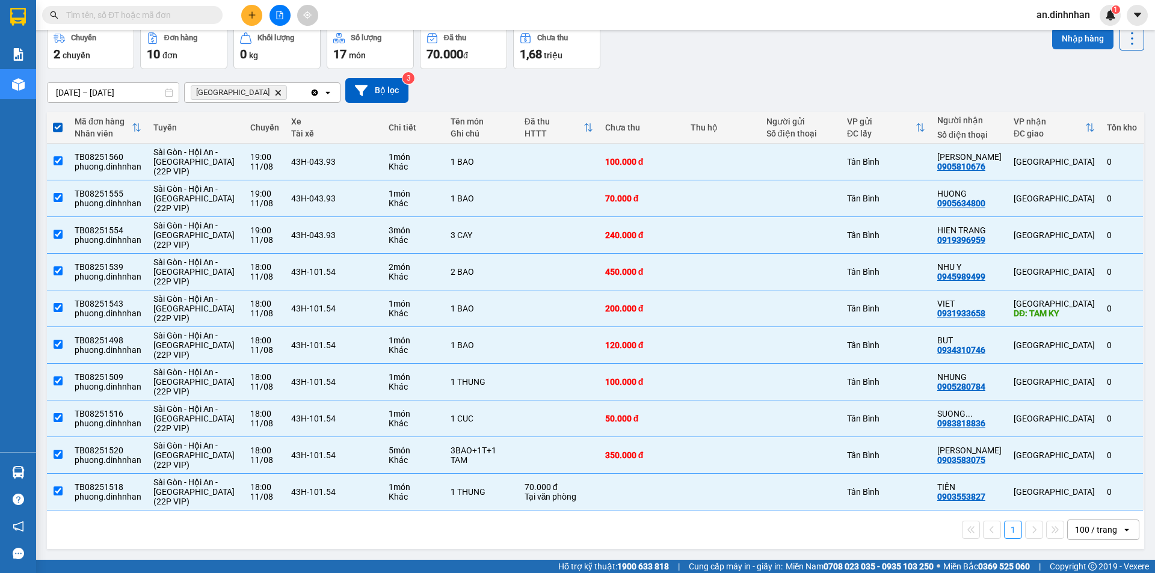
click at [1080, 48] on button "Nhập hàng" at bounding box center [1082, 39] width 61 height 22
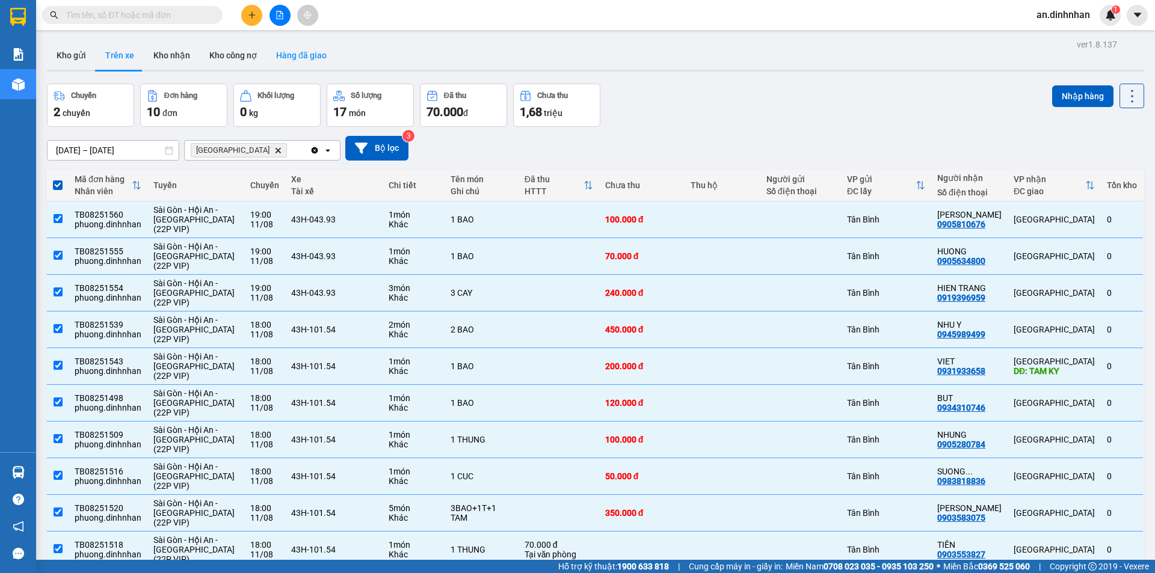
click at [293, 50] on button "Hàng đã giao" at bounding box center [301, 55] width 70 height 29
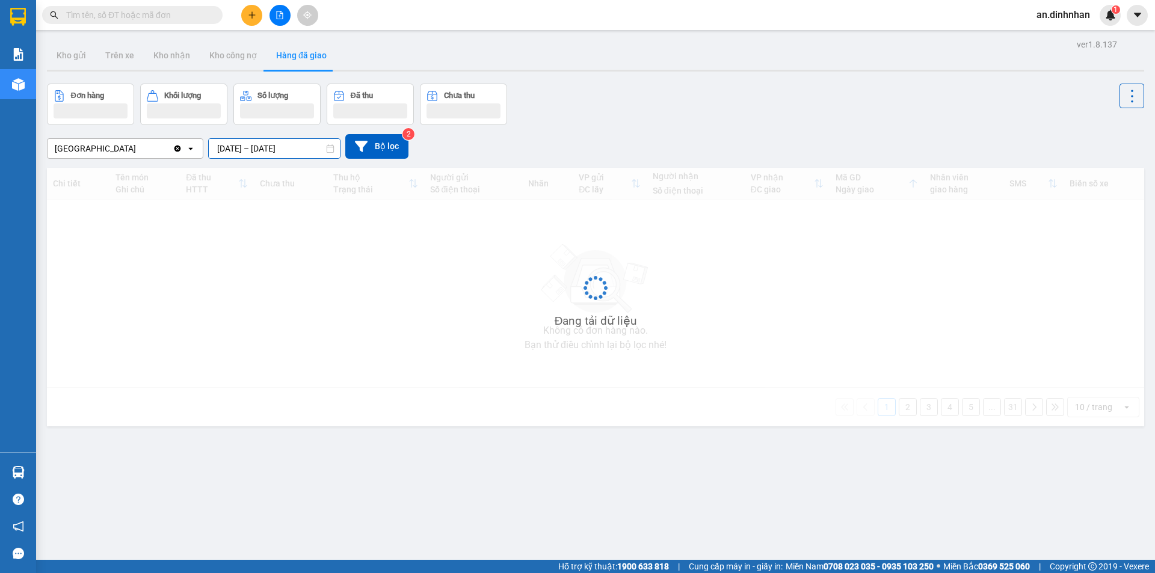
click at [237, 149] on input "[DATE] – [DATE]" at bounding box center [274, 148] width 131 height 19
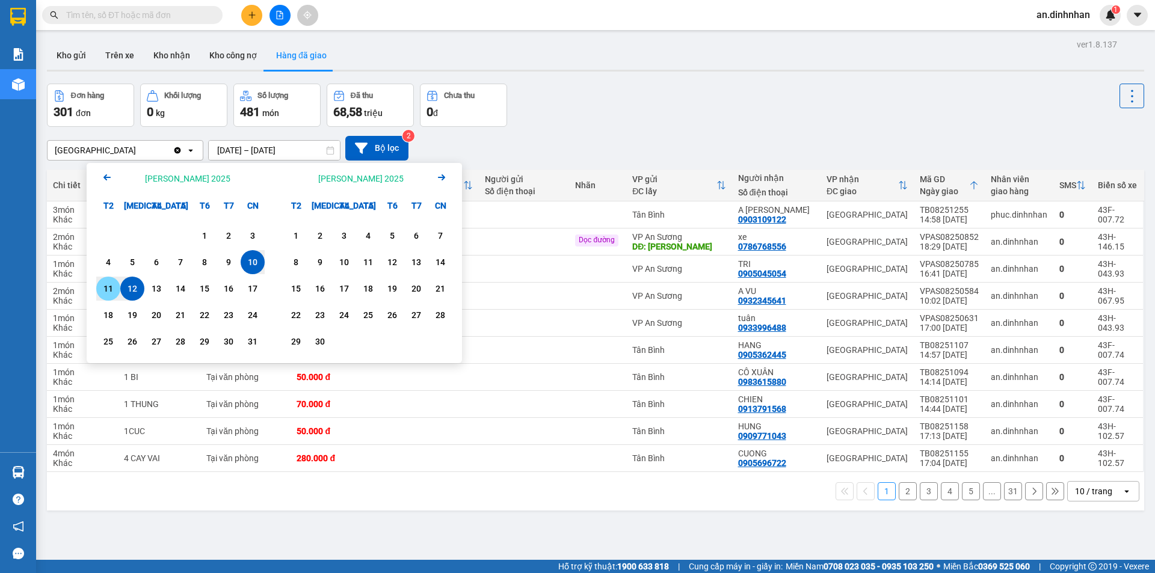
click at [101, 287] on div "11" at bounding box center [108, 288] width 17 height 14
click at [132, 292] on div "12" at bounding box center [132, 288] width 17 height 14
type input "[DATE] – [DATE]"
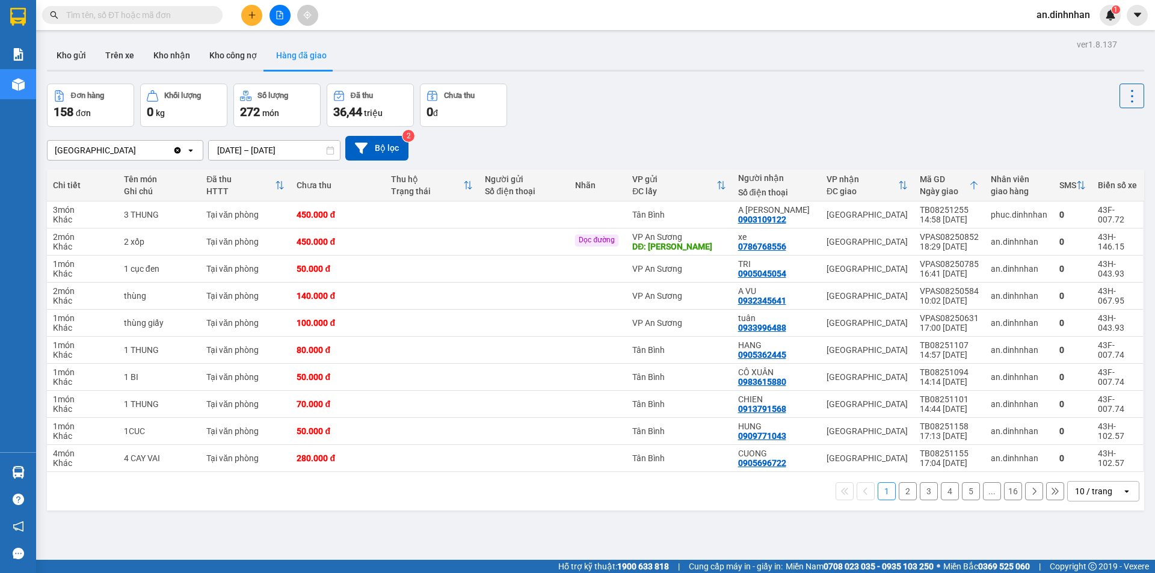
click at [1086, 488] on div "10 / trang" at bounding box center [1093, 491] width 37 height 12
click at [1088, 465] on span "100 / trang" at bounding box center [1088, 465] width 43 height 12
